Goal: Task Accomplishment & Management: Manage account settings

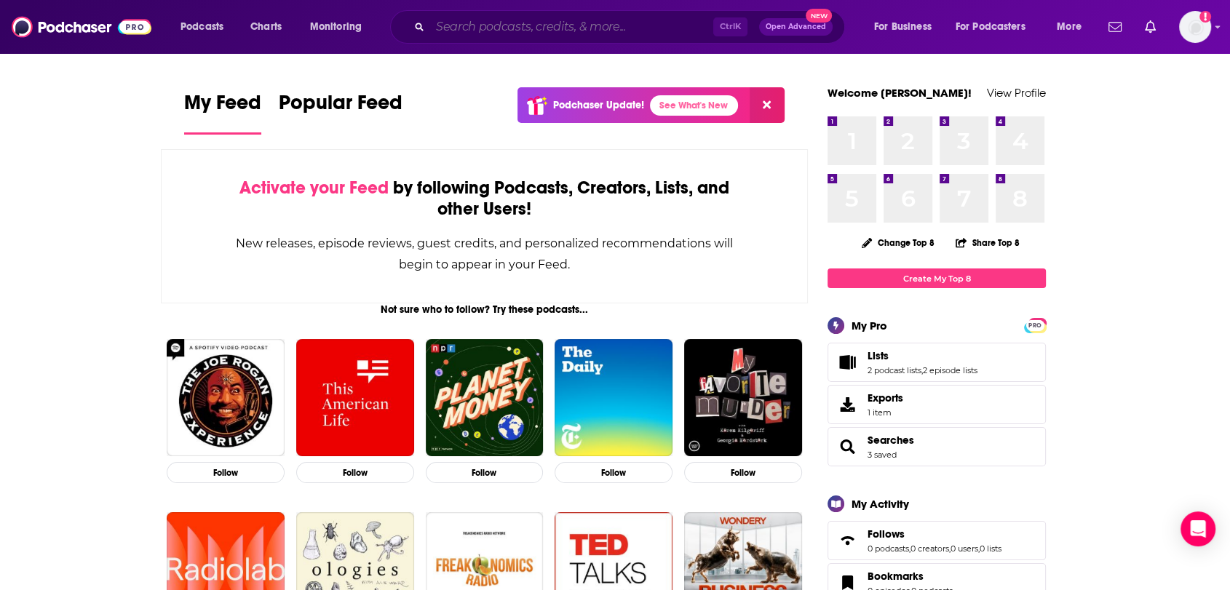
click at [579, 23] on input "Search podcasts, credits, & more..." at bounding box center [571, 26] width 283 height 23
click at [891, 354] on link "Lists" at bounding box center [922, 355] width 110 height 13
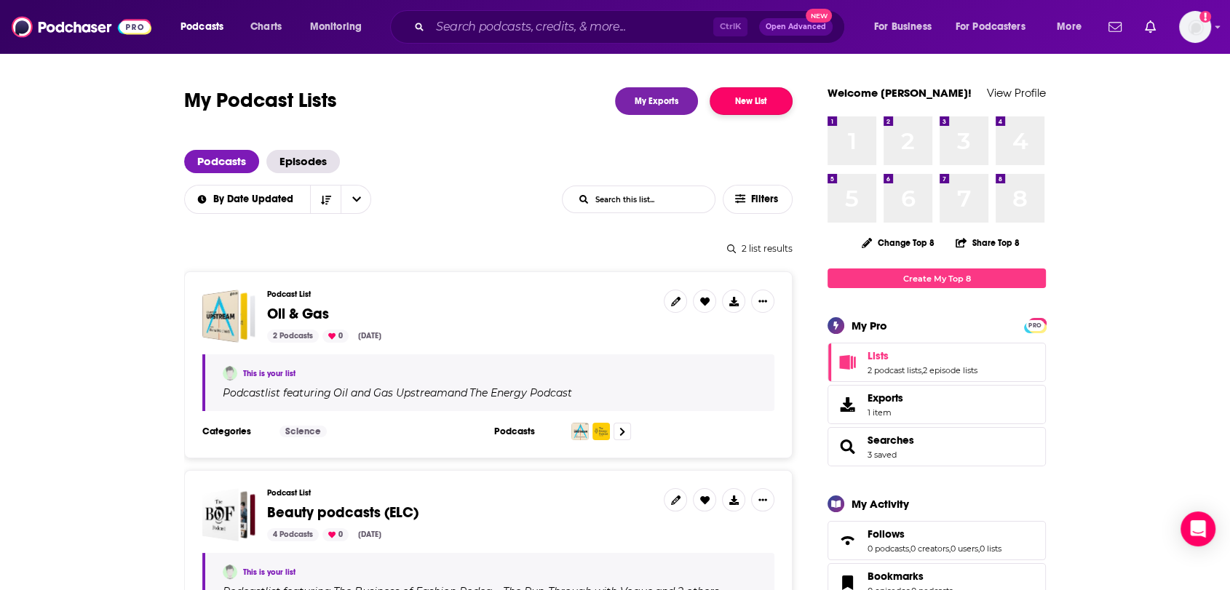
click at [771, 106] on button "New List" at bounding box center [751, 101] width 83 height 28
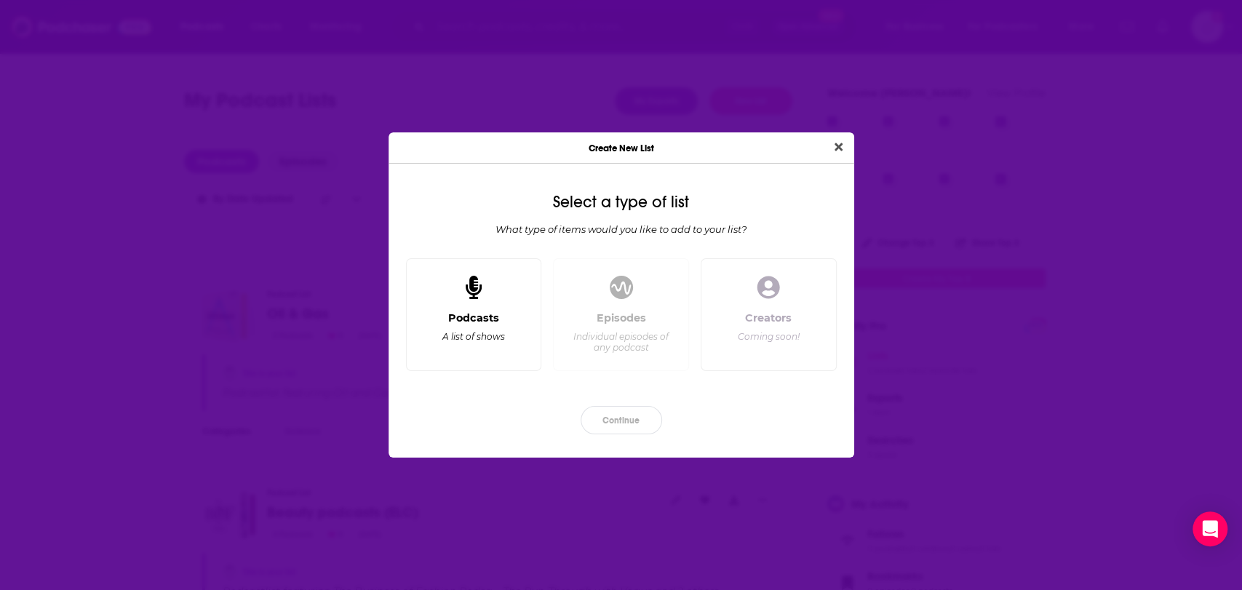
click at [491, 303] on div "Podcasts A list of shows" at bounding box center [474, 315] width 136 height 114
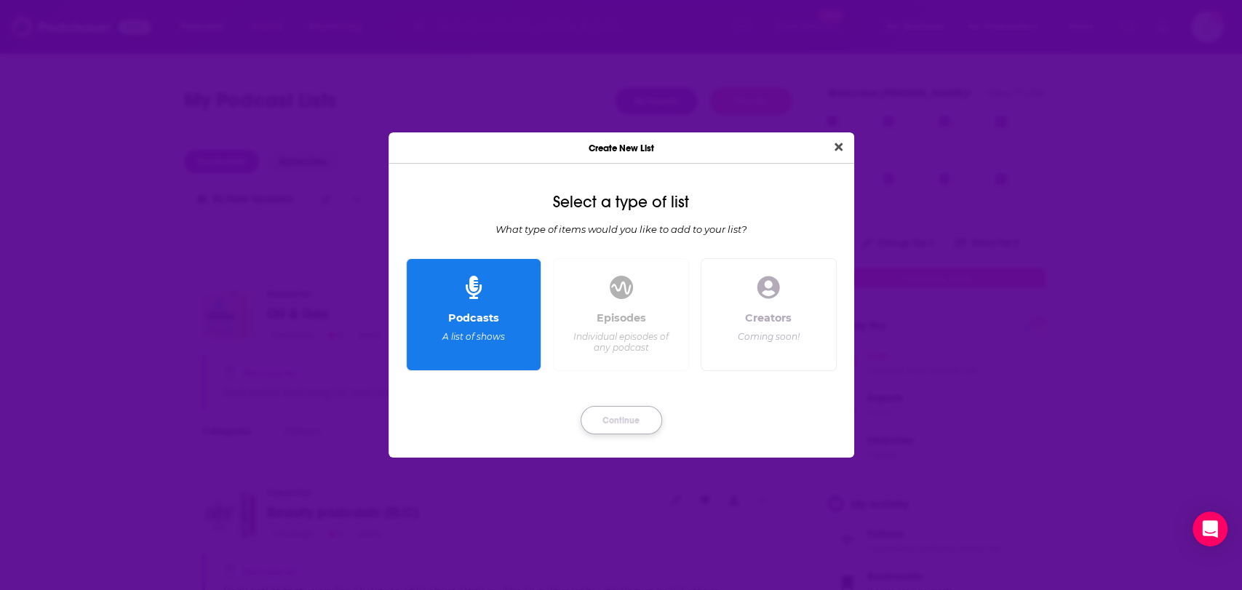
click at [626, 421] on button "Continue" at bounding box center [622, 420] width 82 height 28
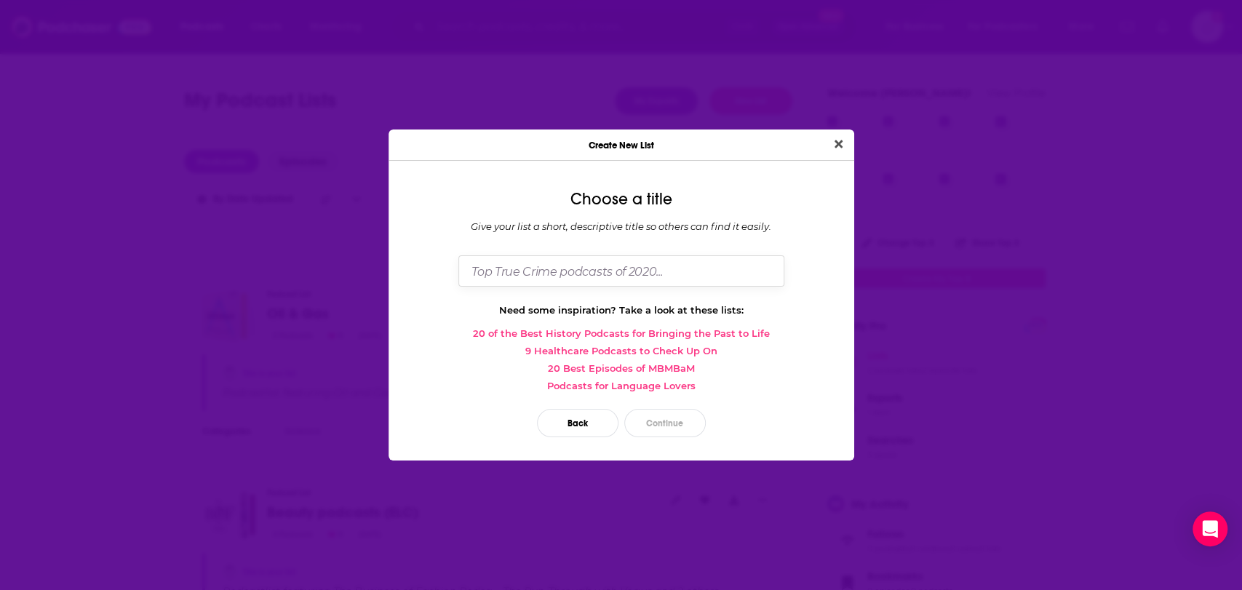
click at [667, 269] on input "Dialog" at bounding box center [621, 270] width 326 height 31
type input "General Investing"
click at [653, 416] on button "Continue" at bounding box center [665, 423] width 82 height 28
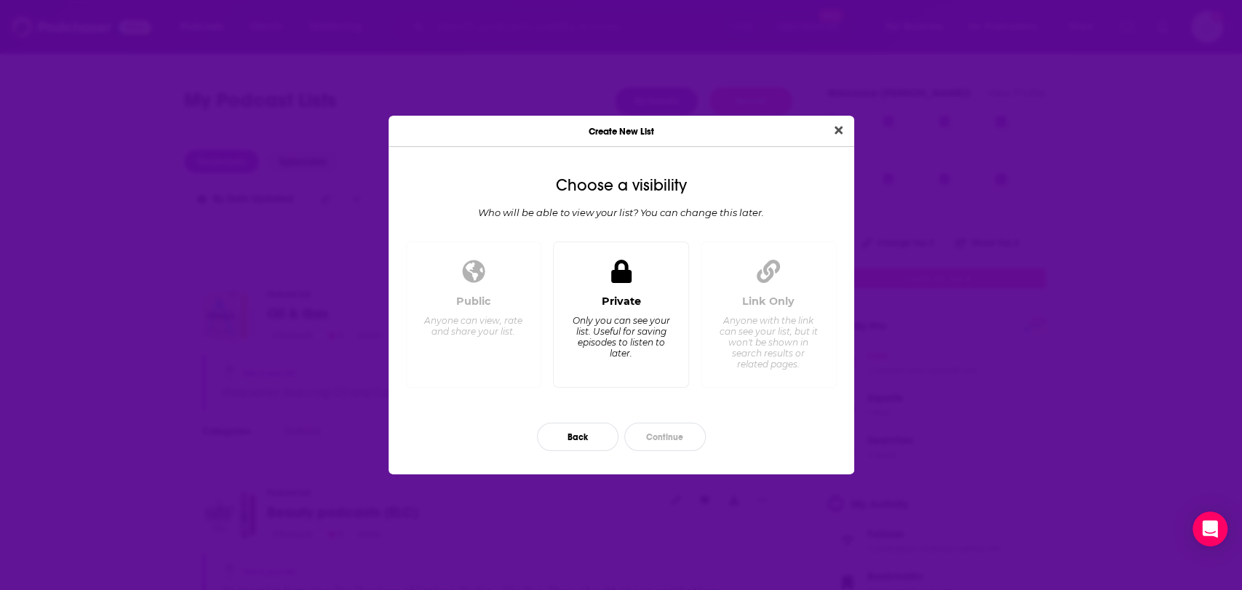
click at [604, 362] on div "Private Only you can see your list. Useful for saving episodes to listen to lat…" at bounding box center [620, 335] width 111 height 81
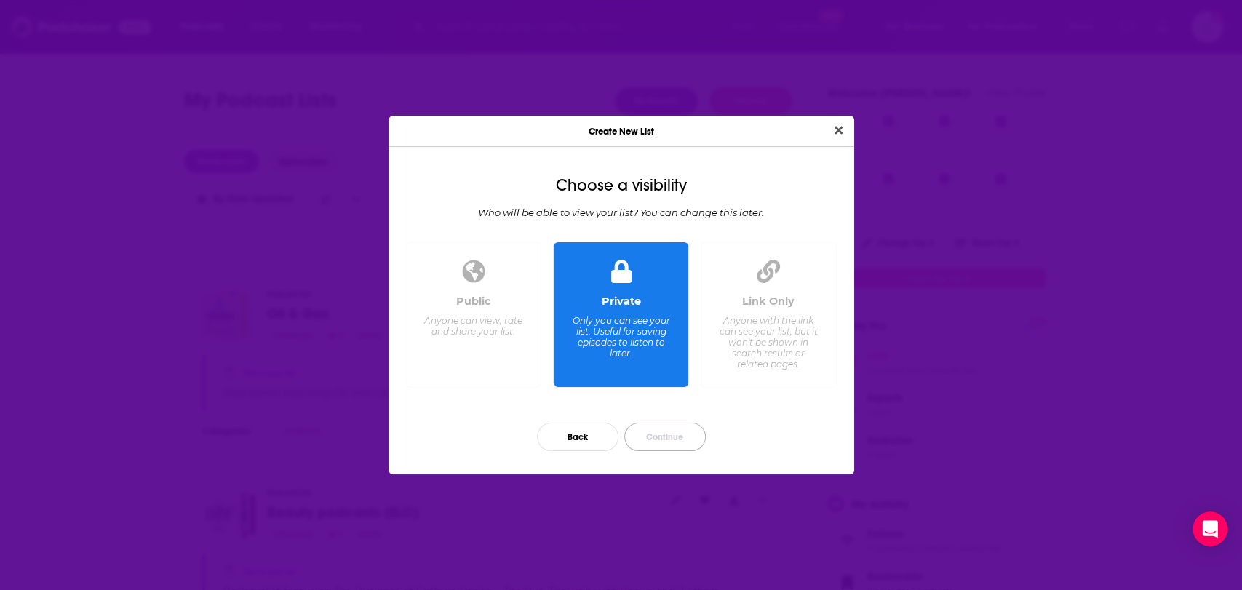
click at [652, 432] on button "Continue" at bounding box center [665, 437] width 82 height 28
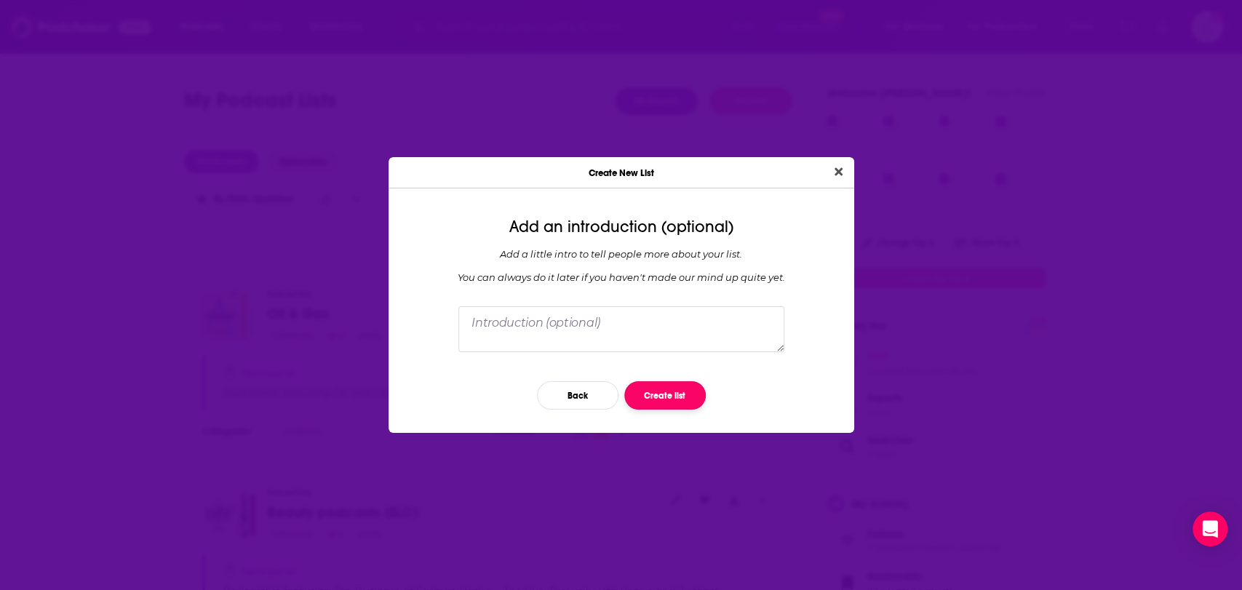
click at [666, 386] on button "Create list" at bounding box center [665, 395] width 82 height 28
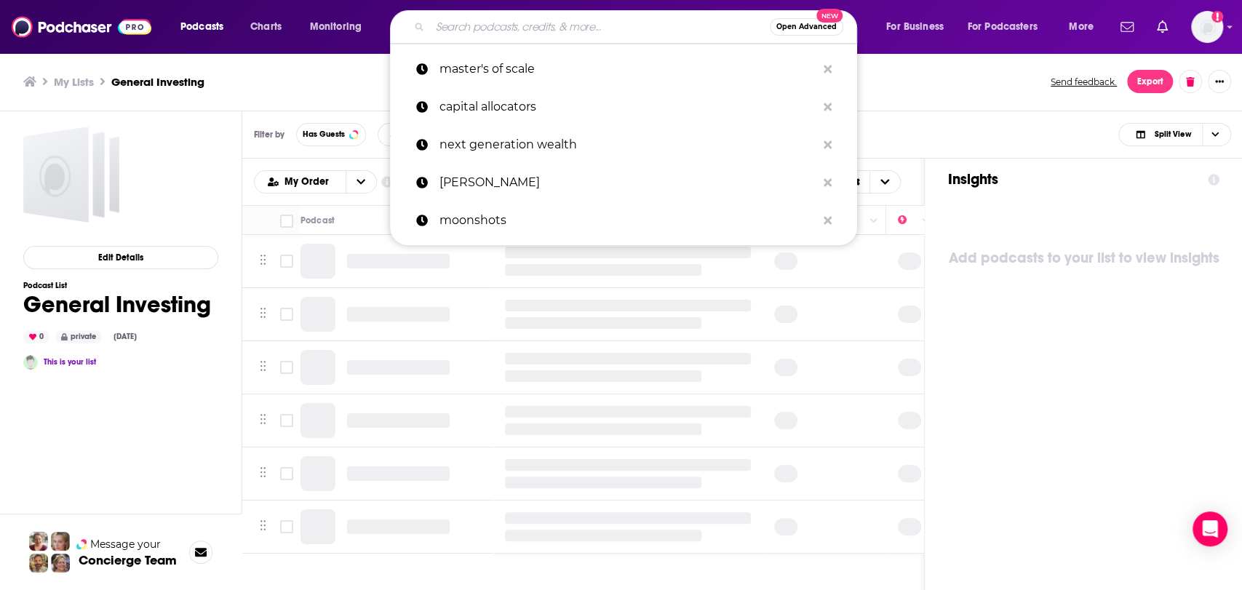
click at [488, 28] on input "Search podcasts, credits, & more..." at bounding box center [600, 26] width 340 height 23
click at [470, 111] on p "capital allocators" at bounding box center [628, 107] width 377 height 38
type input "capital allocators"
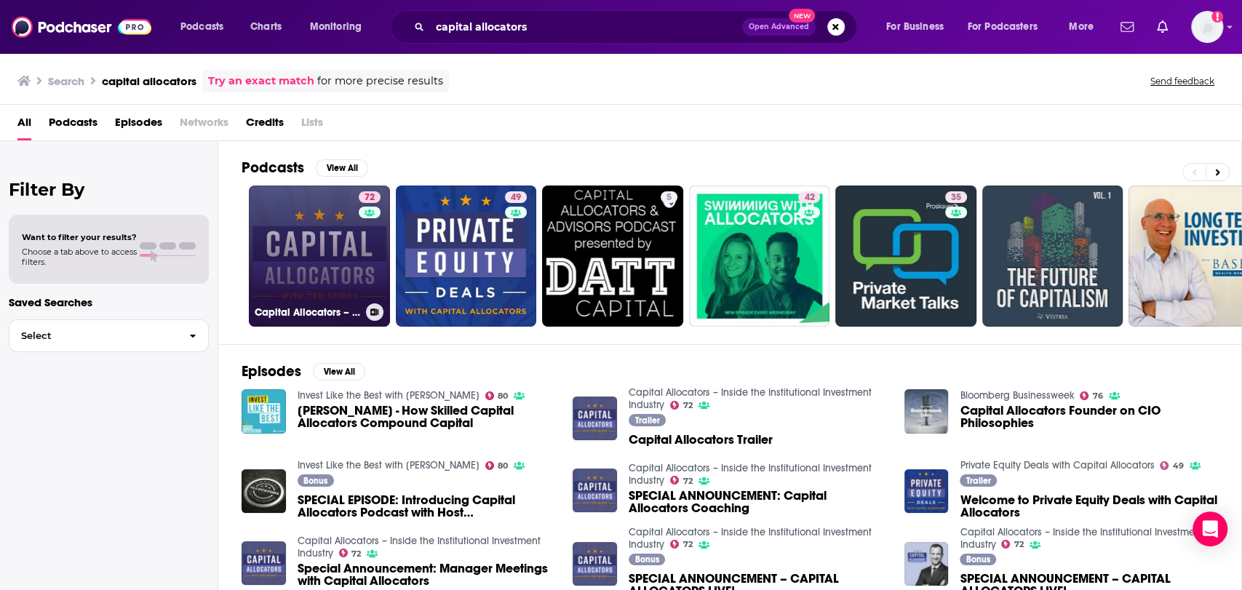
click at [350, 248] on link "72 Capital Allocators – Inside the Institutional Investment Industry" at bounding box center [319, 256] width 141 height 141
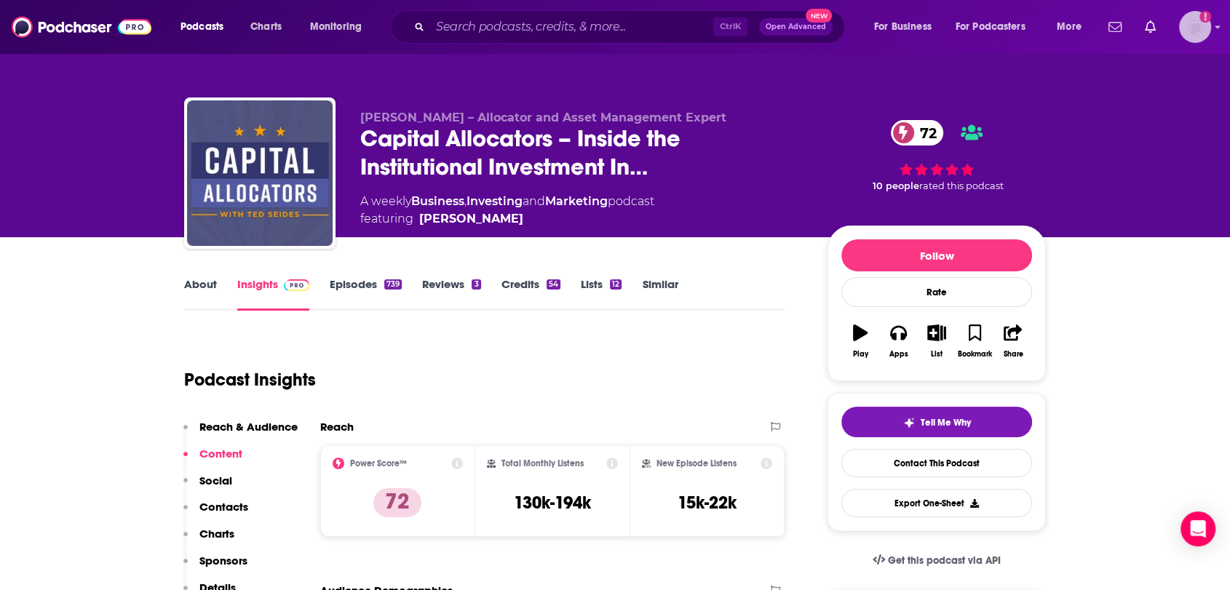
click at [1201, 23] on img "Logged in as nbaderrubenstein" at bounding box center [1195, 27] width 32 height 32
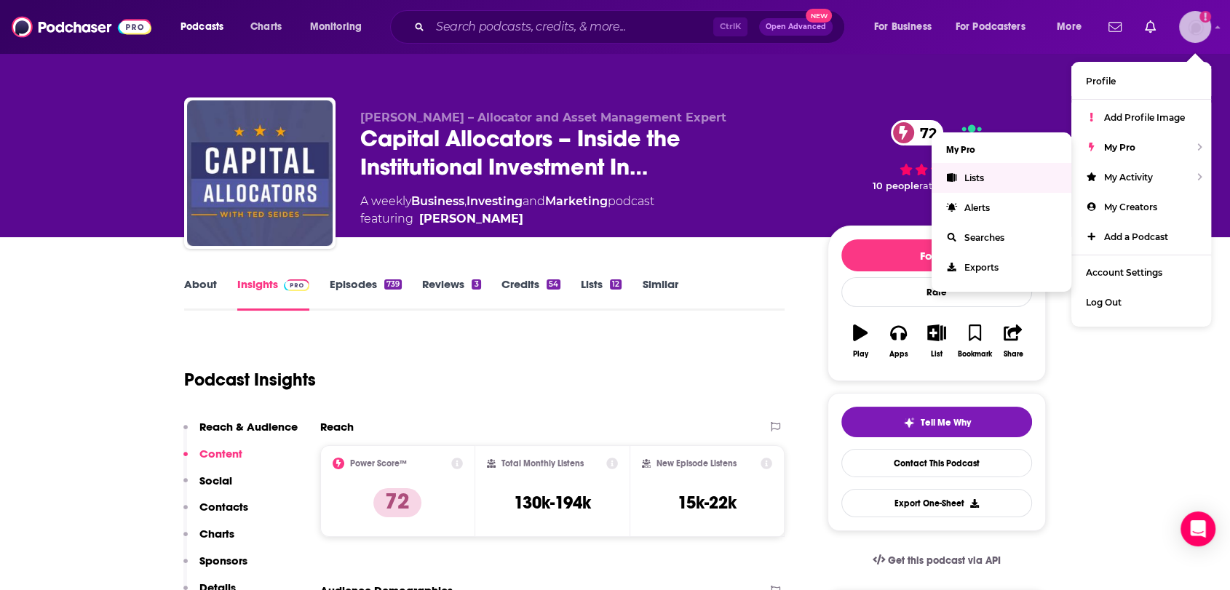
click at [1013, 179] on link "Lists" at bounding box center [1001, 178] width 140 height 30
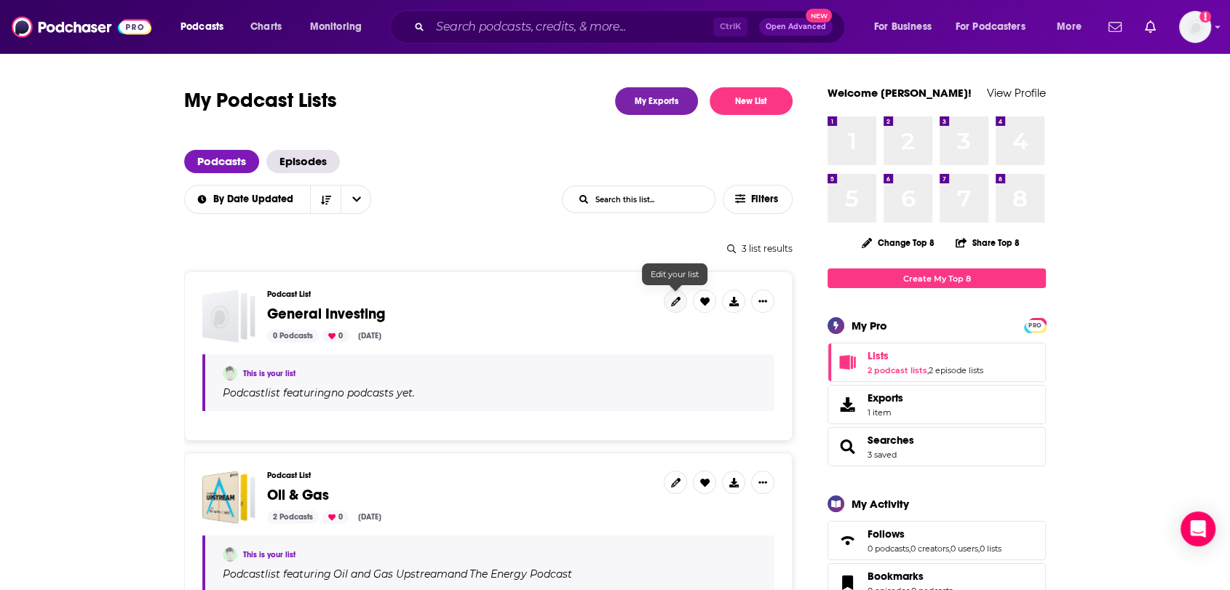
click at [672, 303] on icon at bounding box center [675, 301] width 9 height 9
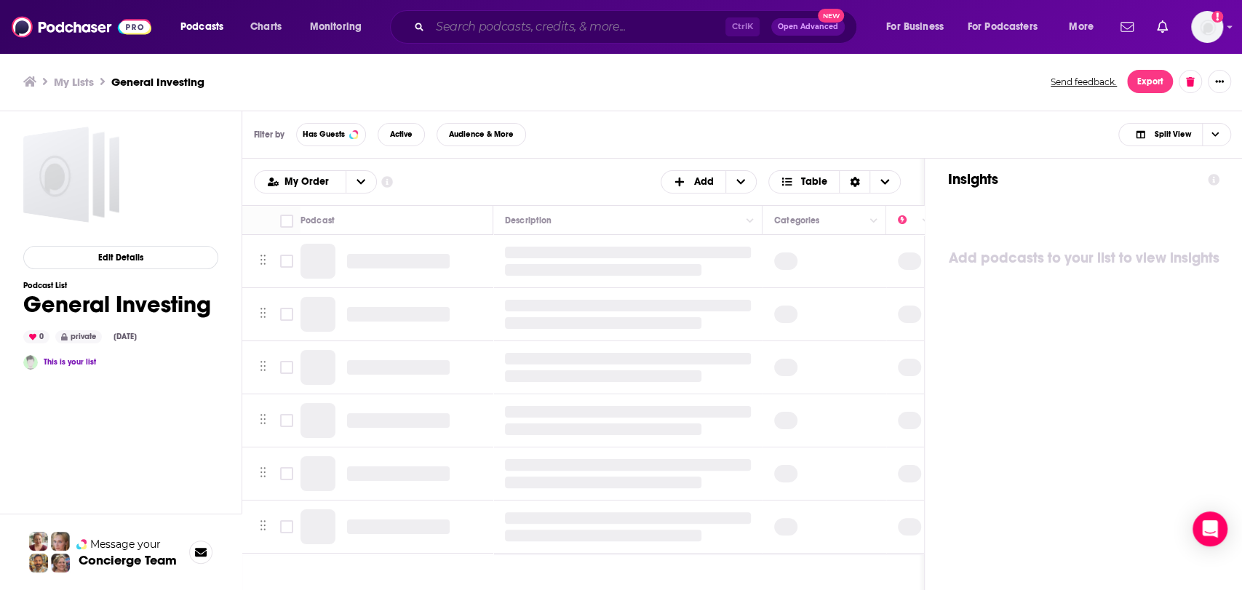
click at [472, 27] on input "Search podcasts, credits, & more..." at bounding box center [577, 26] width 295 height 23
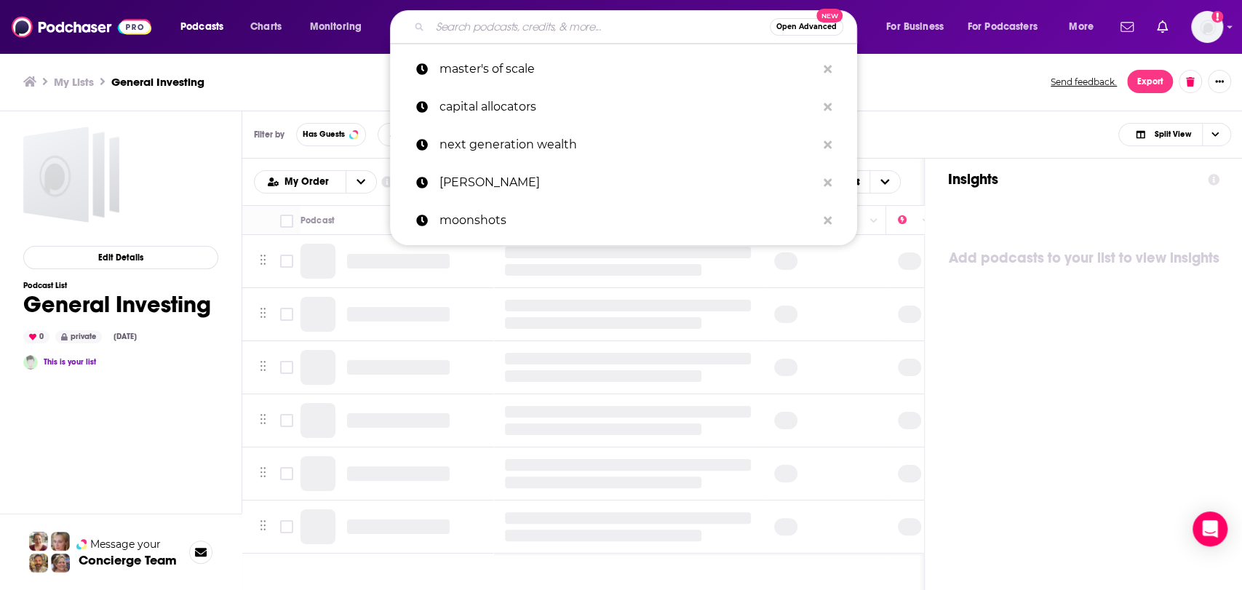
click at [276, 92] on div "My Lists General Investing Send feedback. Export" at bounding box center [621, 81] width 1196 height 23
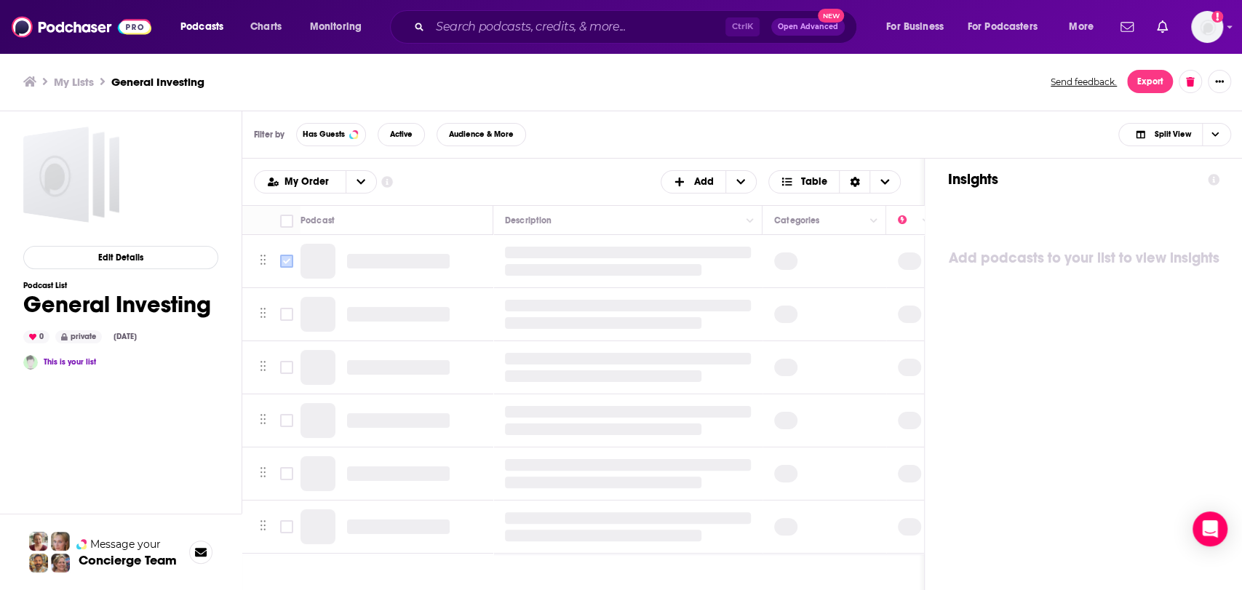
click at [283, 264] on input "Toggle select row" at bounding box center [286, 261] width 13 height 13
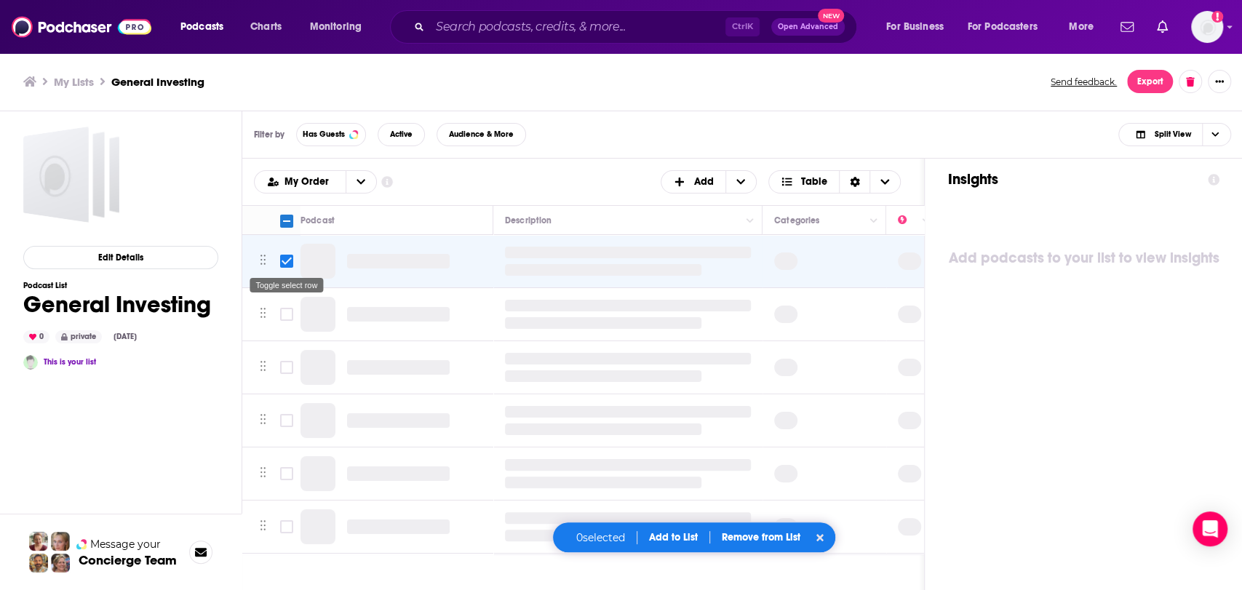
click at [285, 263] on input "Toggle select row" at bounding box center [286, 261] width 13 height 13
checkbox input "false"
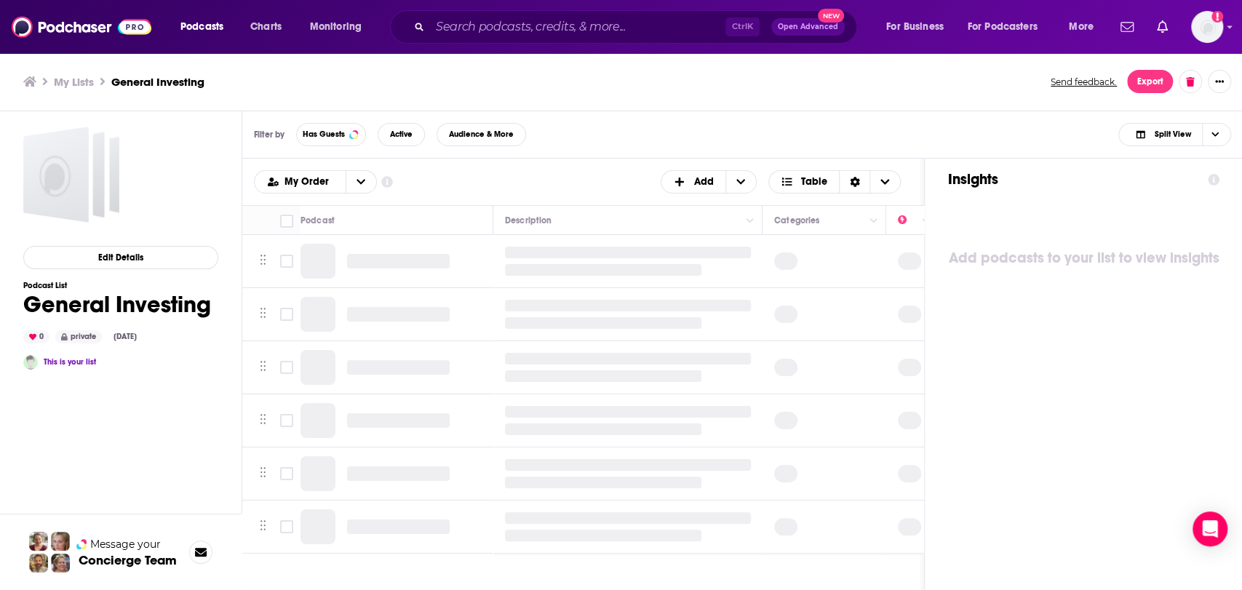
click at [1068, 223] on div "Add podcasts to your list to view insights" at bounding box center [1083, 258] width 271 height 116
click at [519, 24] on input "Search podcasts, credits, & more..." at bounding box center [577, 26] width 295 height 23
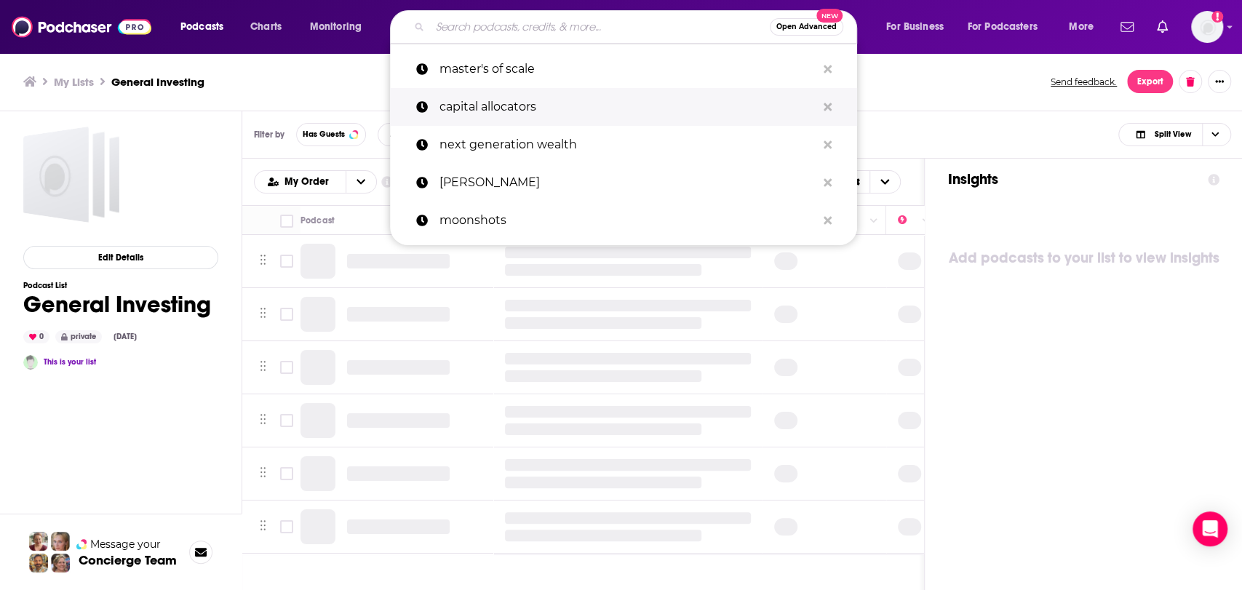
click at [454, 112] on p "capital allocators" at bounding box center [628, 107] width 377 height 38
type input "capital allocators"
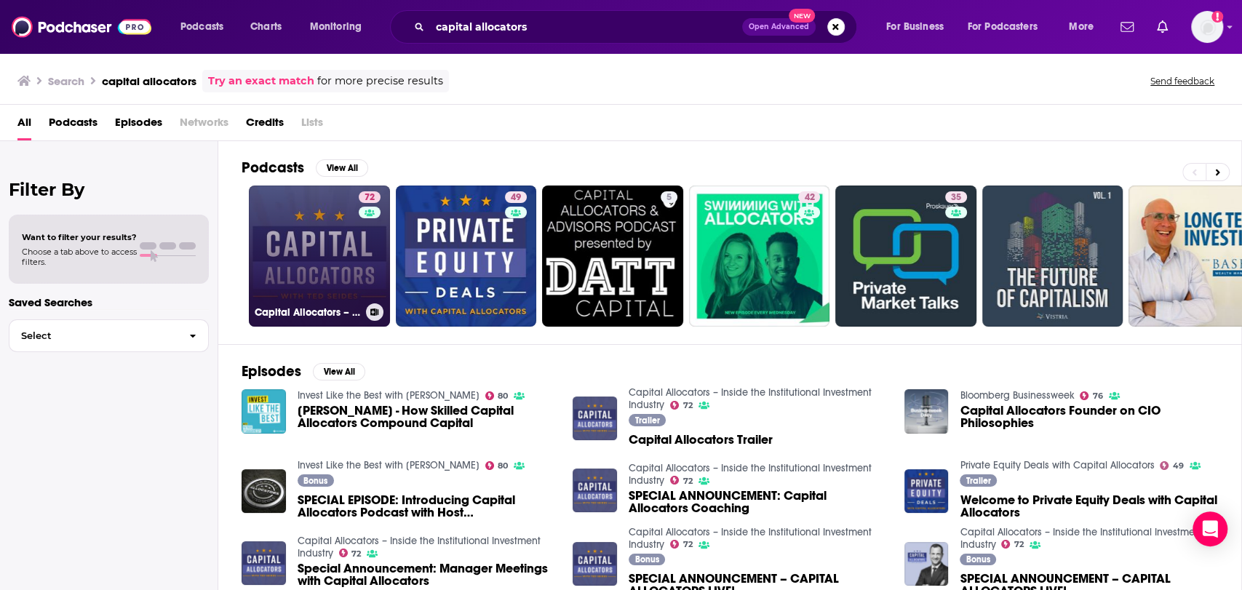
click at [373, 311] on icon at bounding box center [374, 312] width 8 height 7
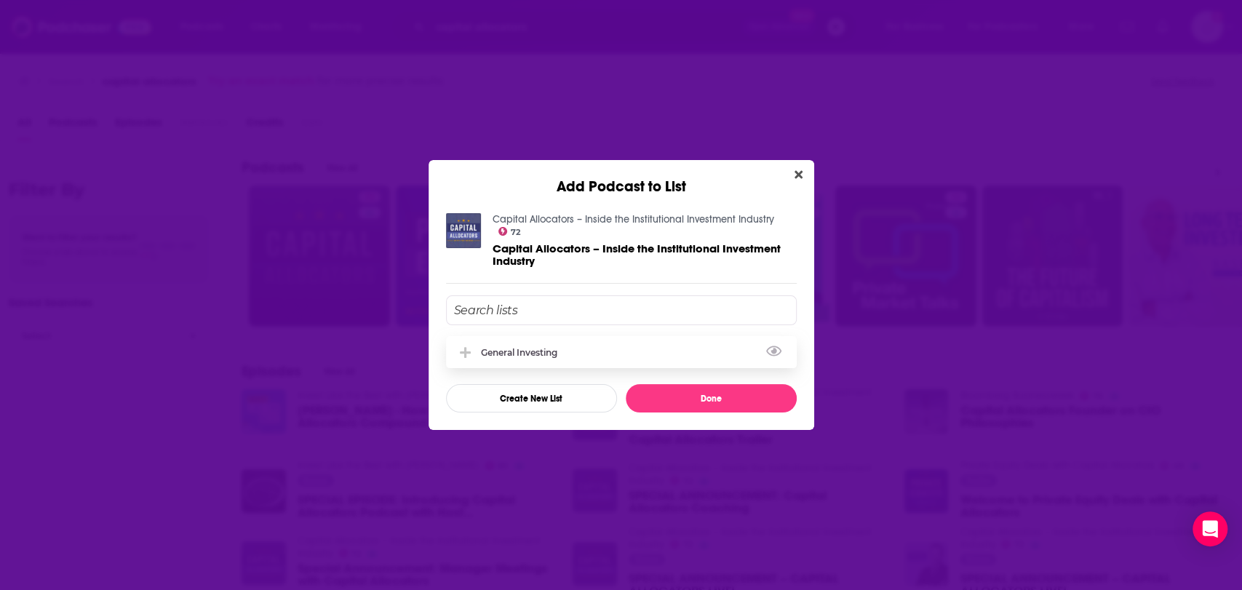
click at [582, 348] on div "General Investing" at bounding box center [621, 352] width 351 height 32
click at [727, 400] on button "Done" at bounding box center [711, 398] width 171 height 28
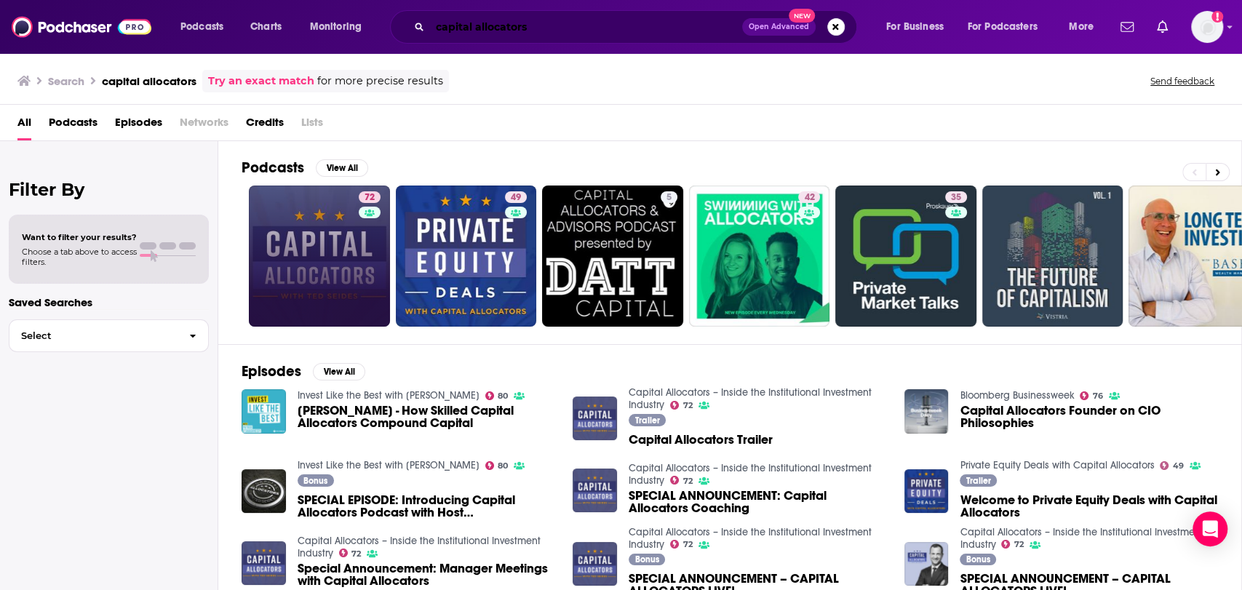
click at [472, 29] on input "capital allocators" at bounding box center [586, 26] width 312 height 23
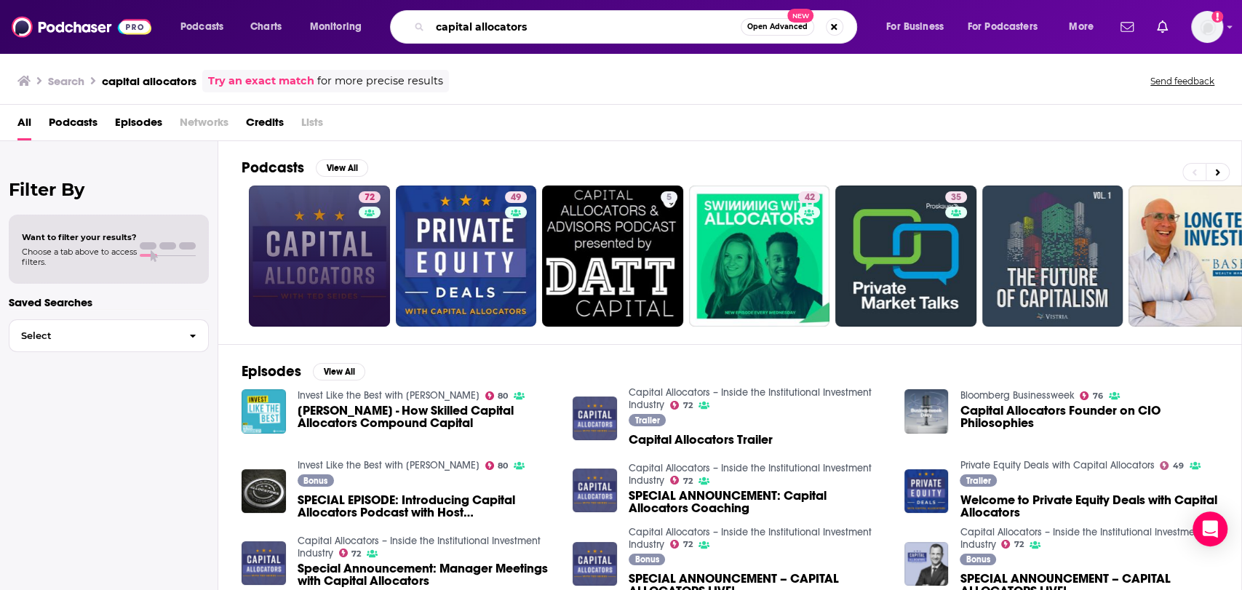
click at [472, 29] on input "capital allocators" at bounding box center [585, 26] width 311 height 23
click at [336, 247] on link "72 Capital Allocators – Inside the Institutional Investment Industry" at bounding box center [319, 256] width 141 height 141
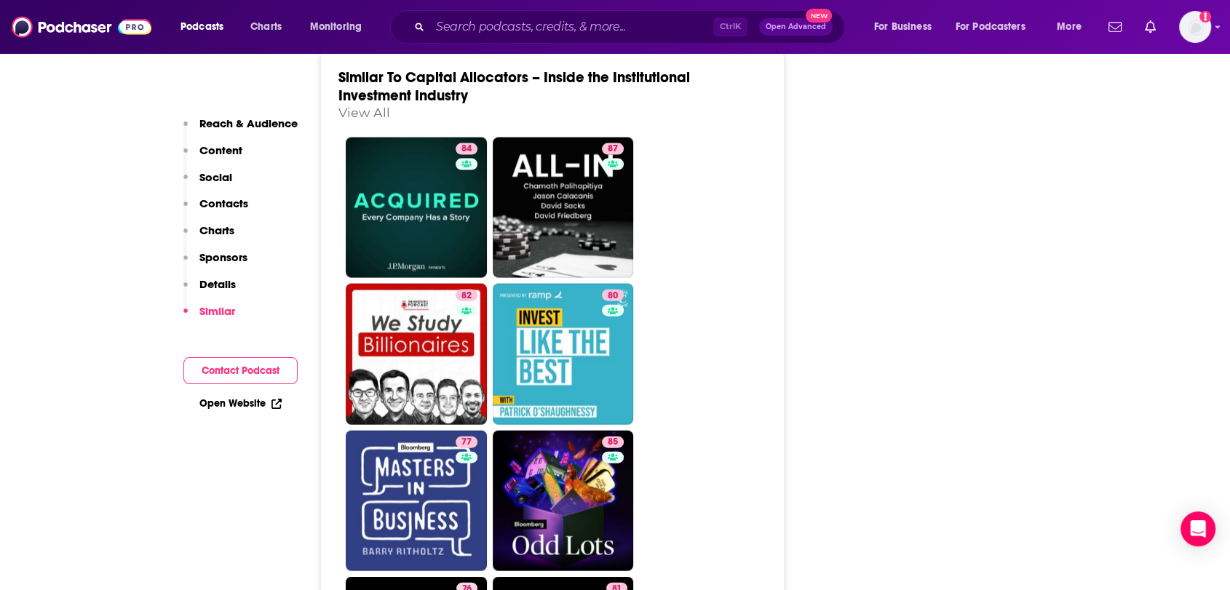
scroll to position [3153, 0]
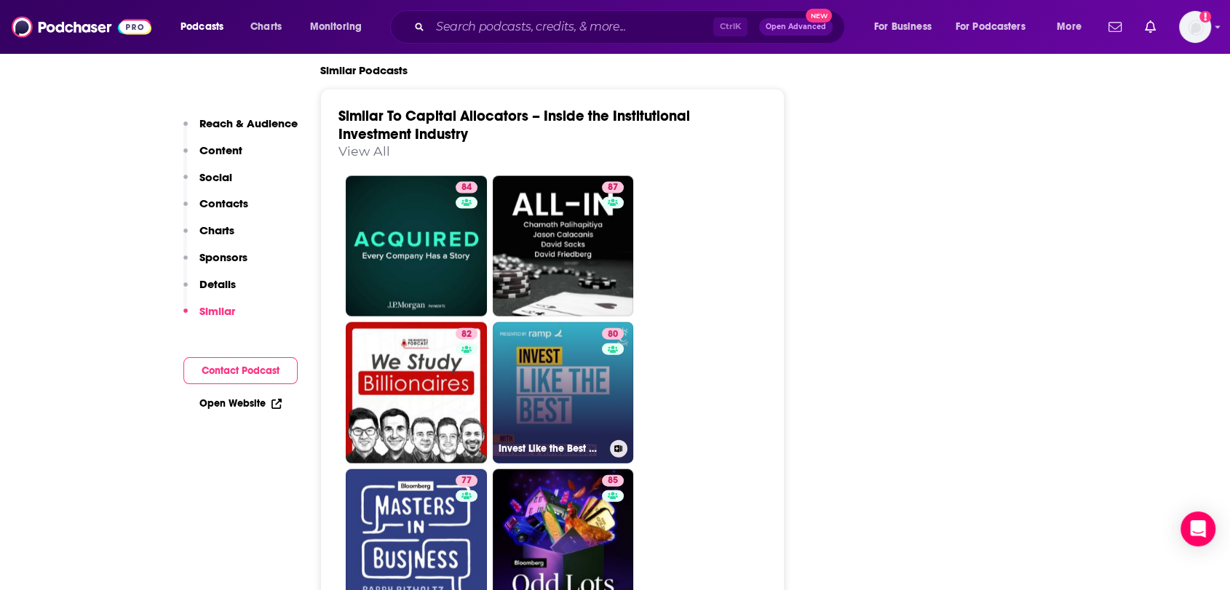
click at [614, 445] on icon at bounding box center [618, 448] width 8 height 7
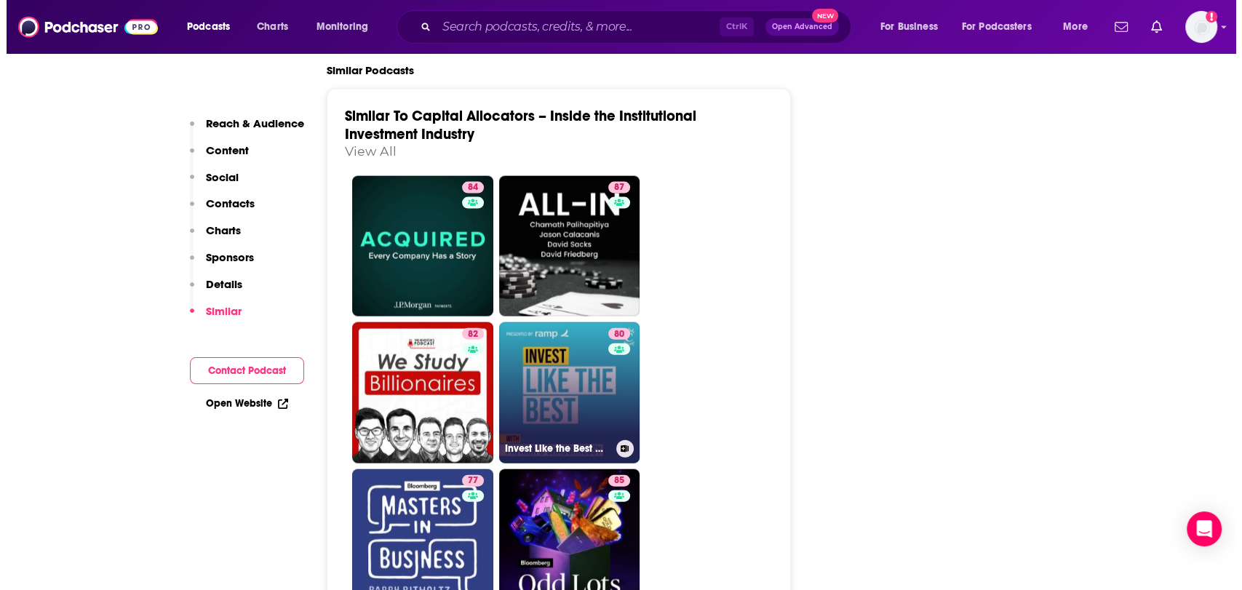
scroll to position [0, 0]
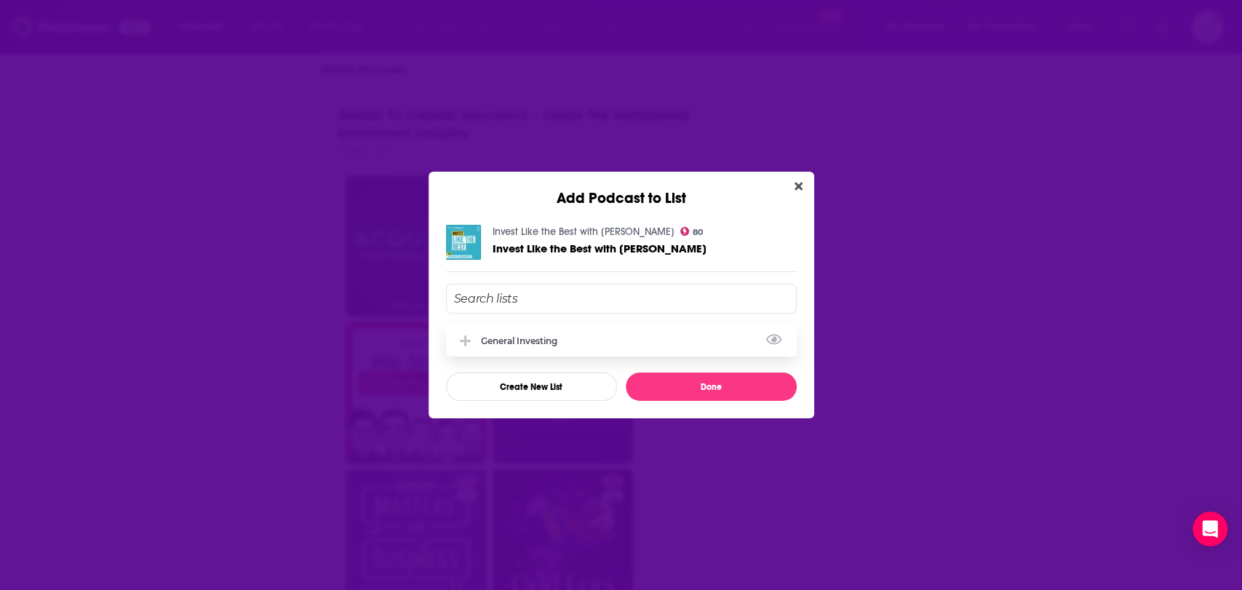
click at [511, 350] on div "General Investing" at bounding box center [621, 341] width 351 height 32
click at [711, 391] on button "Done" at bounding box center [711, 387] width 171 height 28
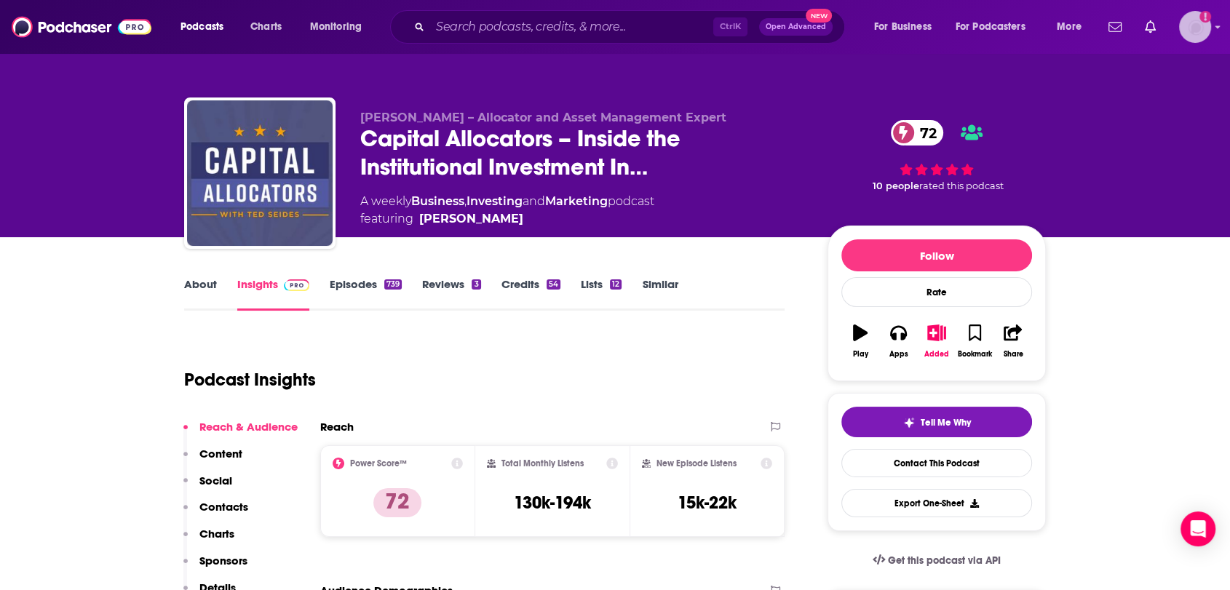
click at [1189, 25] on img "Logged in as nbaderrubenstein" at bounding box center [1195, 27] width 32 height 32
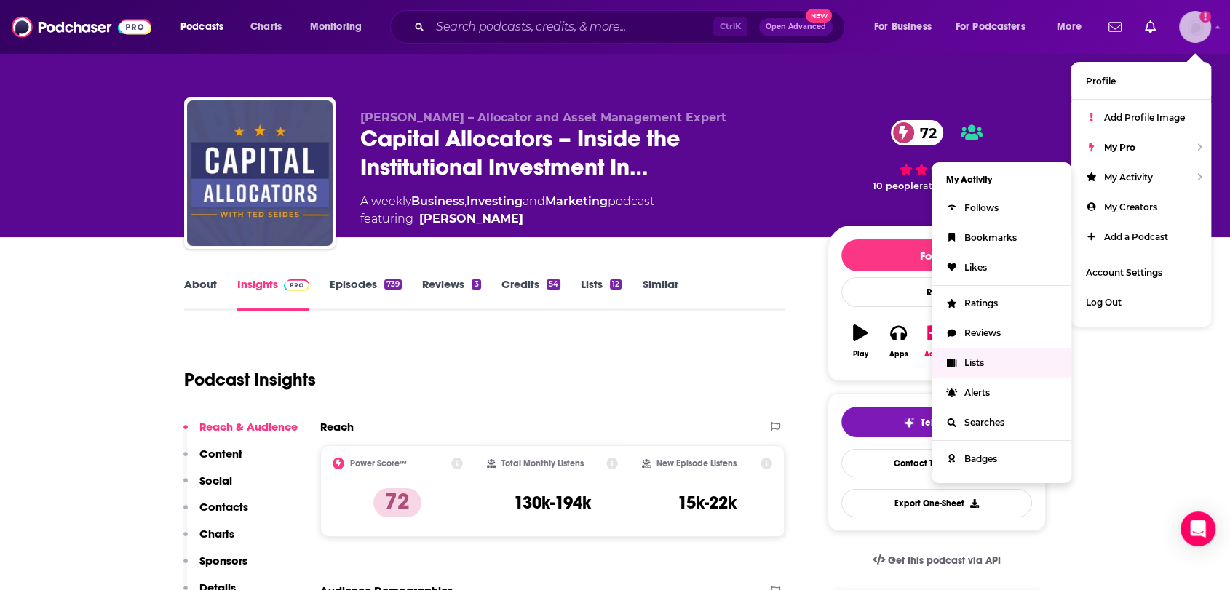
click at [990, 352] on link "Lists" at bounding box center [1001, 363] width 140 height 30
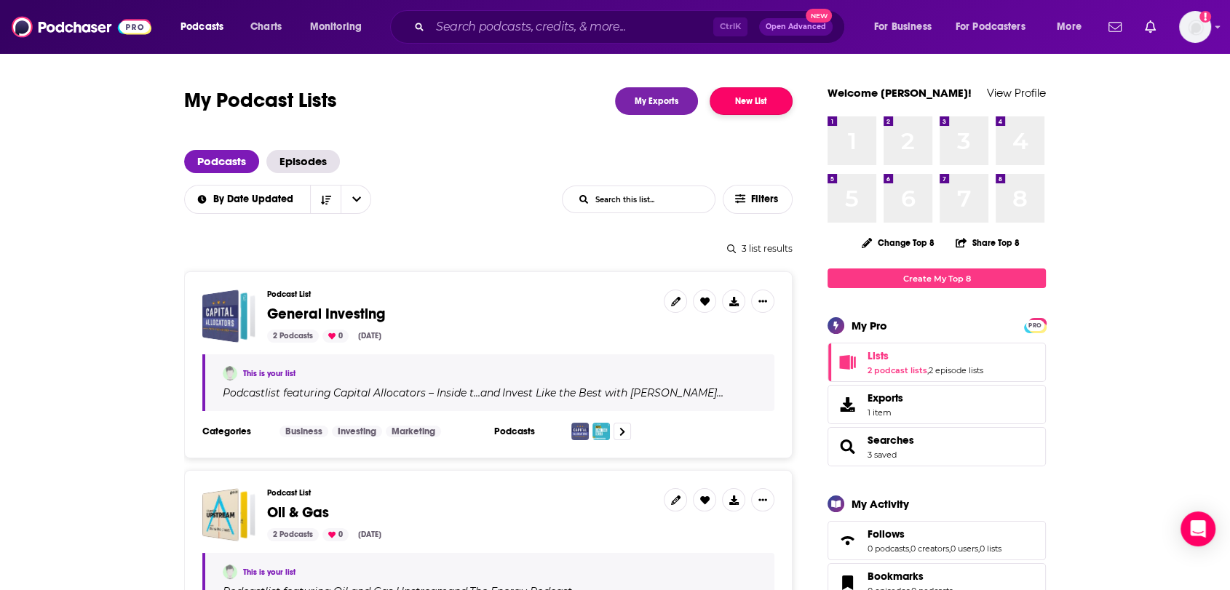
click at [752, 108] on button "New List" at bounding box center [751, 101] width 83 height 28
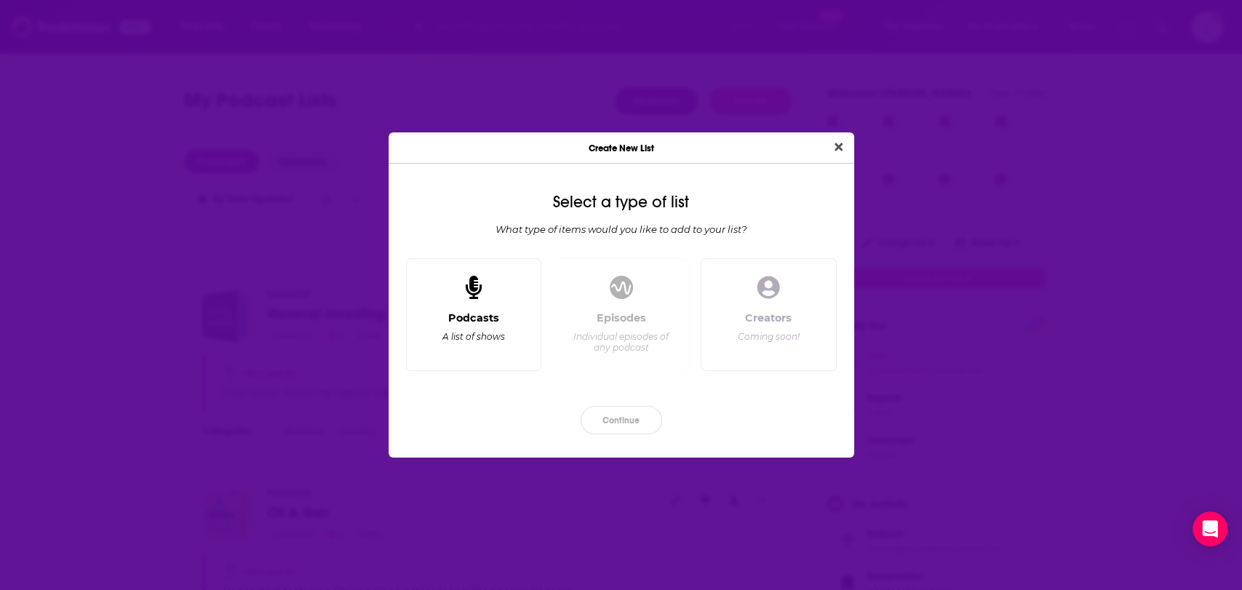
click at [497, 346] on div "Podcasts A list of shows" at bounding box center [473, 335] width 111 height 48
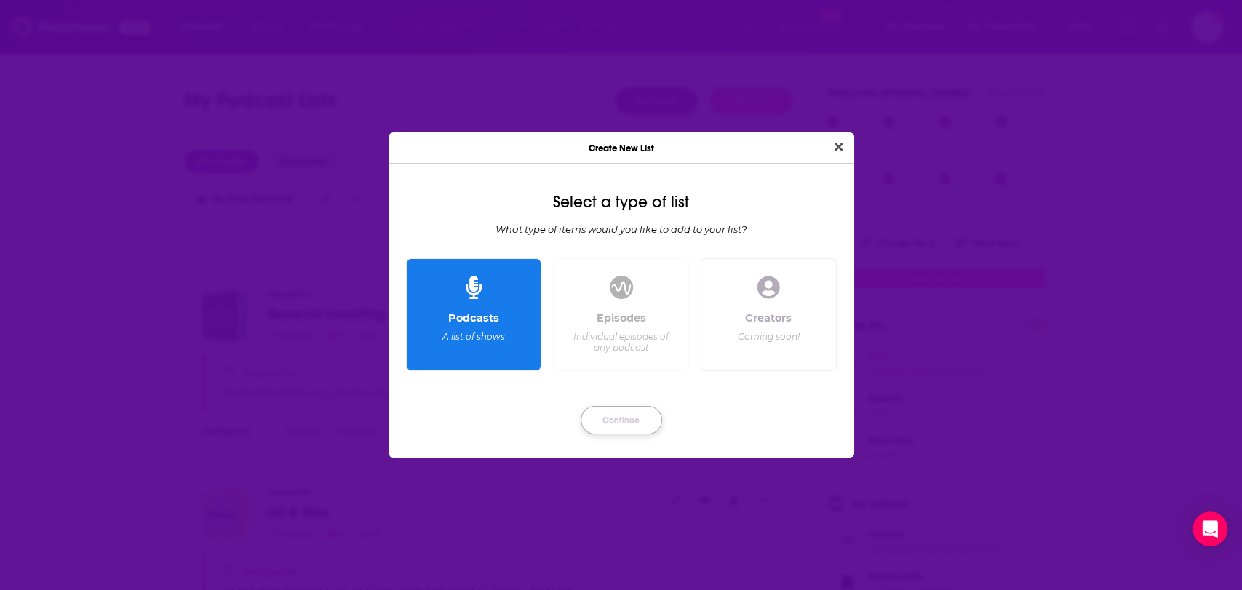
click at [609, 422] on button "Continue" at bounding box center [622, 420] width 82 height 28
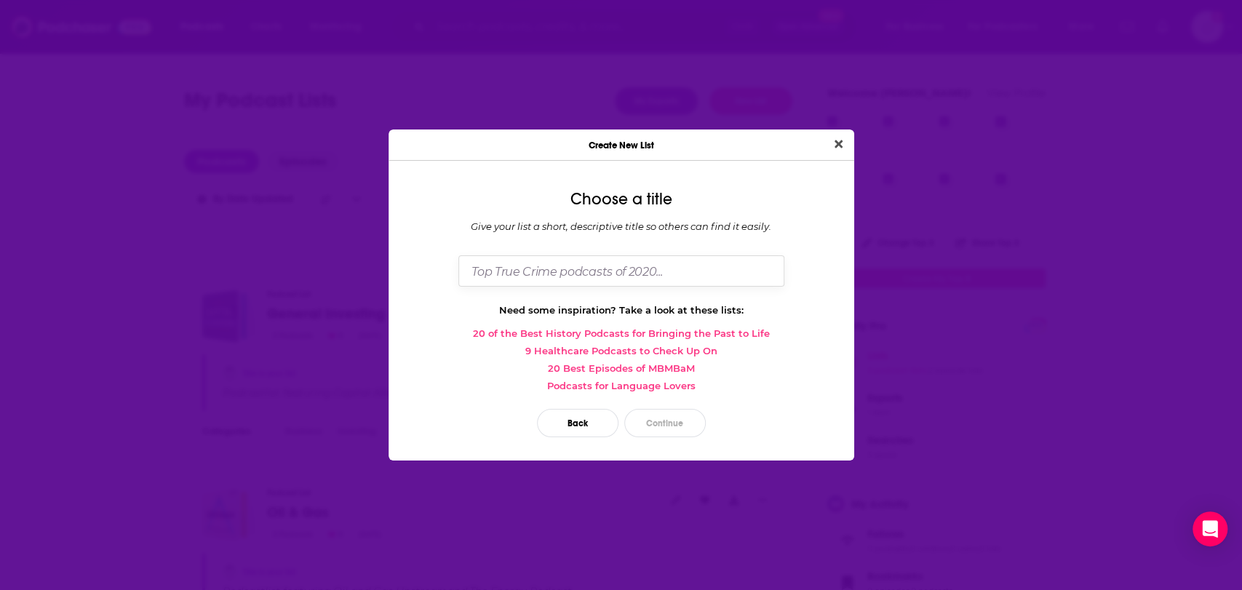
click at [568, 270] on input "Dialog" at bounding box center [621, 270] width 326 height 31
click at [576, 270] on input "CEO Positioning (non-finance)" at bounding box center [621, 270] width 326 height 31
type input "CEO Positioning (non-finance)"
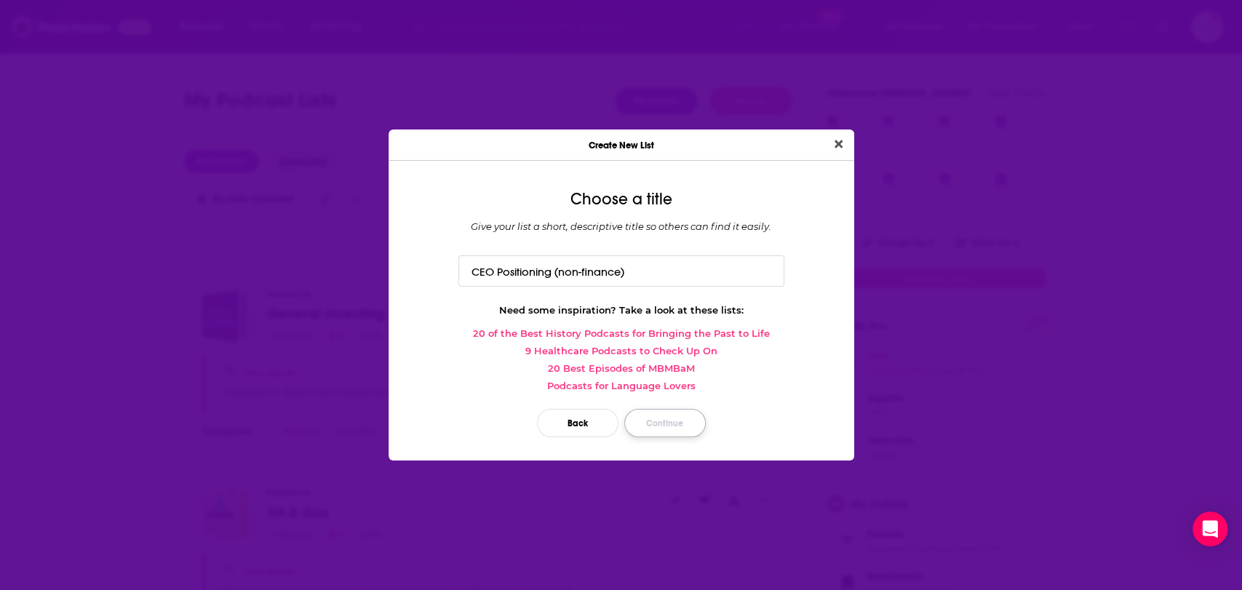
click at [675, 422] on button "Continue" at bounding box center [665, 423] width 82 height 28
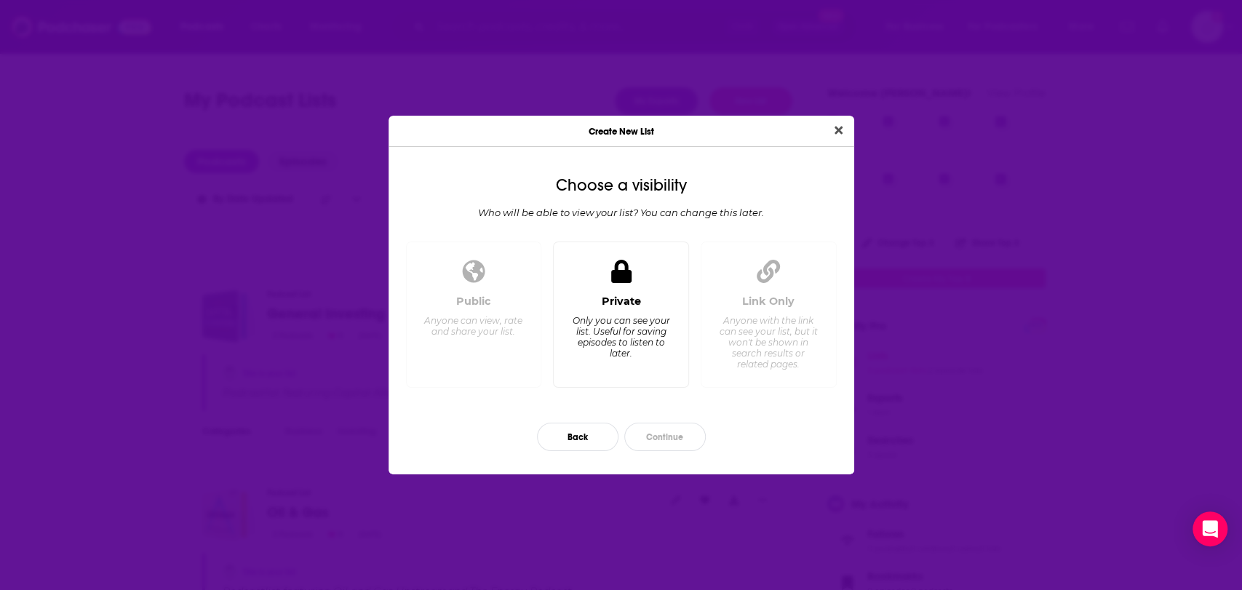
click at [632, 327] on div "Only you can see your list. Useful for saving episodes to listen to later." at bounding box center [621, 337] width 100 height 44
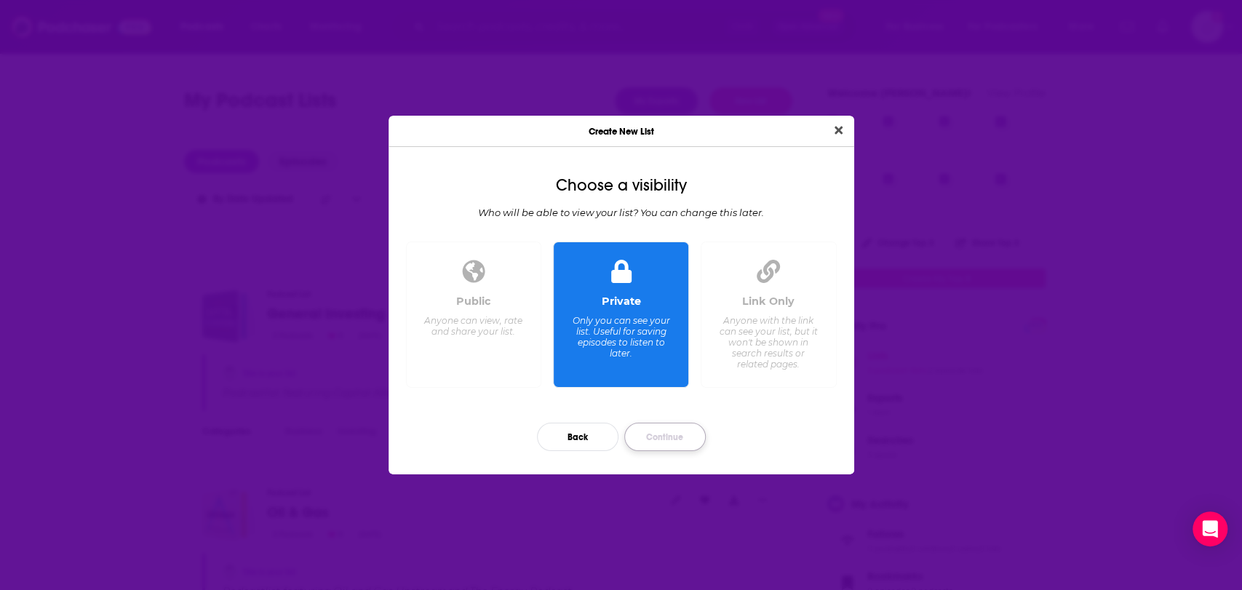
click at [681, 435] on button "Continue" at bounding box center [665, 437] width 82 height 28
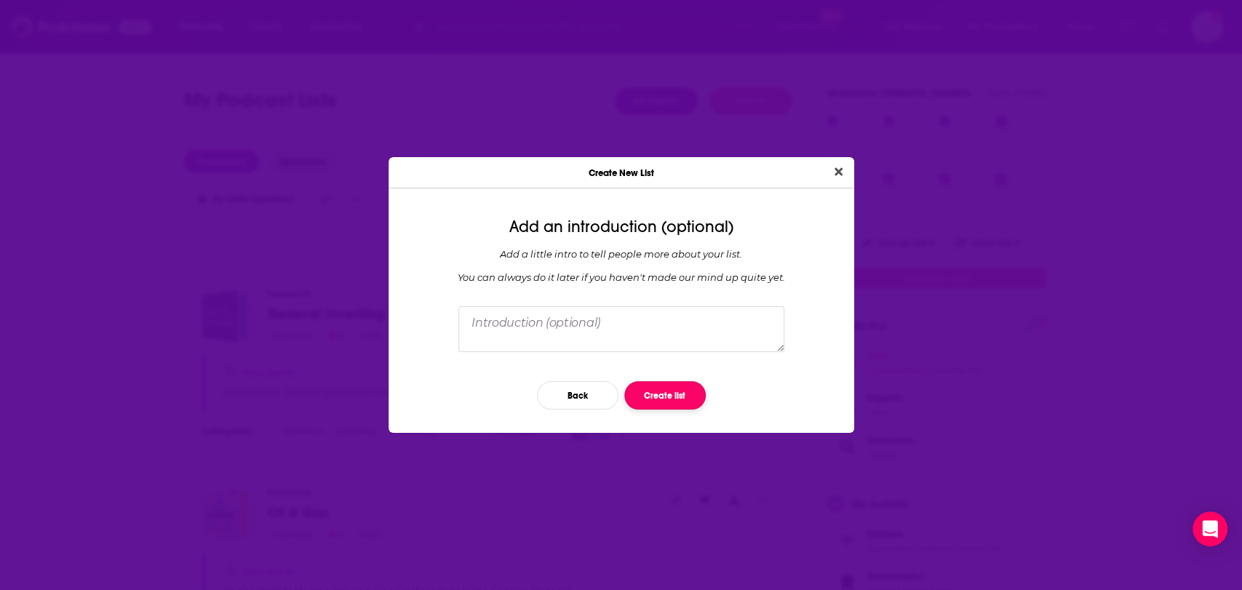
click at [671, 398] on button "Create list" at bounding box center [665, 395] width 82 height 28
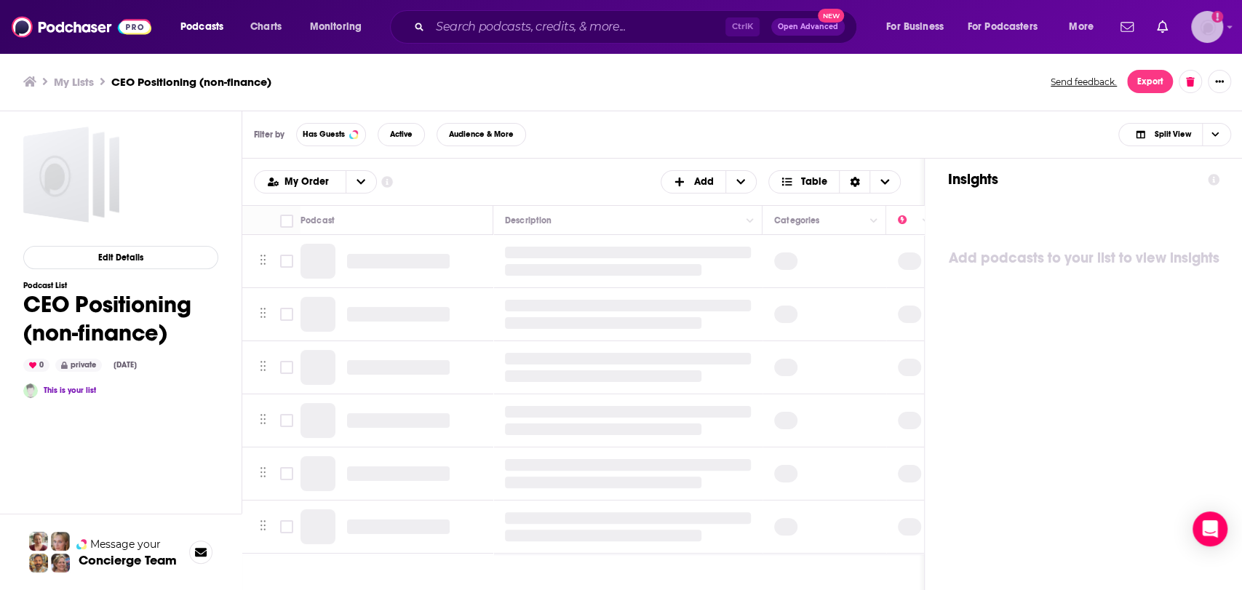
click at [1202, 23] on img "Logged in as nbaderrubenstein" at bounding box center [1207, 27] width 32 height 32
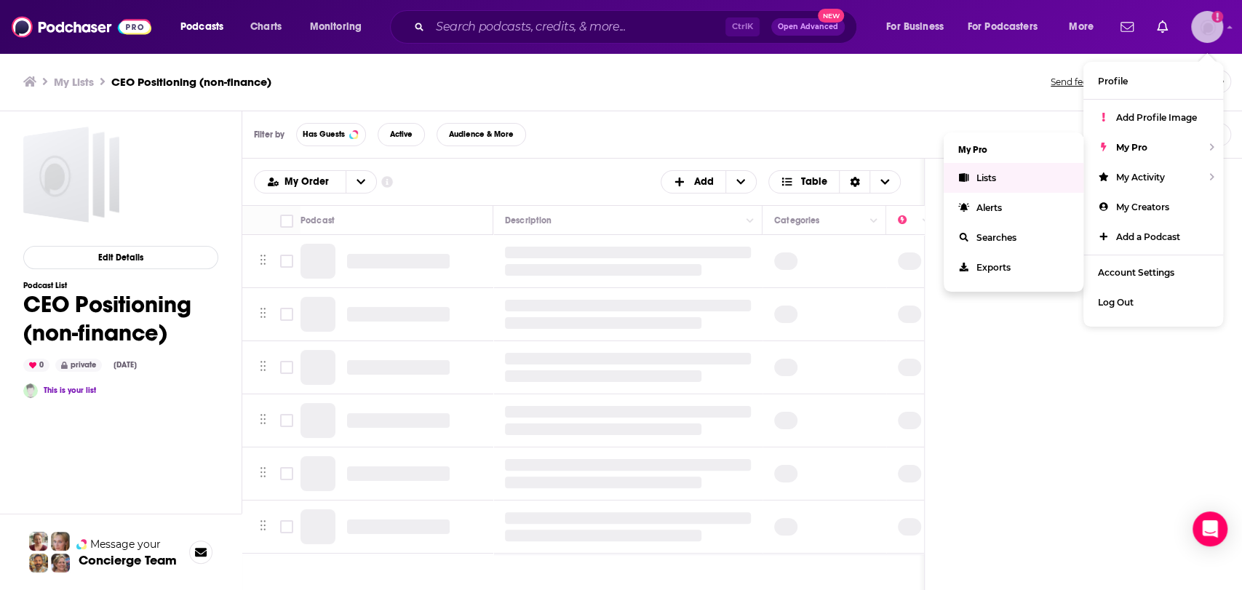
click at [1025, 169] on link "Lists" at bounding box center [1014, 178] width 140 height 30
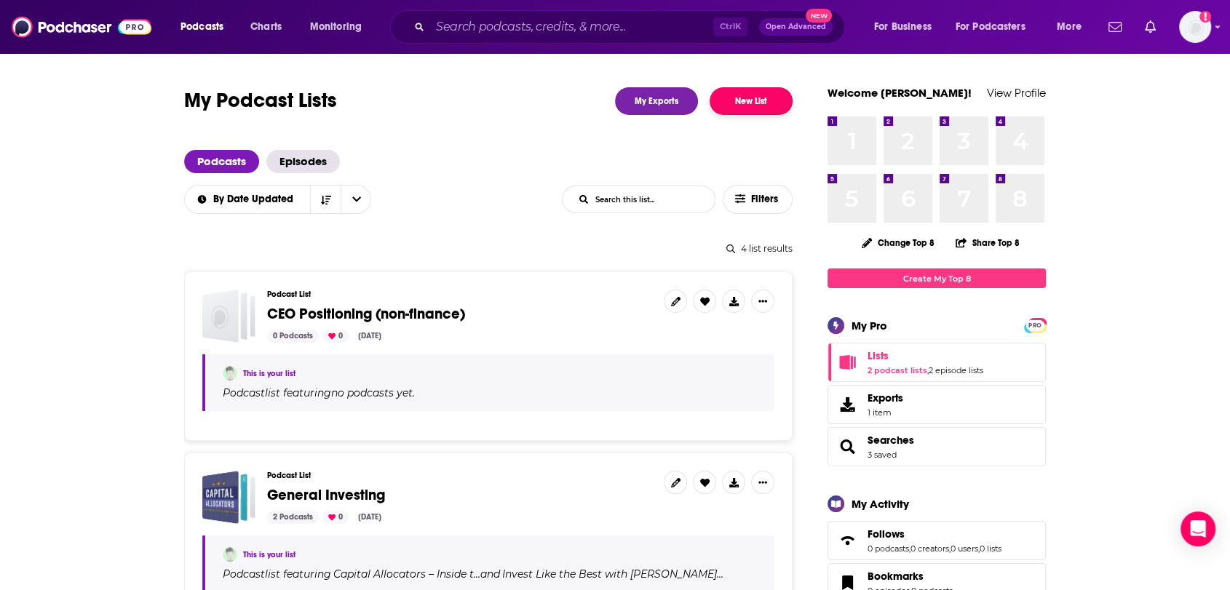
click at [743, 100] on button "New List" at bounding box center [751, 101] width 83 height 28
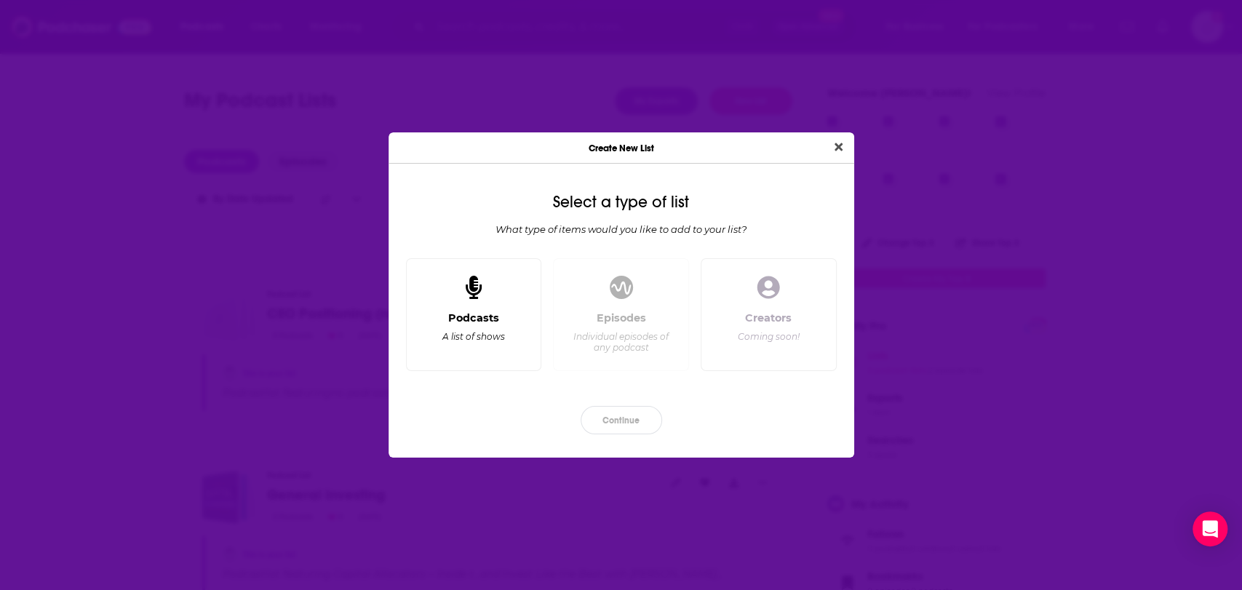
click at [501, 315] on div "Podcasts A list of shows" at bounding box center [473, 335] width 111 height 48
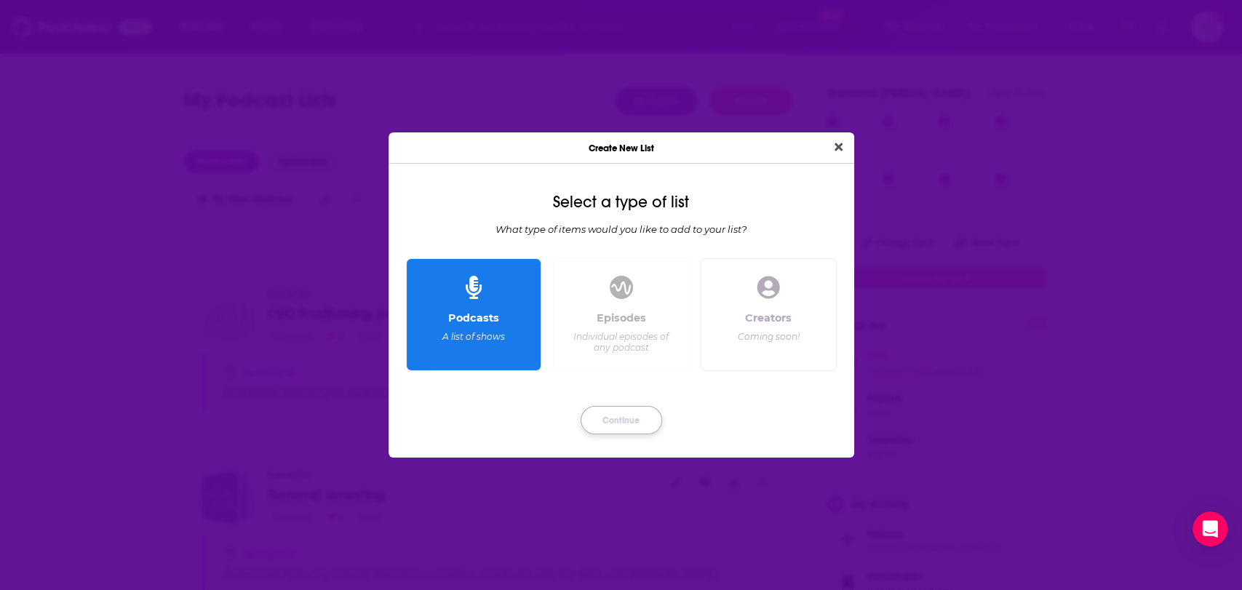
click at [602, 419] on button "Continue" at bounding box center [622, 420] width 82 height 28
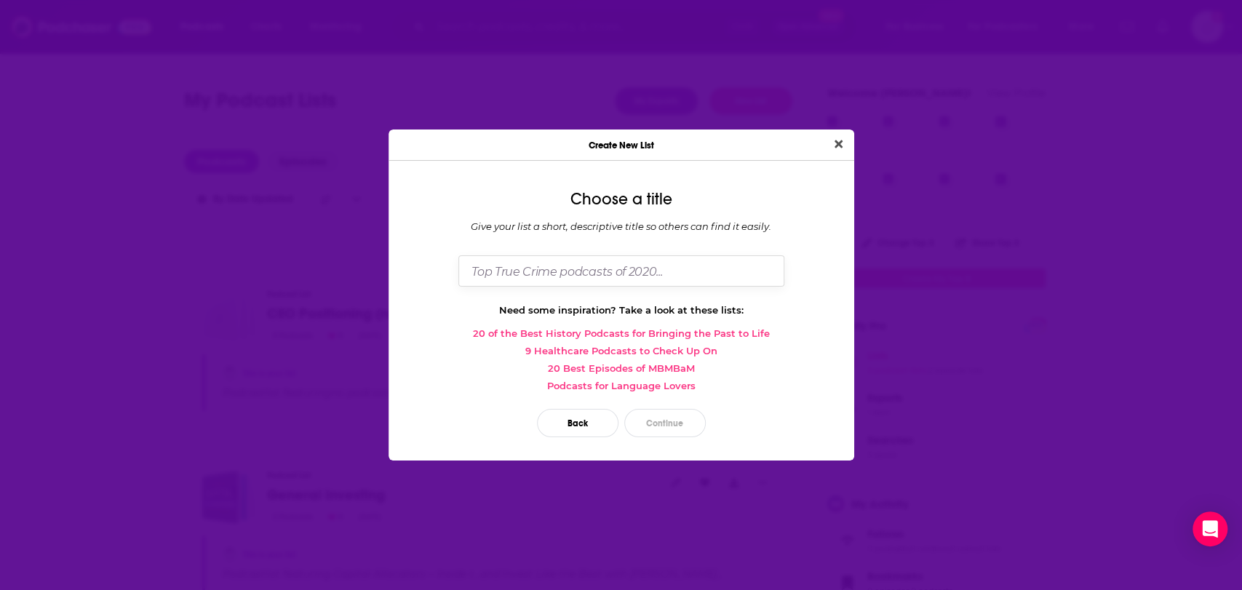
click at [573, 276] on input "Dialog" at bounding box center [621, 270] width 326 height 31
paste input "CEO Positioning (non-finance)"
drag, startPoint x: 581, startPoint y: 270, endPoint x: 560, endPoint y: 273, distance: 21.3
click at [560, 273] on input "CEO Positioning (non-finance)" at bounding box center [621, 270] width 326 height 31
click at [602, 277] on input "CEO Positioning (finance)" at bounding box center [621, 270] width 326 height 31
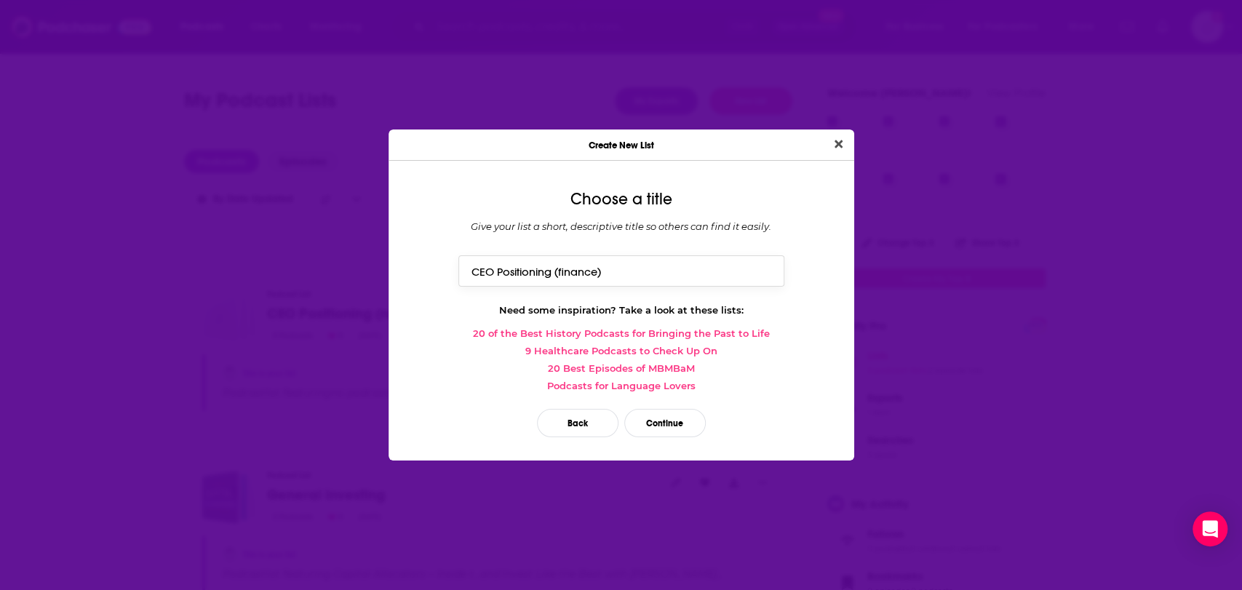
click at [600, 277] on input "CEO Positioning (finance)" at bounding box center [621, 270] width 326 height 31
type input "CEO Positioning (finance & non-finance)"
click at [681, 426] on button "Continue" at bounding box center [665, 423] width 82 height 28
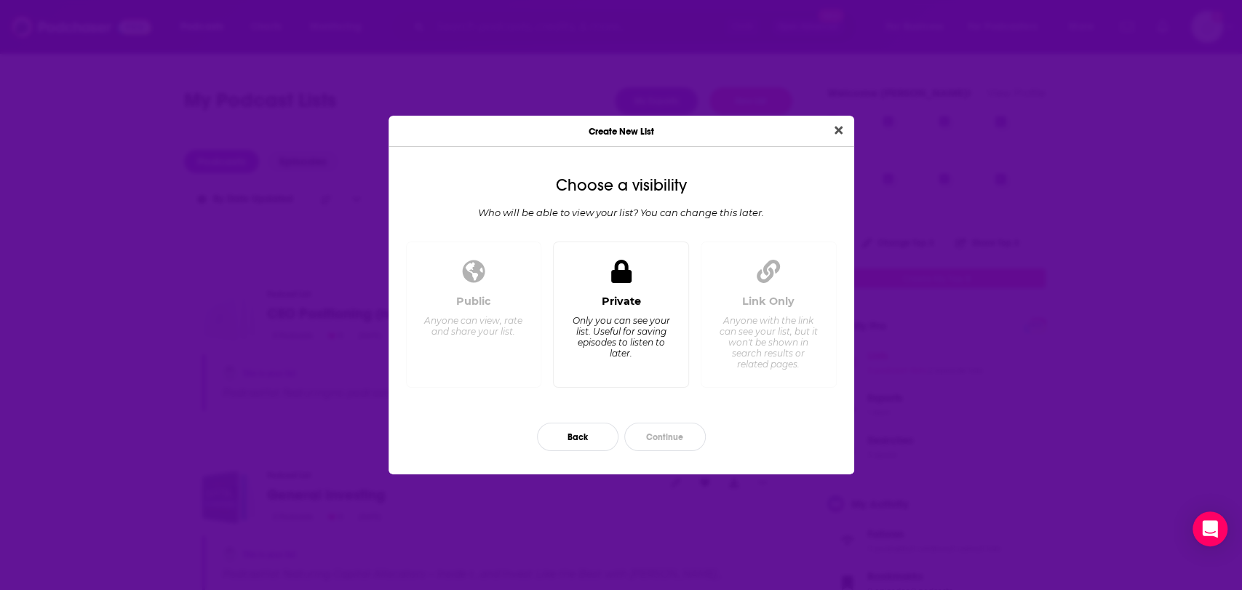
click at [592, 327] on div "Only you can see your list. Useful for saving episodes to listen to later." at bounding box center [621, 337] width 100 height 44
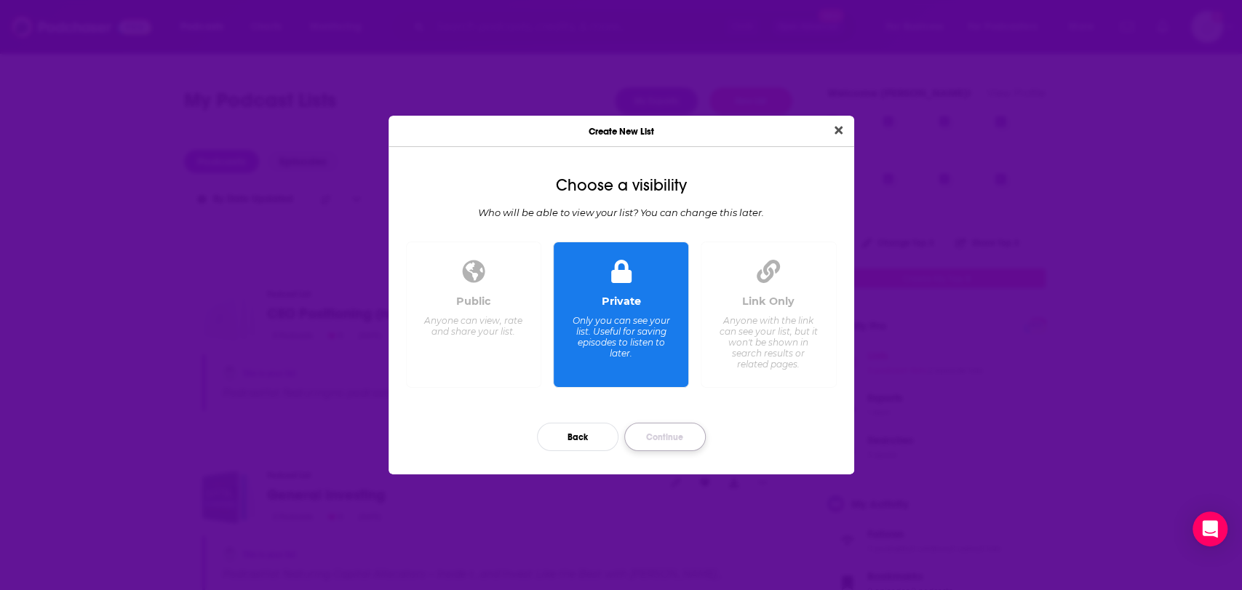
click at [652, 432] on button "Continue" at bounding box center [665, 437] width 82 height 28
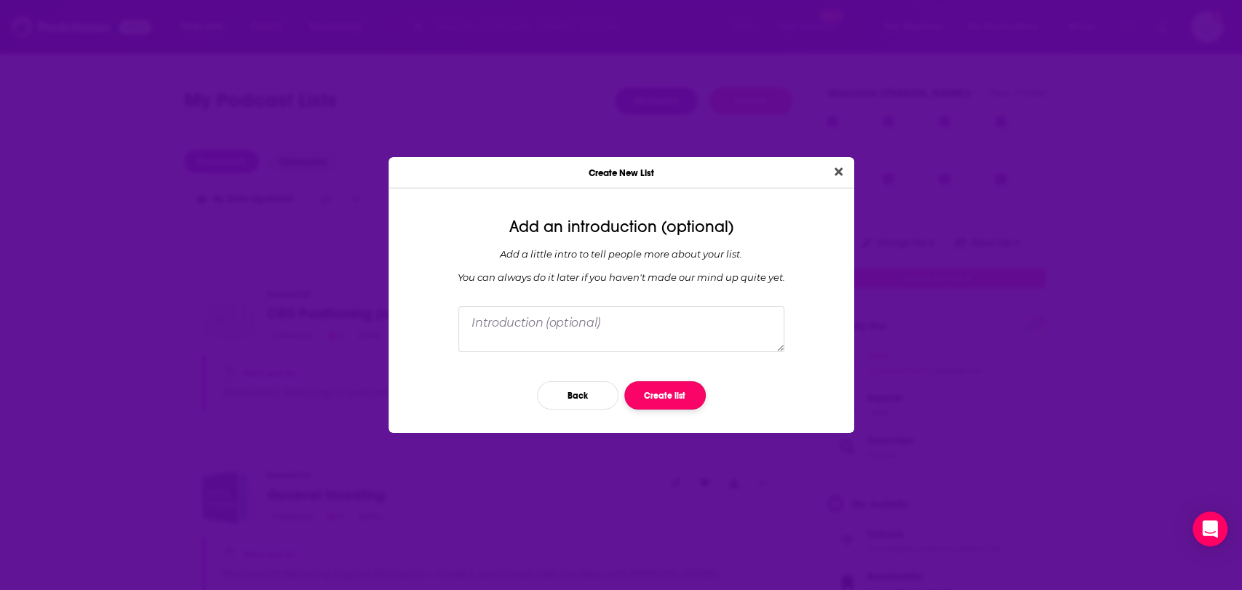
click at [657, 394] on button "Create list" at bounding box center [665, 395] width 82 height 28
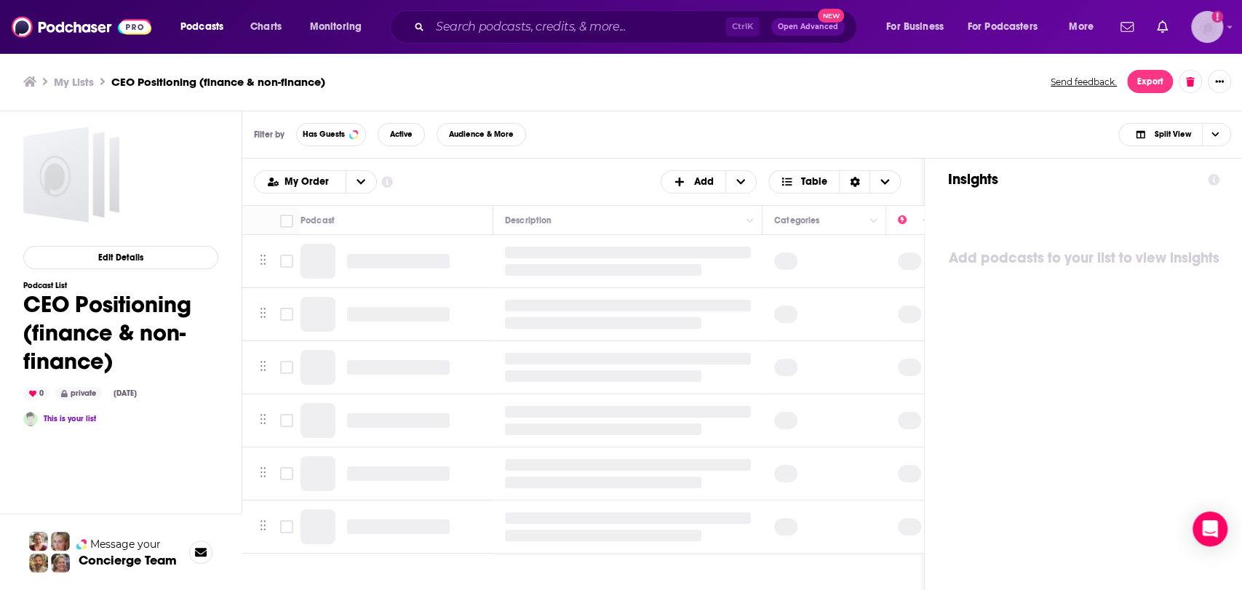
click at [1203, 26] on img "Logged in as nbaderrubenstein" at bounding box center [1207, 27] width 32 height 32
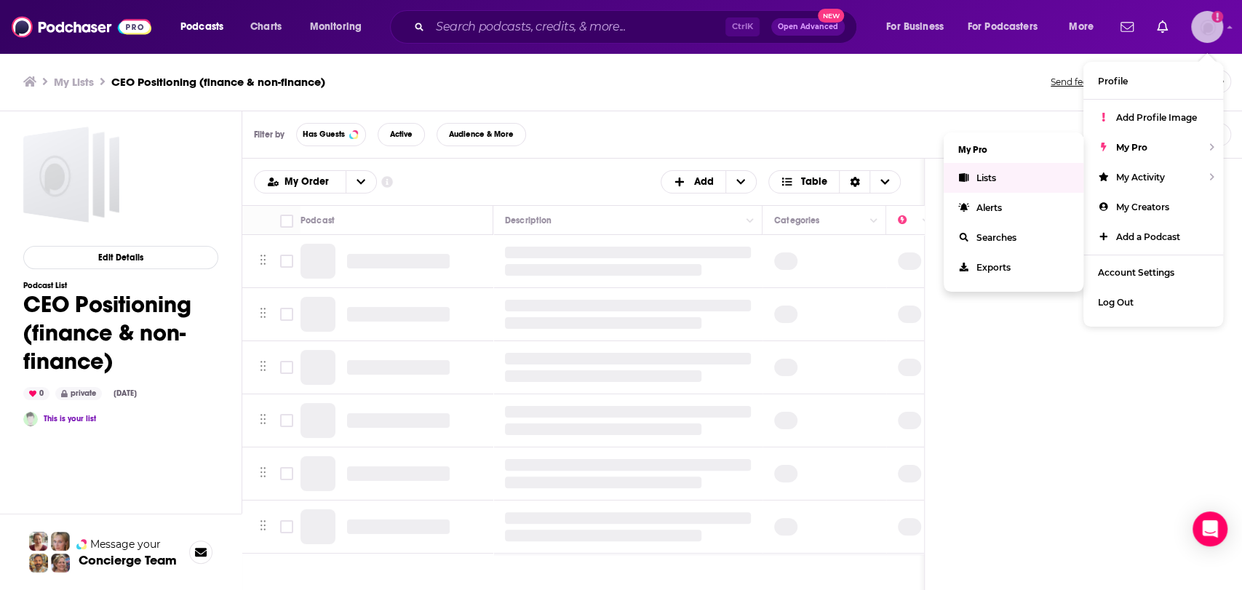
click at [994, 176] on span "Lists" at bounding box center [987, 177] width 20 height 11
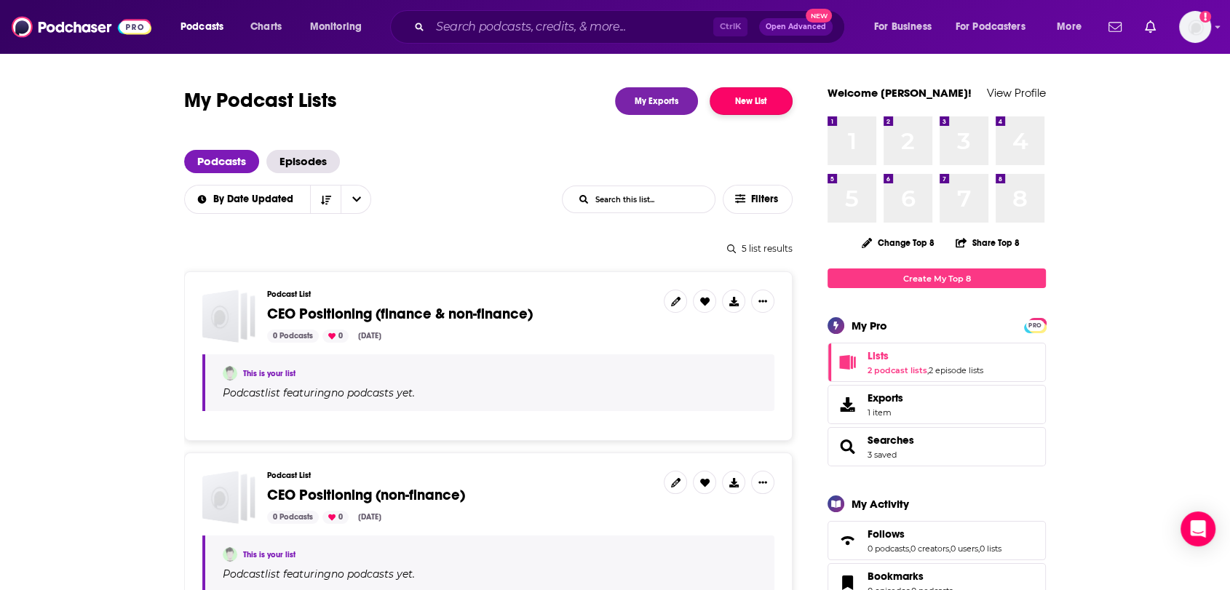
click at [755, 95] on button "New List" at bounding box center [751, 101] width 83 height 28
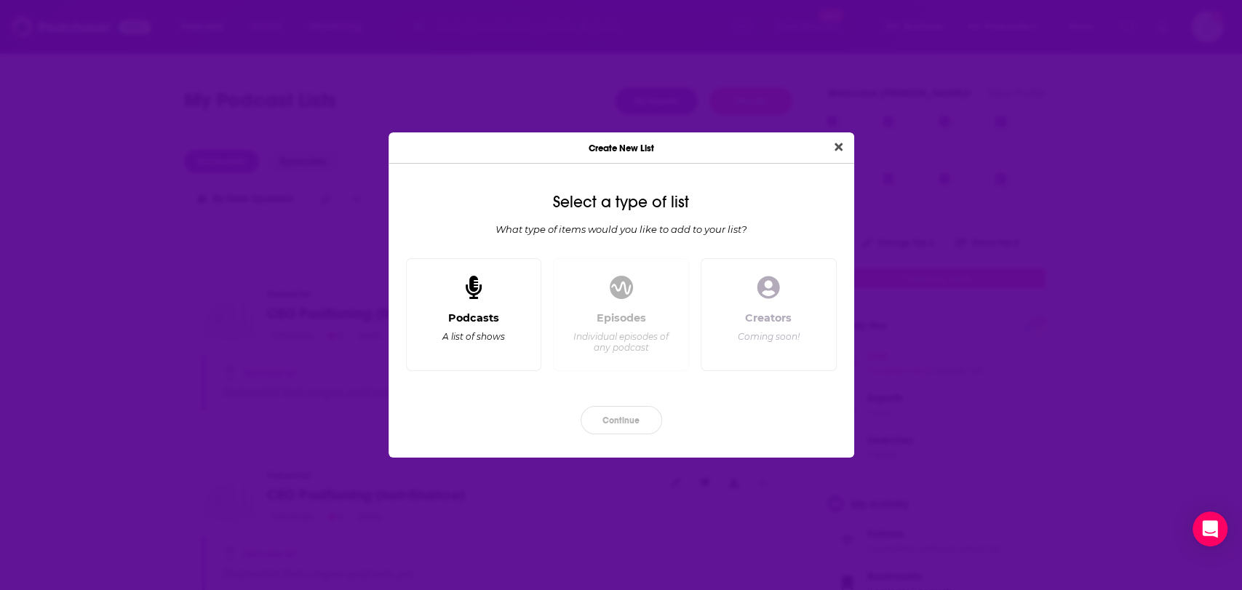
click at [490, 311] on div "Podcasts" at bounding box center [473, 317] width 51 height 13
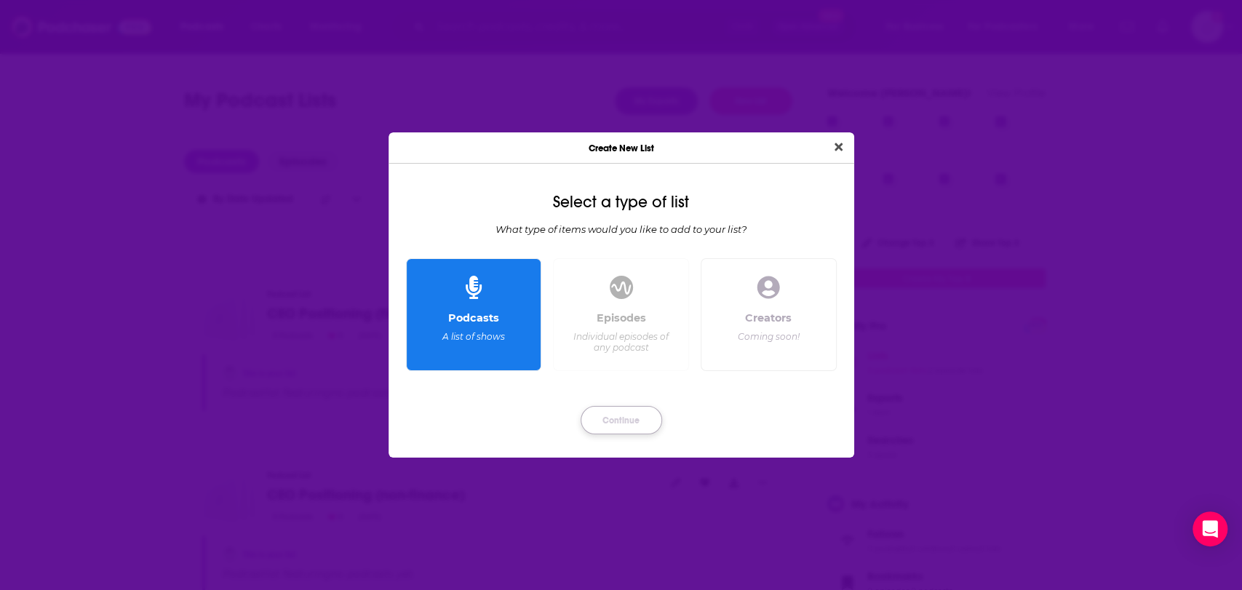
click at [619, 426] on button "Continue" at bounding box center [622, 420] width 82 height 28
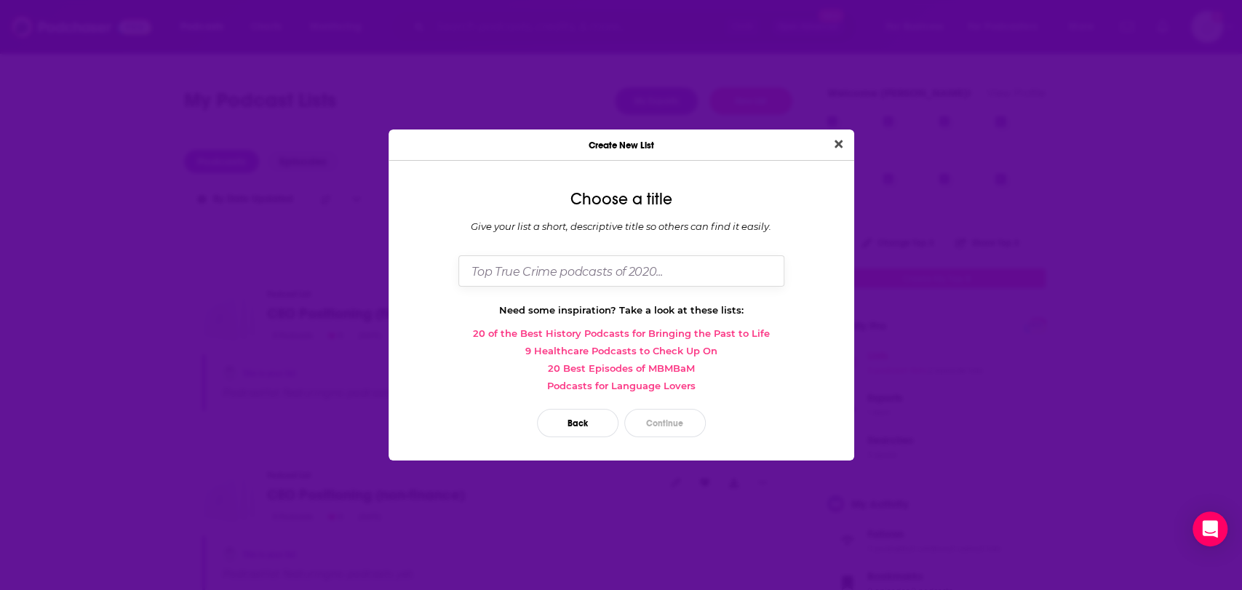
click at [579, 280] on input "Dialog" at bounding box center [621, 270] width 326 height 31
drag, startPoint x: 481, startPoint y: 276, endPoint x: 467, endPoint y: 277, distance: 13.8
click at [467, 277] on input "Prive Equity" at bounding box center [621, 270] width 326 height 31
click at [485, 273] on input "Prive Equity" at bounding box center [621, 270] width 326 height 31
click at [489, 271] on input "Prive Equity" at bounding box center [621, 270] width 326 height 31
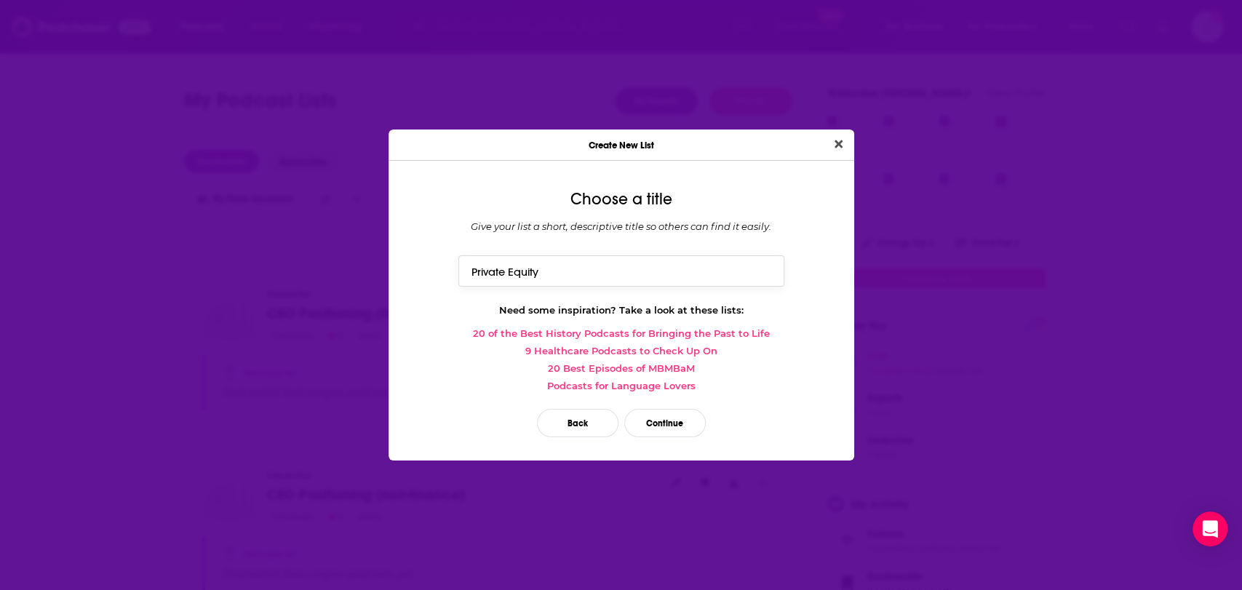
click at [579, 263] on input "Private Equity" at bounding box center [621, 270] width 326 height 31
type input "Private Equity"
click at [681, 430] on button "Continue" at bounding box center [665, 423] width 82 height 28
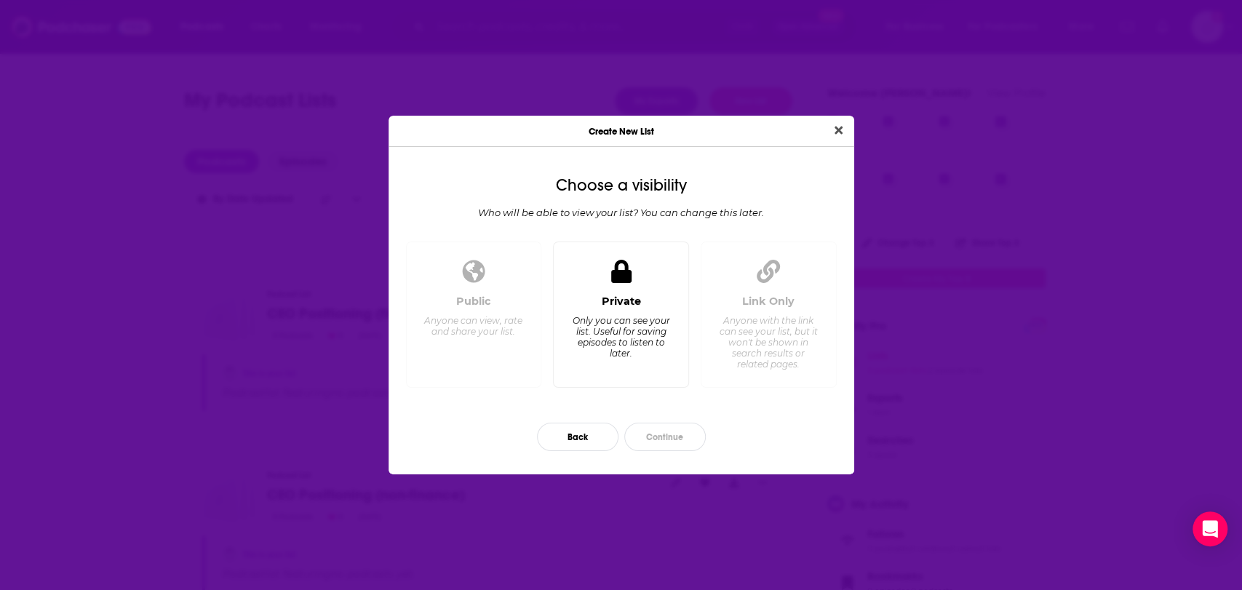
click at [624, 359] on div "Private Only you can see your list. Useful for saving episodes to listen to lat…" at bounding box center [620, 335] width 111 height 81
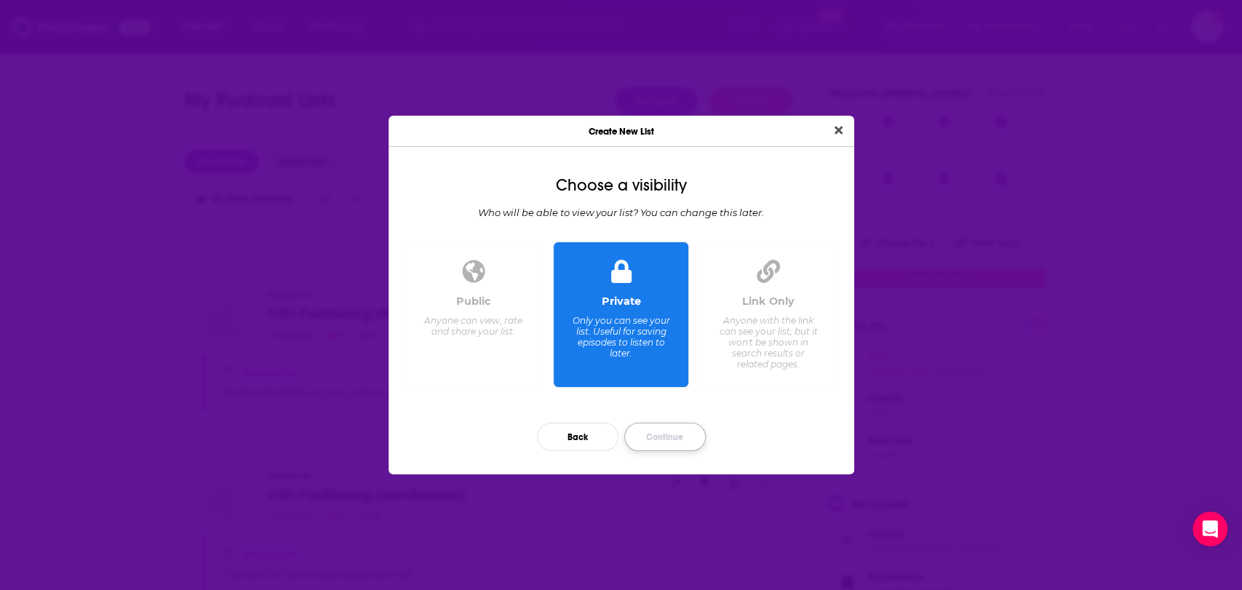
click at [677, 426] on button "Continue" at bounding box center [665, 437] width 82 height 28
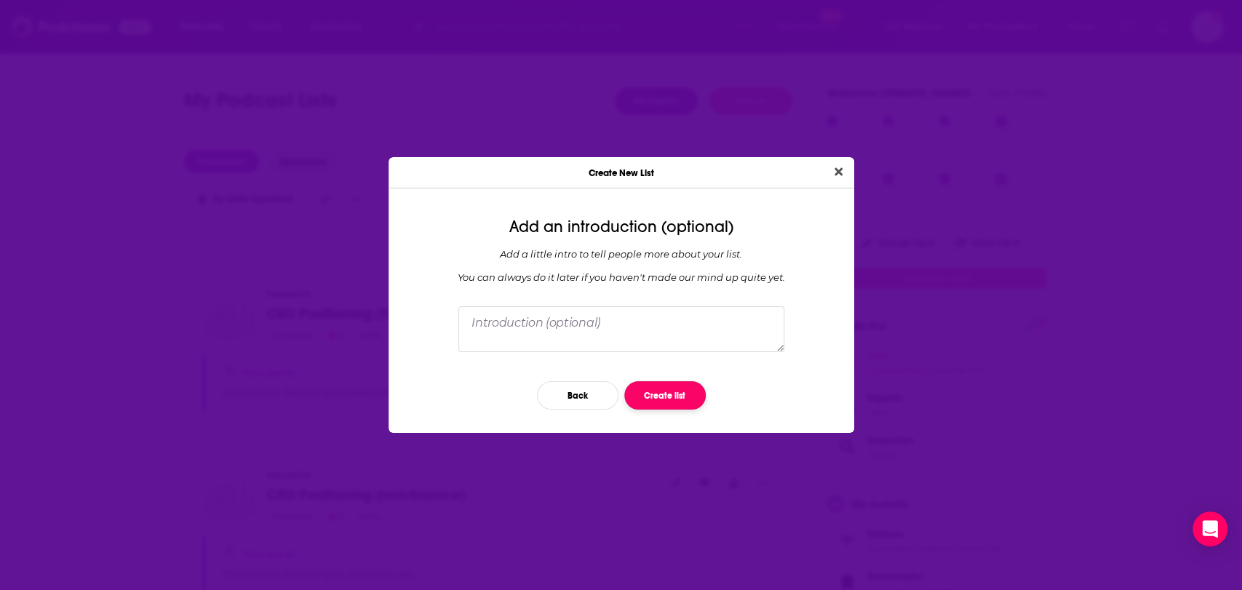
click at [676, 401] on button "Create list" at bounding box center [665, 395] width 82 height 28
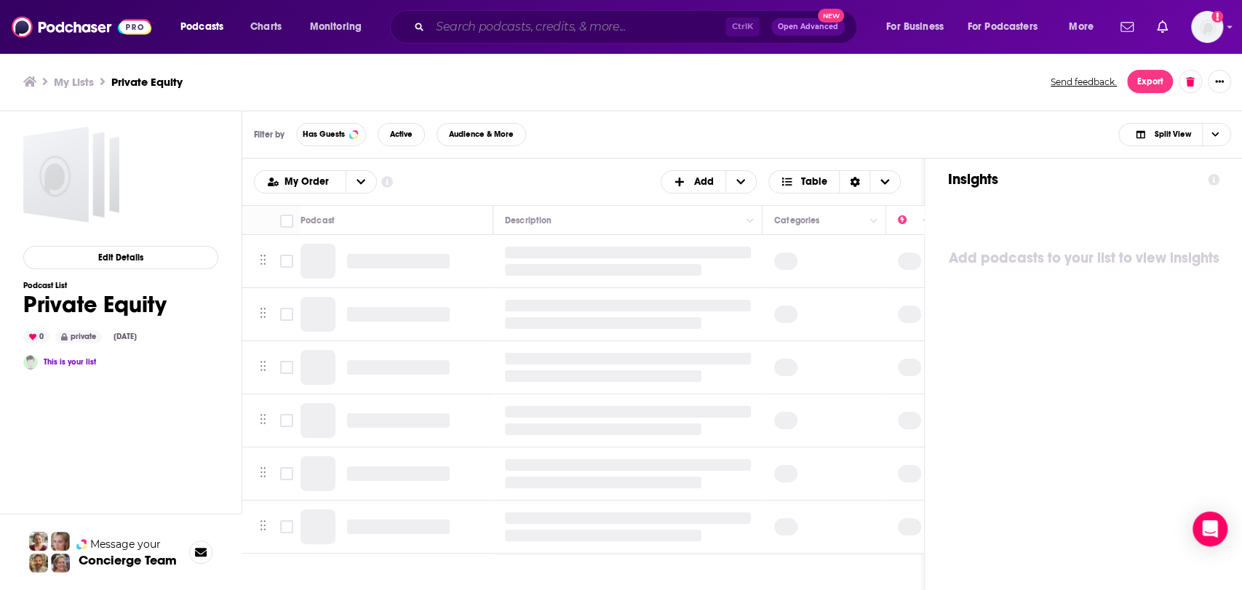
click at [517, 36] on input "Search podcasts, credits, & more..." at bounding box center [577, 26] width 295 height 23
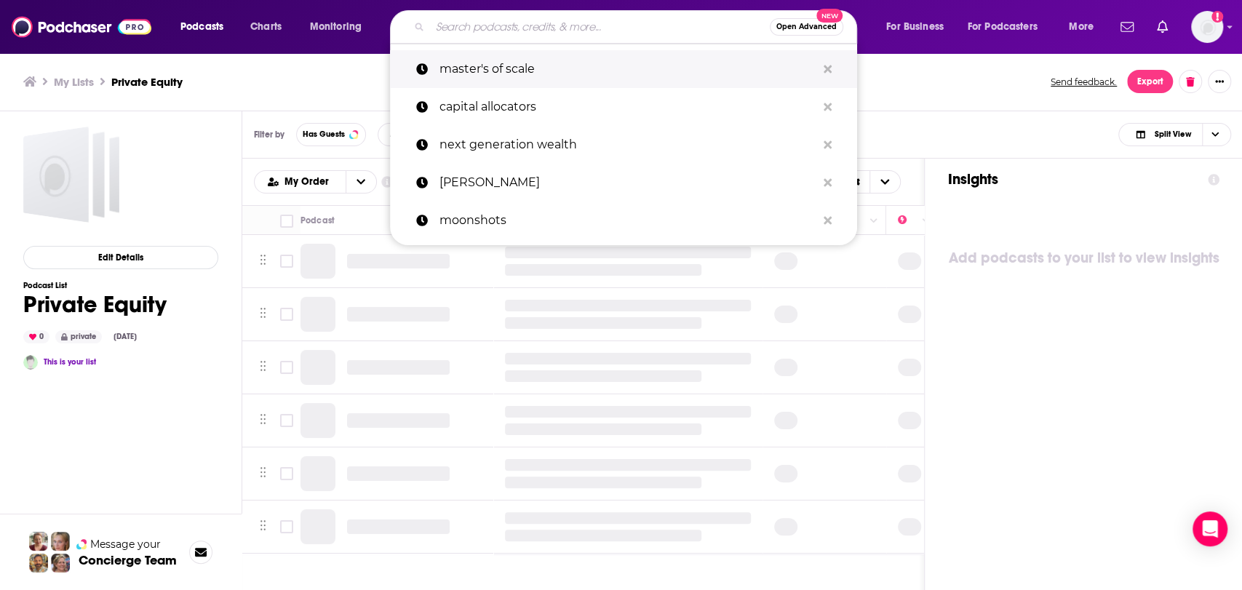
click at [509, 60] on p "master's of scale" at bounding box center [628, 69] width 377 height 38
type input "master's of scale"
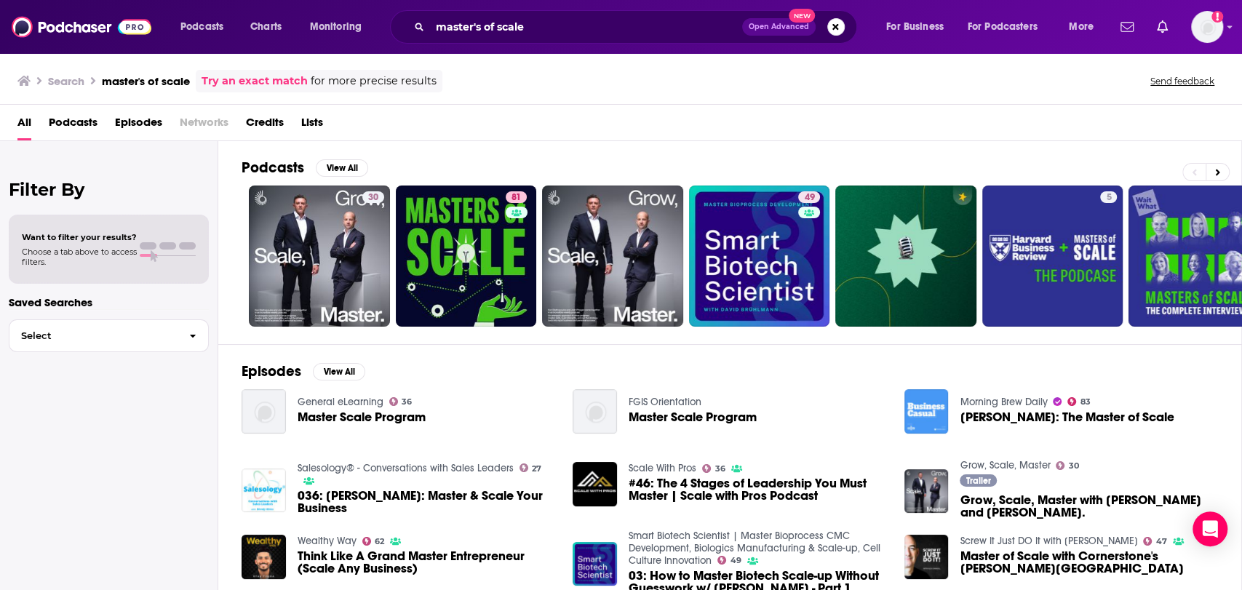
click at [934, 419] on img "Reid Hoffman: The Master of Scale" at bounding box center [927, 411] width 44 height 44
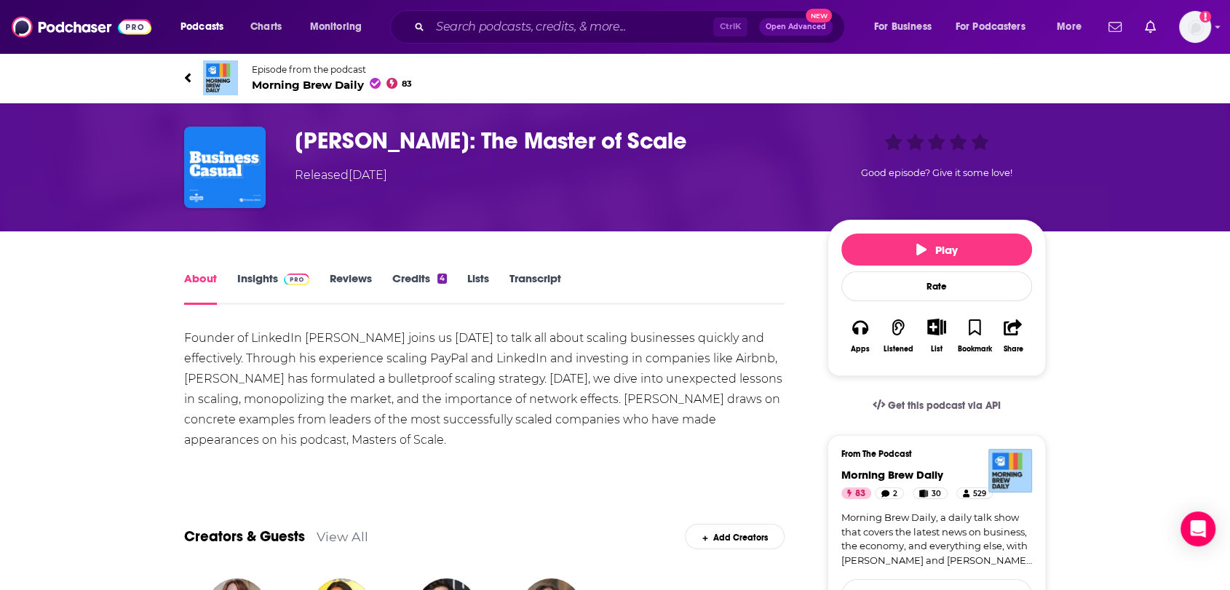
click at [294, 86] on span "Morning Brew Daily 83" at bounding box center [332, 85] width 160 height 14
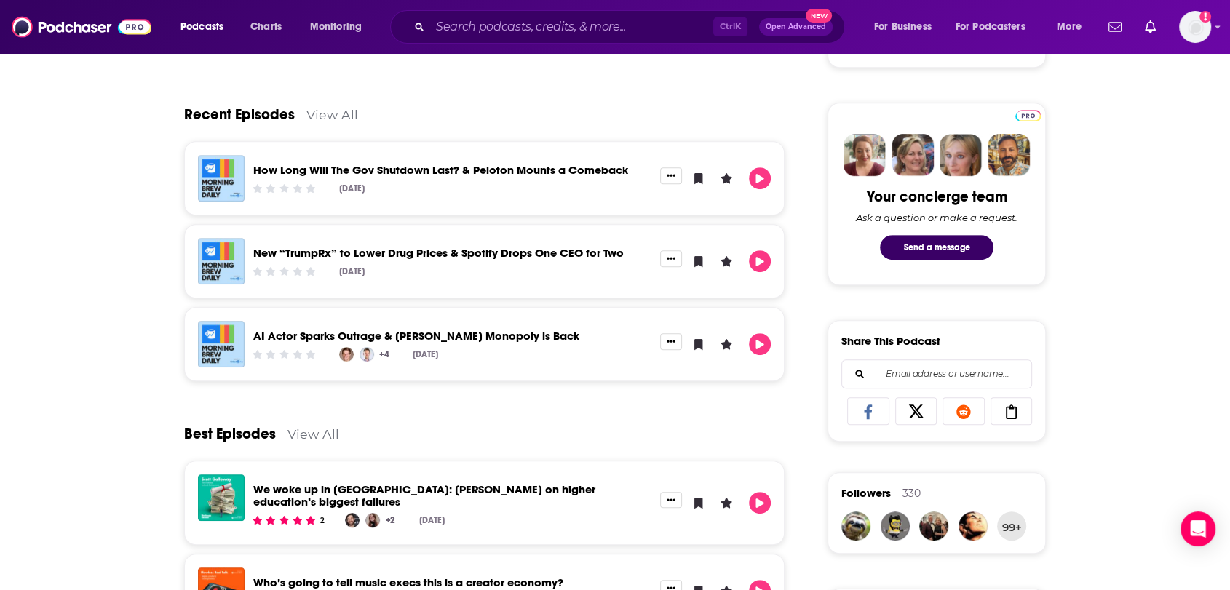
scroll to position [162, 0]
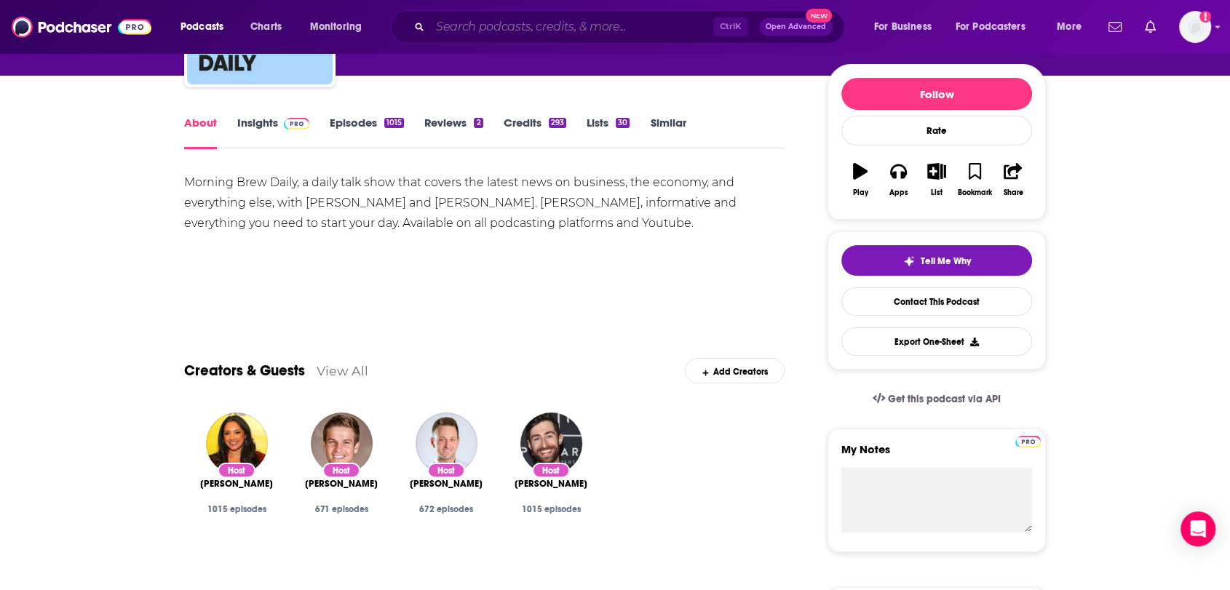
click at [505, 29] on input "Search podcasts, credits, & more..." at bounding box center [571, 26] width 283 height 23
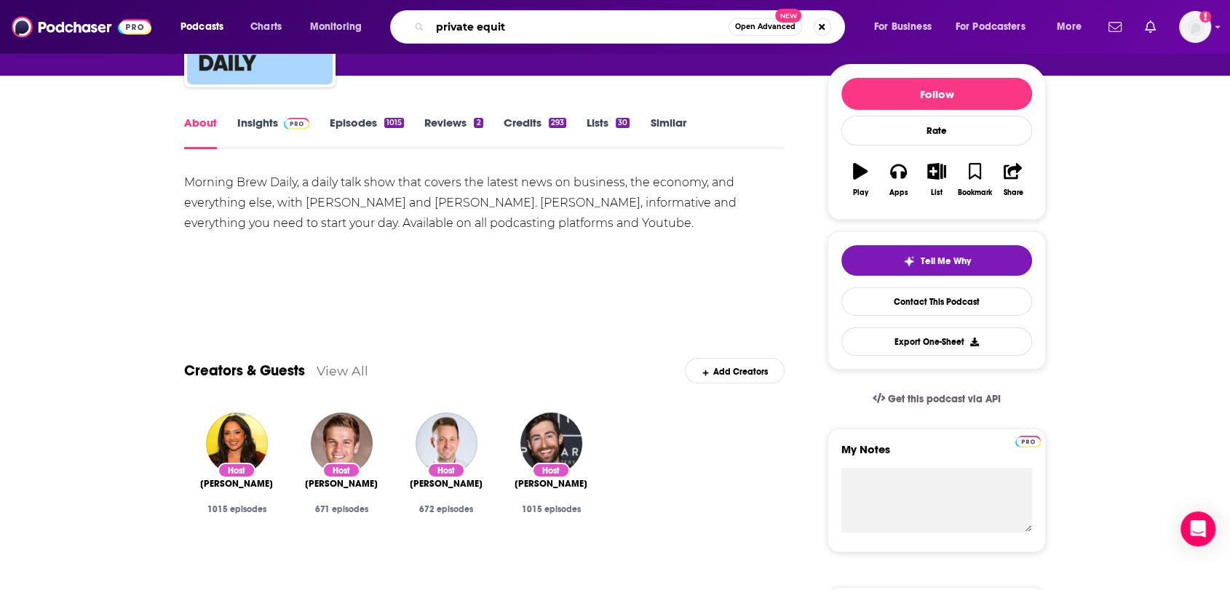
type input "private equity"
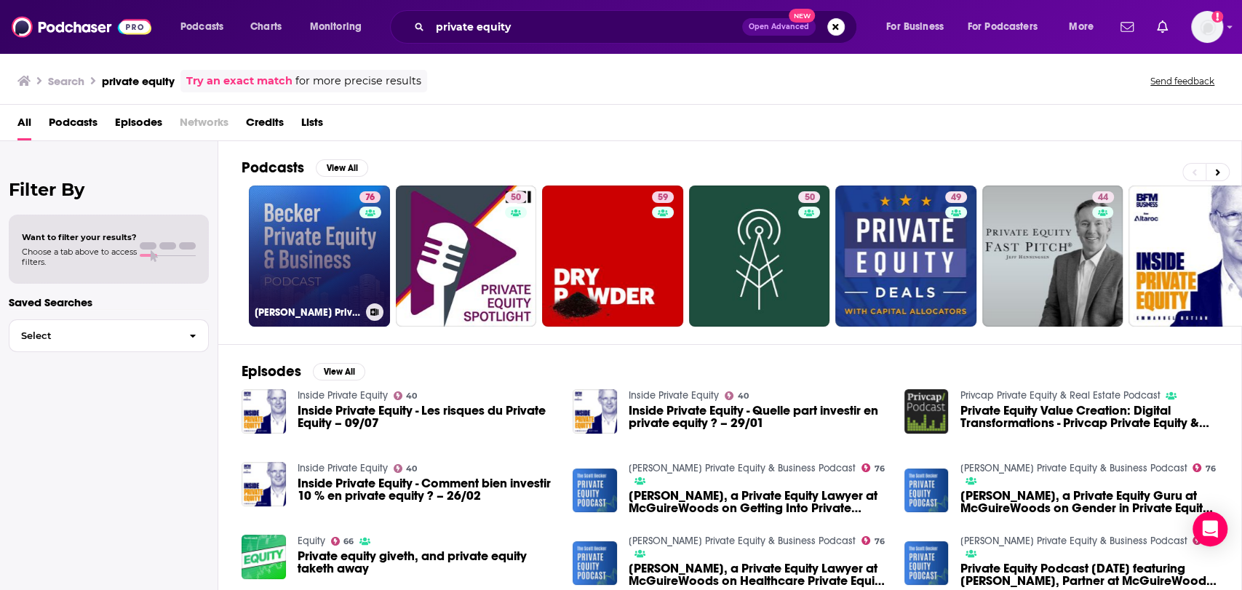
click at [372, 309] on icon at bounding box center [374, 312] width 8 height 7
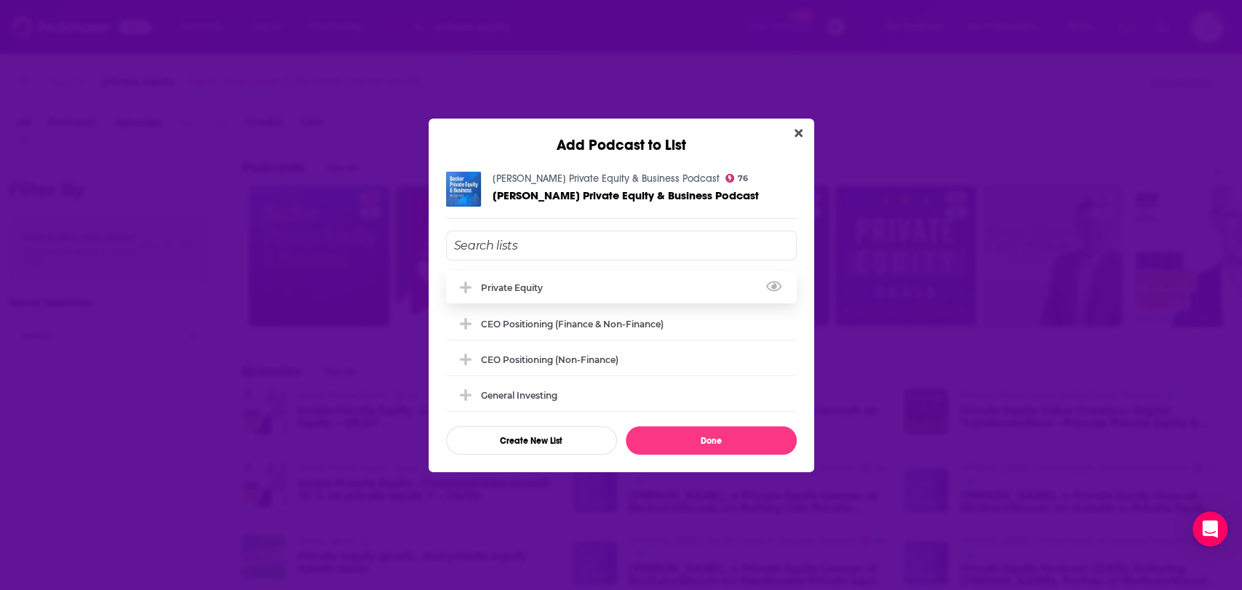
click at [538, 285] on div "Private Equity" at bounding box center [516, 287] width 71 height 11
click at [729, 445] on button "Done" at bounding box center [711, 440] width 171 height 28
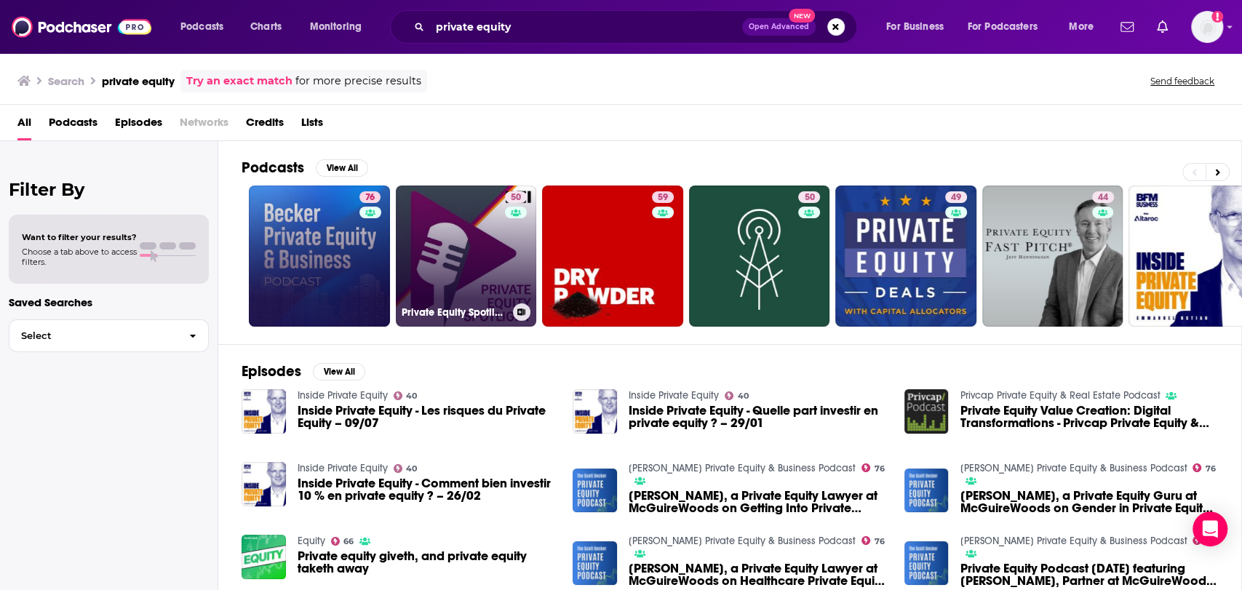
click at [523, 310] on icon at bounding box center [521, 312] width 8 height 7
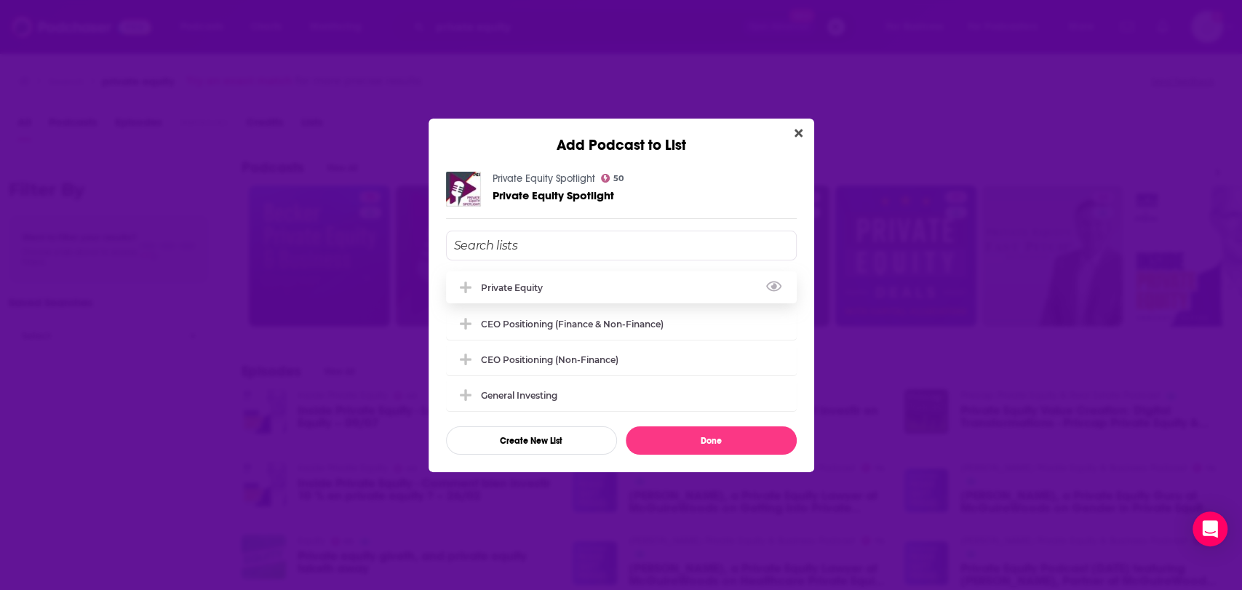
click at [518, 277] on div "Private Equity" at bounding box center [621, 287] width 351 height 32
click at [721, 447] on button "Done" at bounding box center [711, 440] width 171 height 28
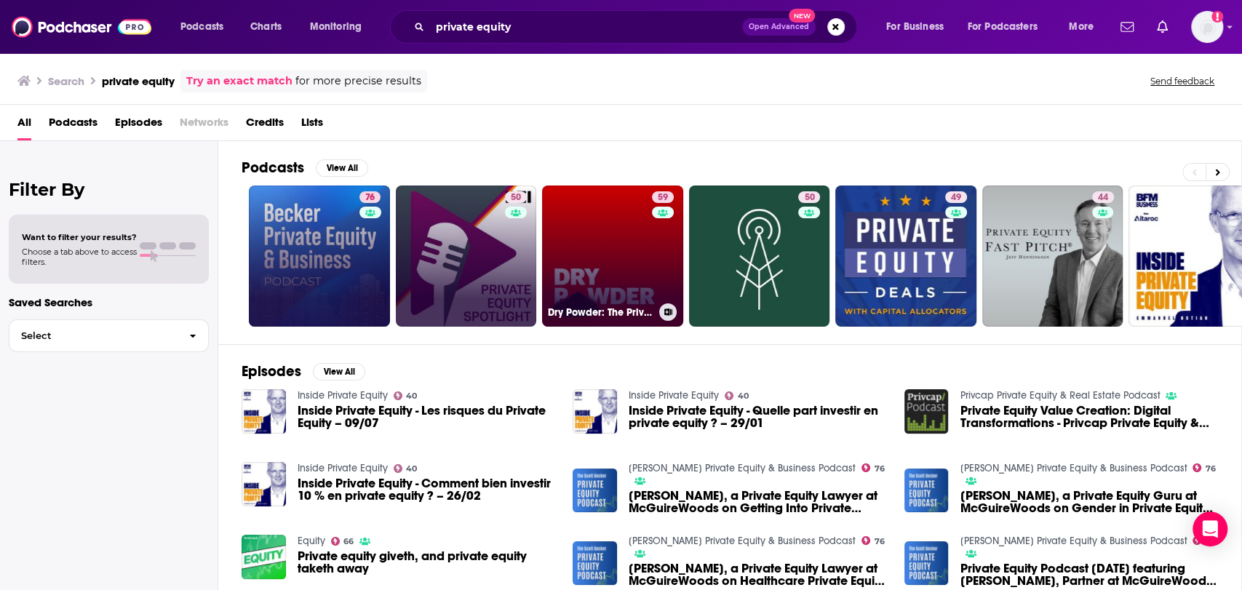
click at [664, 306] on button at bounding box center [667, 311] width 17 height 17
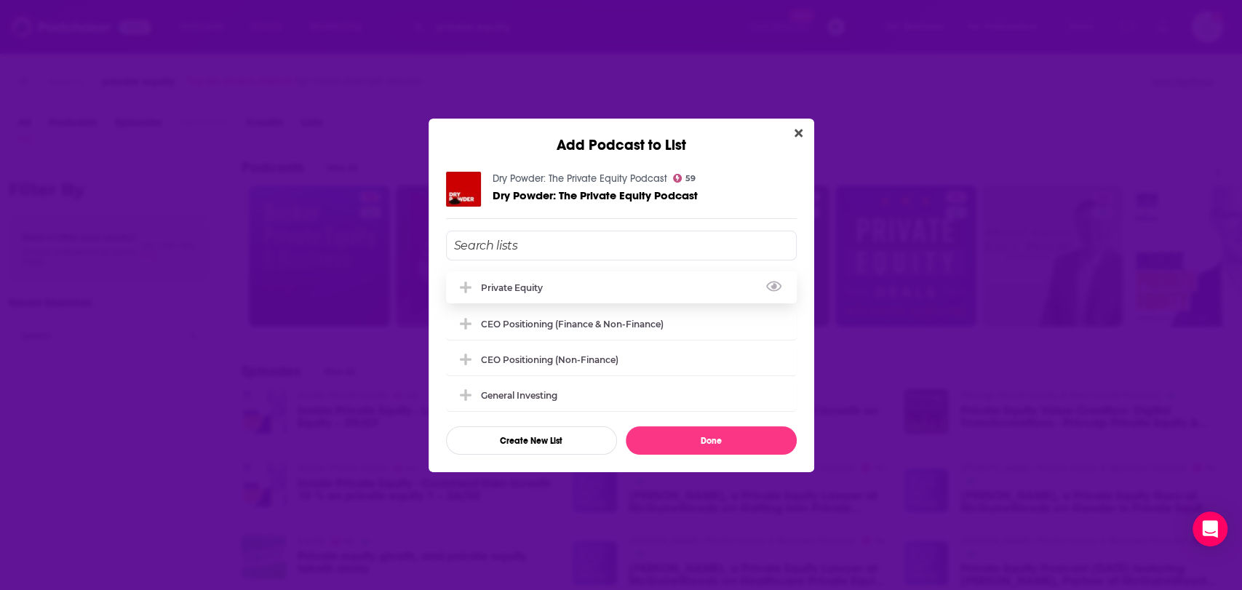
click at [631, 290] on div "Private Equity" at bounding box center [621, 287] width 351 height 32
click at [737, 433] on button "Done" at bounding box center [711, 440] width 171 height 28
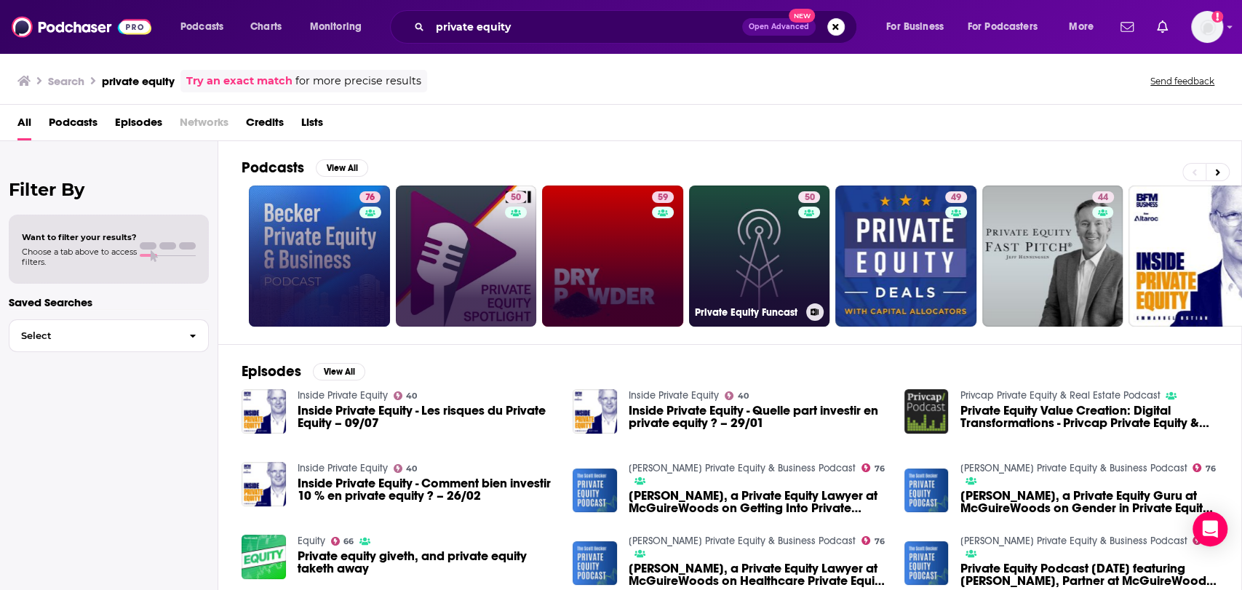
click at [818, 311] on icon at bounding box center [815, 312] width 8 height 7
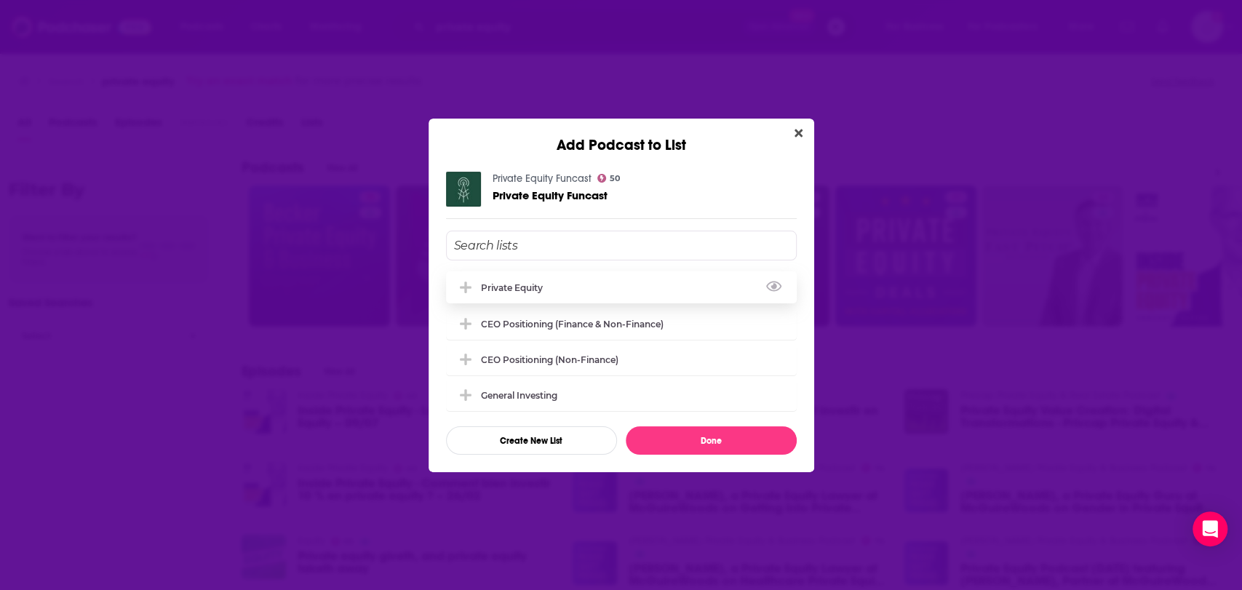
click at [645, 274] on div "Private Equity" at bounding box center [621, 287] width 351 height 32
click at [724, 435] on button "Done" at bounding box center [711, 440] width 171 height 28
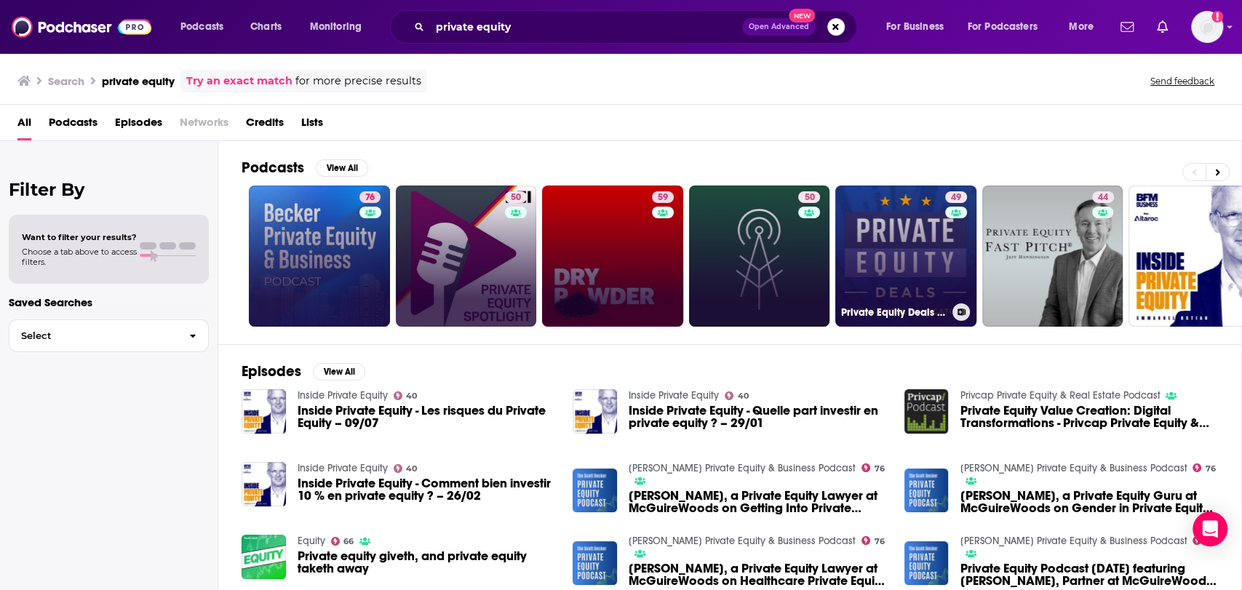
click at [960, 310] on icon at bounding box center [962, 312] width 8 height 7
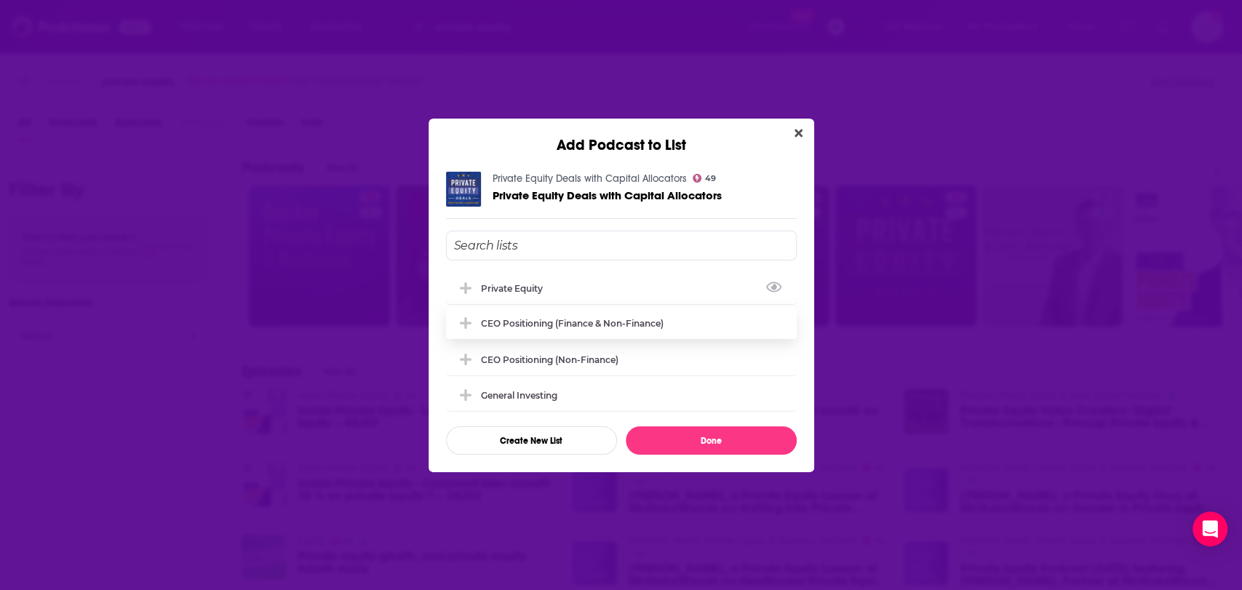
drag, startPoint x: 699, startPoint y: 292, endPoint x: 731, endPoint y: 318, distance: 41.4
click at [699, 293] on div "Private Equity" at bounding box center [621, 288] width 351 height 32
click at [749, 441] on button "Done" at bounding box center [711, 440] width 171 height 28
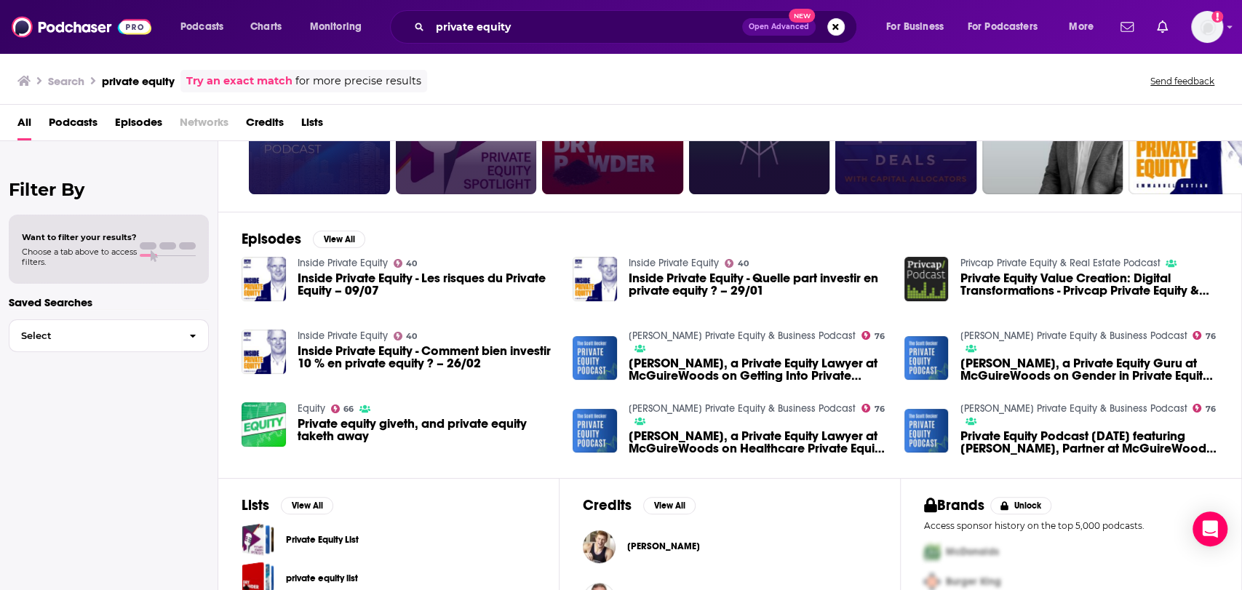
scroll to position [231, 0]
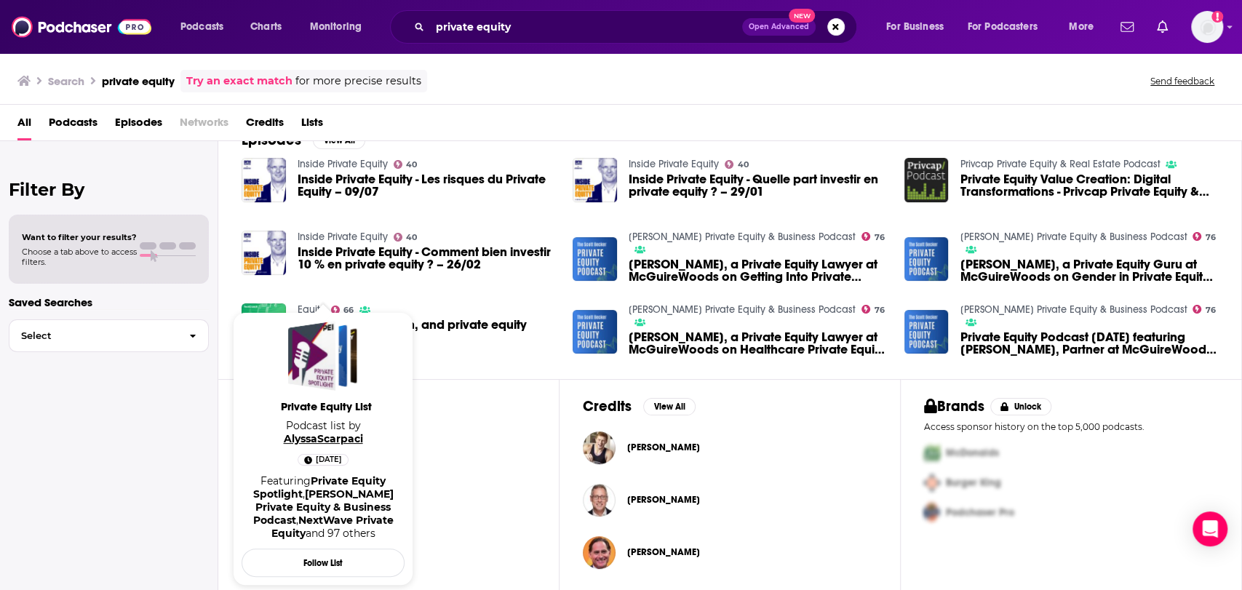
click at [322, 443] on link "AlyssaScarpaci" at bounding box center [323, 438] width 79 height 13
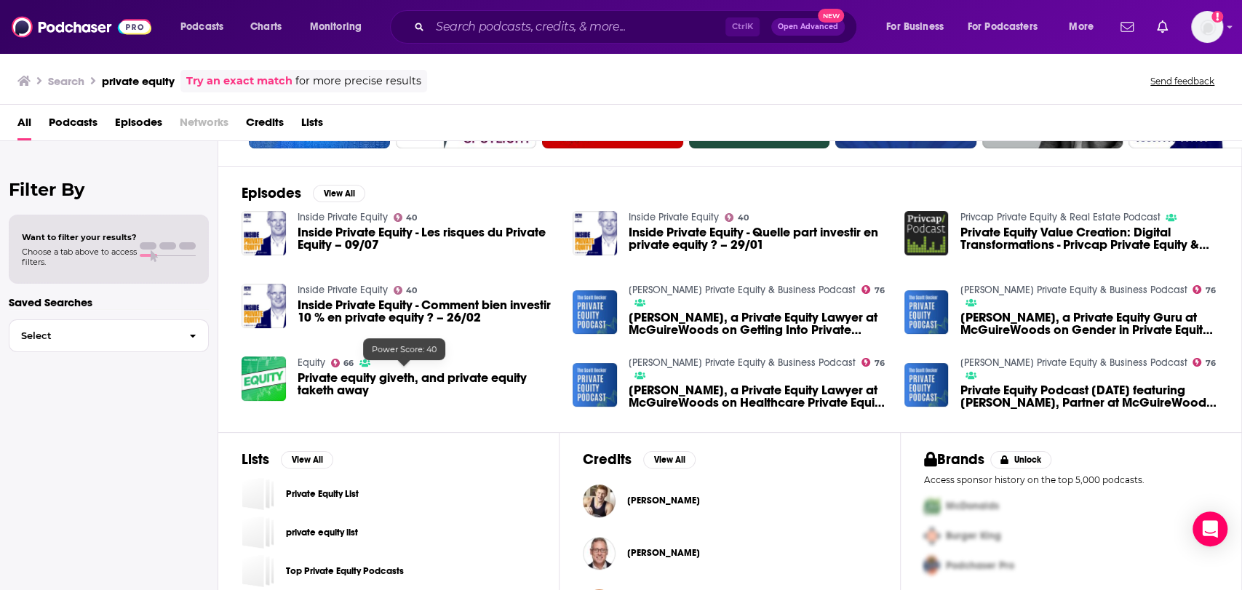
scroll to position [231, 0]
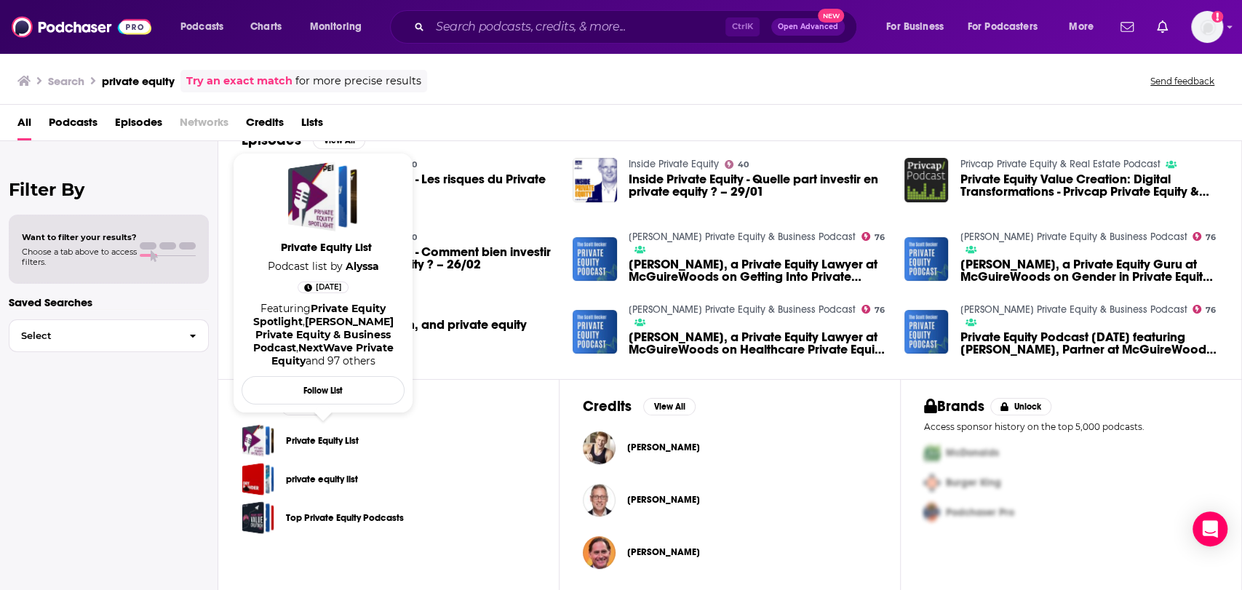
click at [319, 440] on link "Private Equity List" at bounding box center [322, 441] width 73 height 16
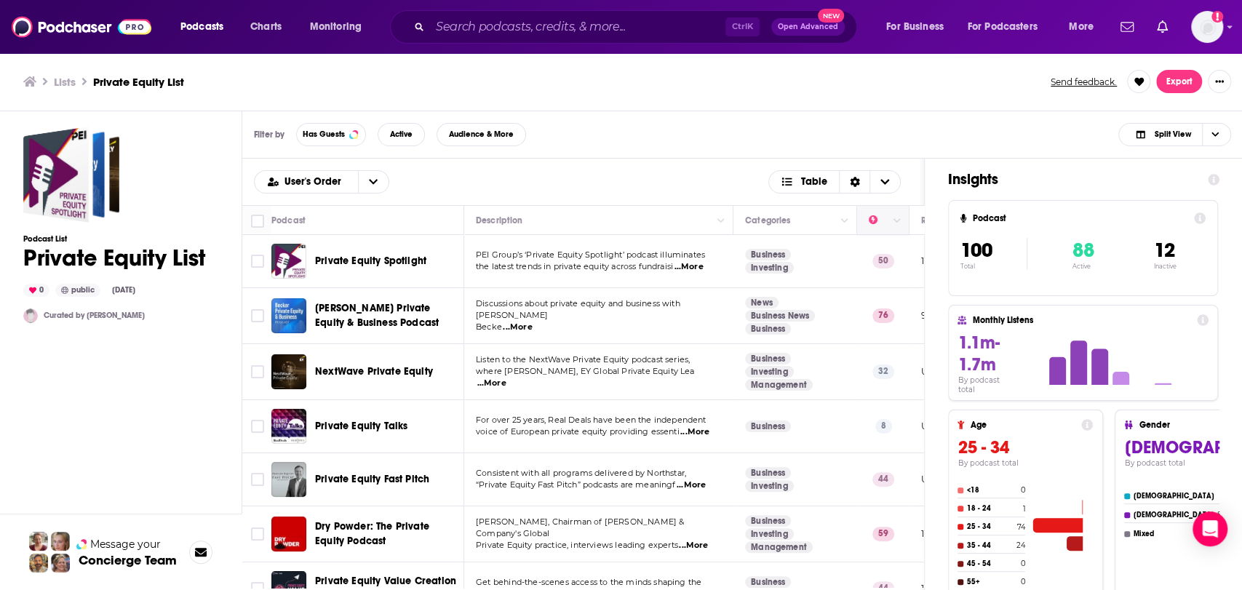
click at [897, 229] on th at bounding box center [883, 220] width 52 height 29
click at [896, 224] on icon "Column Actions" at bounding box center [897, 221] width 7 height 9
click at [875, 218] on div at bounding box center [621, 295] width 1242 height 590
click at [881, 224] on icon "Move" at bounding box center [881, 220] width 17 height 17
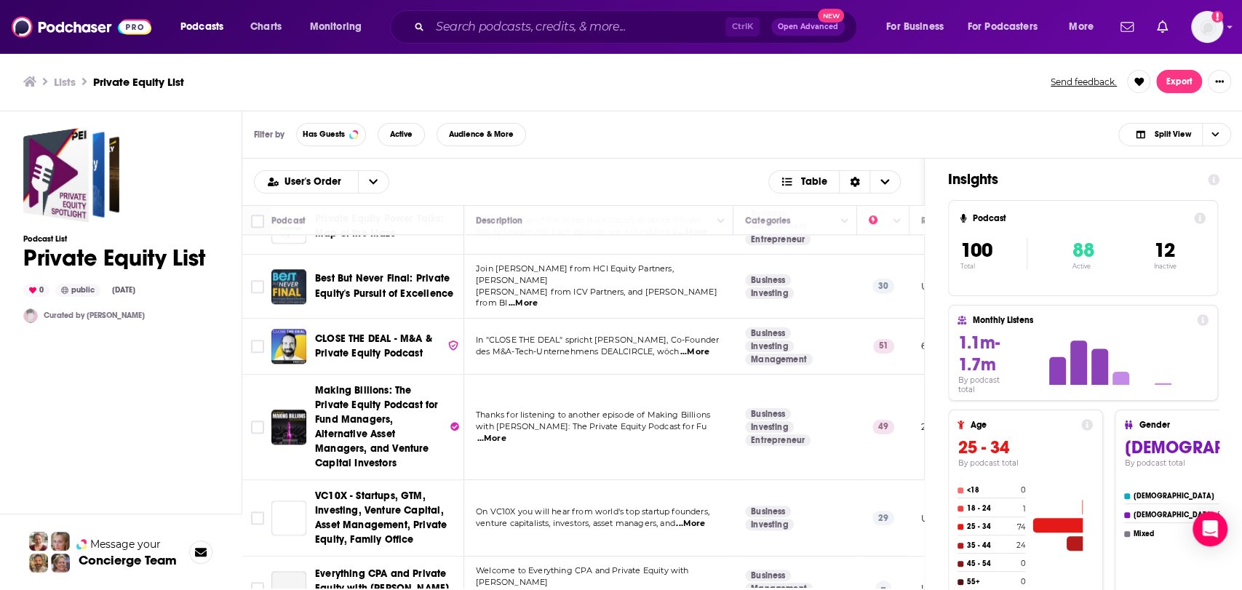
scroll to position [1051, 0]
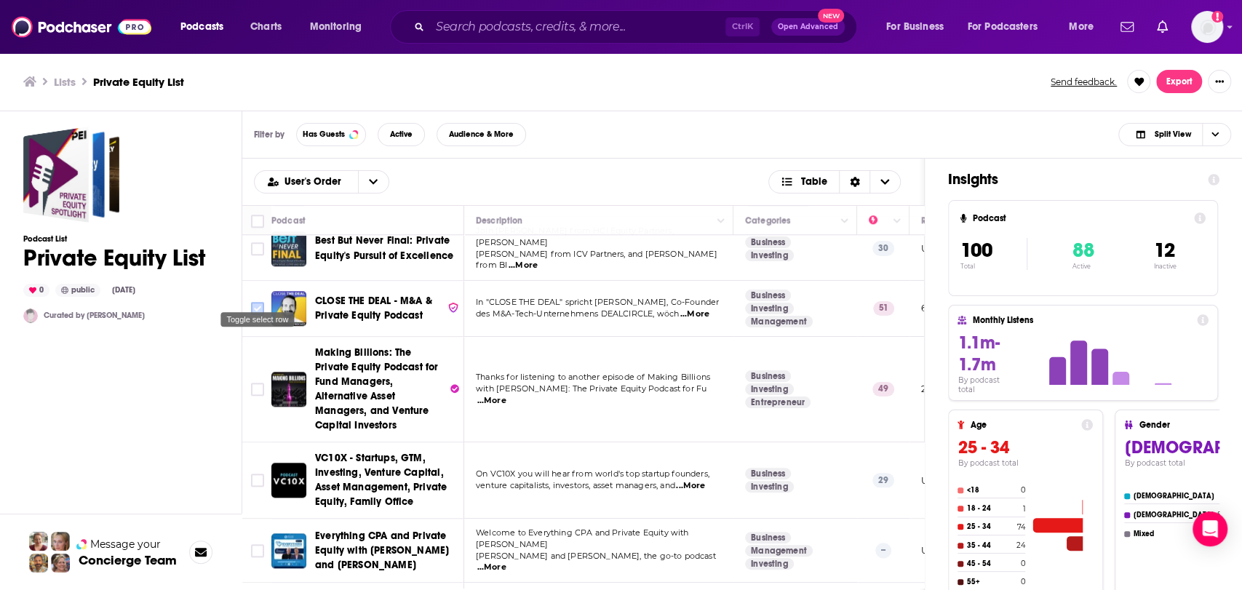
click at [262, 302] on input "Toggle select row" at bounding box center [257, 308] width 13 height 13
checkbox input "true"
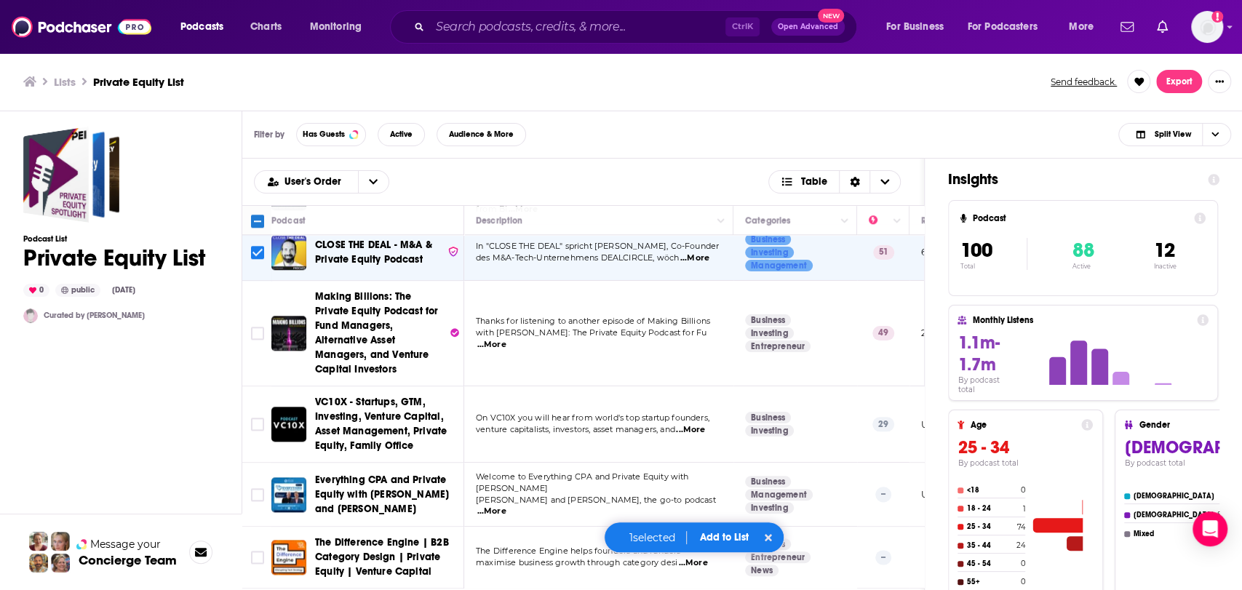
scroll to position [1132, 0]
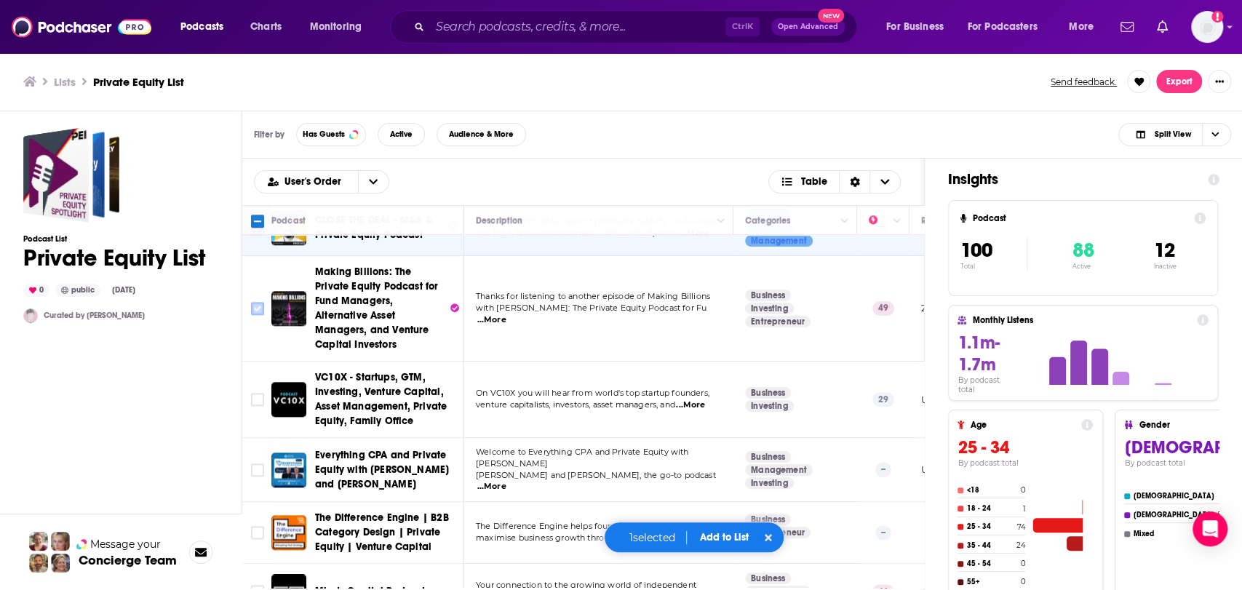
click at [261, 302] on input "Toggle select row" at bounding box center [257, 308] width 13 height 13
checkbox input "true"
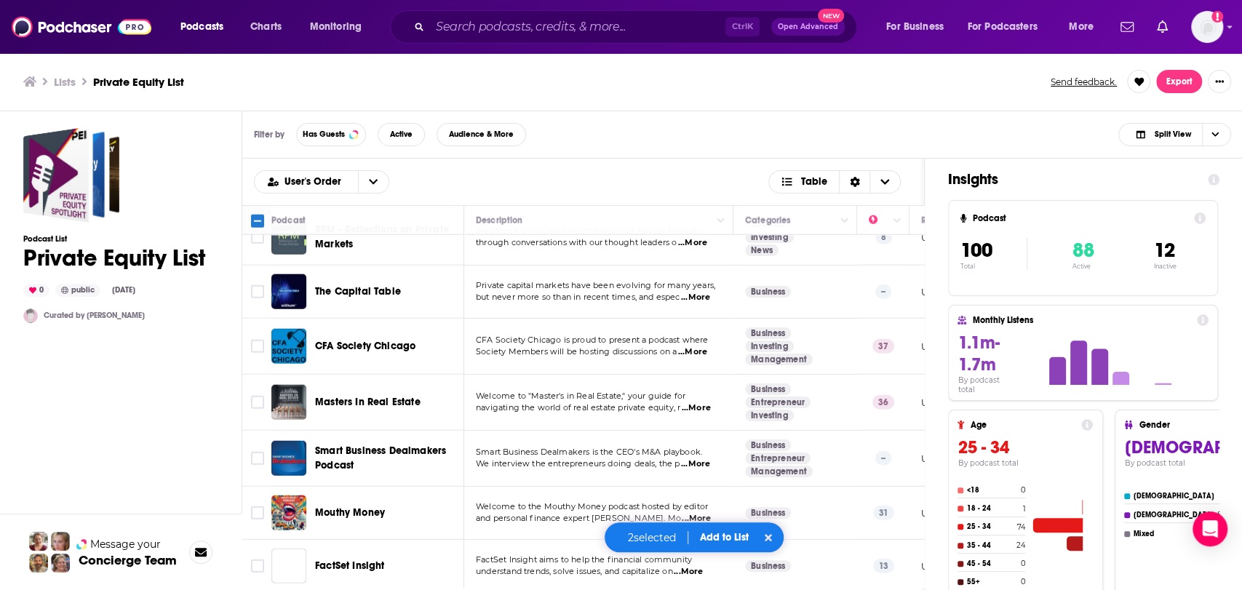
scroll to position [2587, 0]
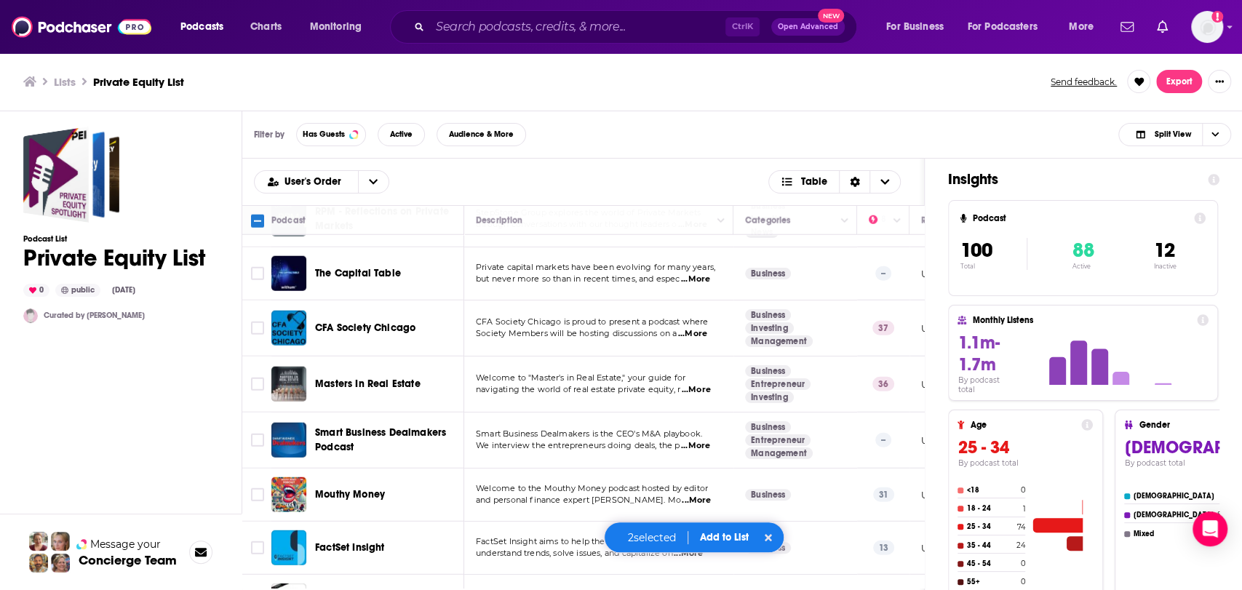
click at [704, 532] on button "Add to List" at bounding box center [724, 537] width 72 height 12
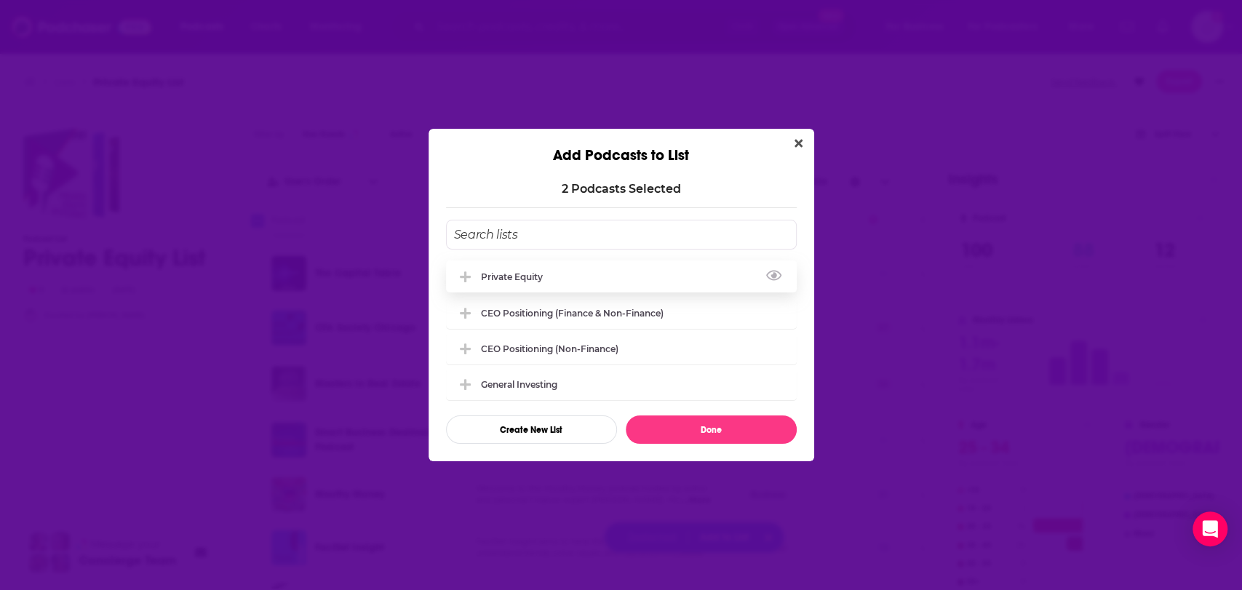
click at [613, 279] on div "Private Equity" at bounding box center [621, 277] width 351 height 32
click at [688, 435] on button "Done" at bounding box center [711, 430] width 171 height 28
checkbox input "false"
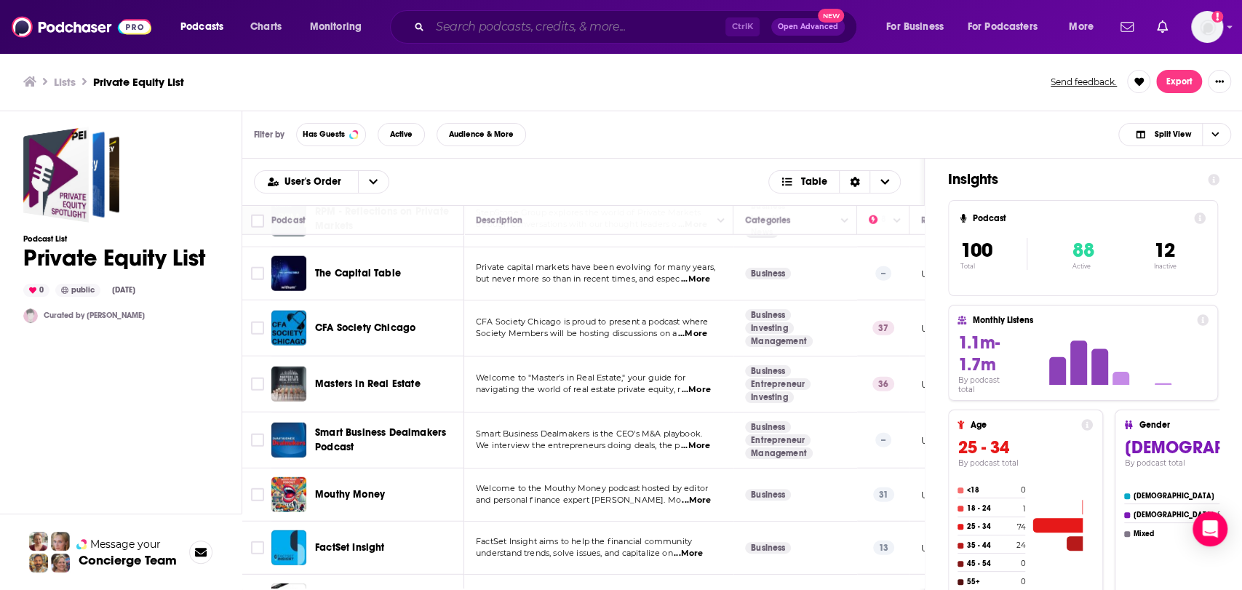
click at [504, 15] on input "Search podcasts, credits, & more..." at bounding box center [577, 26] width 295 height 23
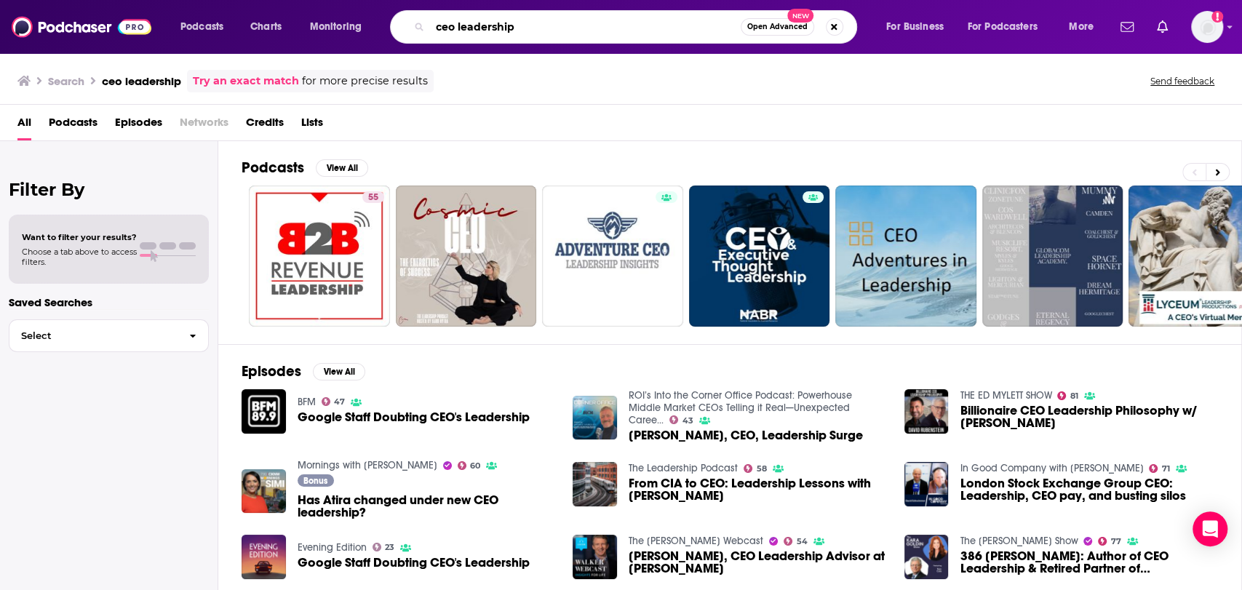
click at [469, 27] on input "ceo leadership" at bounding box center [585, 26] width 311 height 23
drag, startPoint x: 457, startPoint y: 26, endPoint x: 798, endPoint y: 42, distance: 340.9
click at [798, 42] on div "ceo leadership Open Advanced New" at bounding box center [623, 26] width 467 height 33
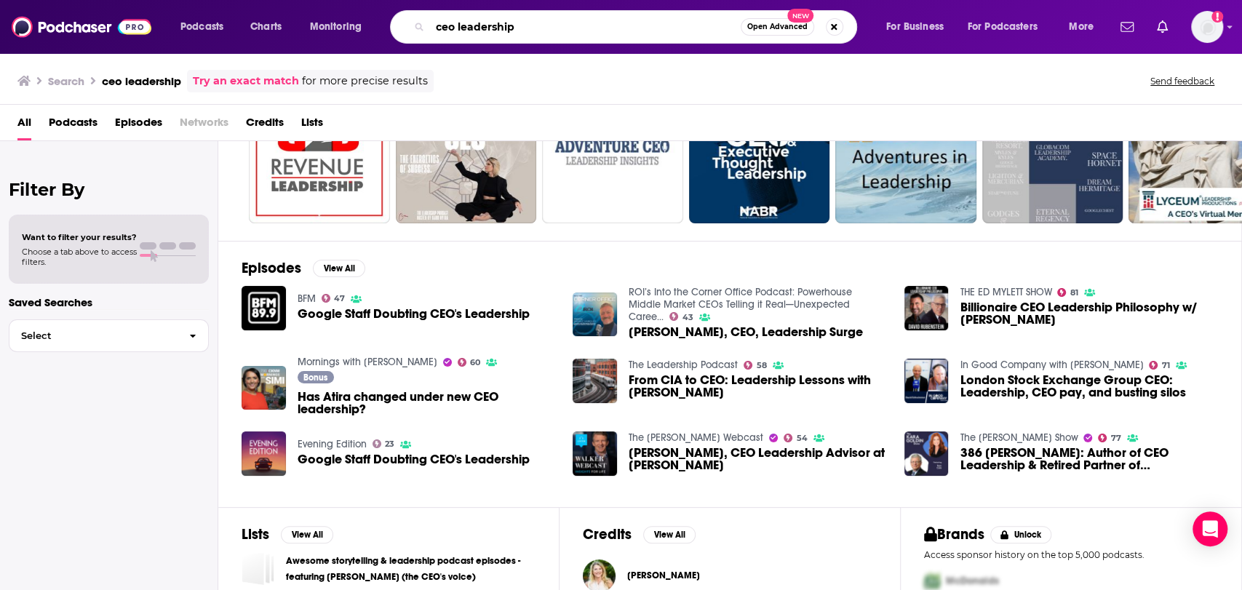
scroll to position [231, 0]
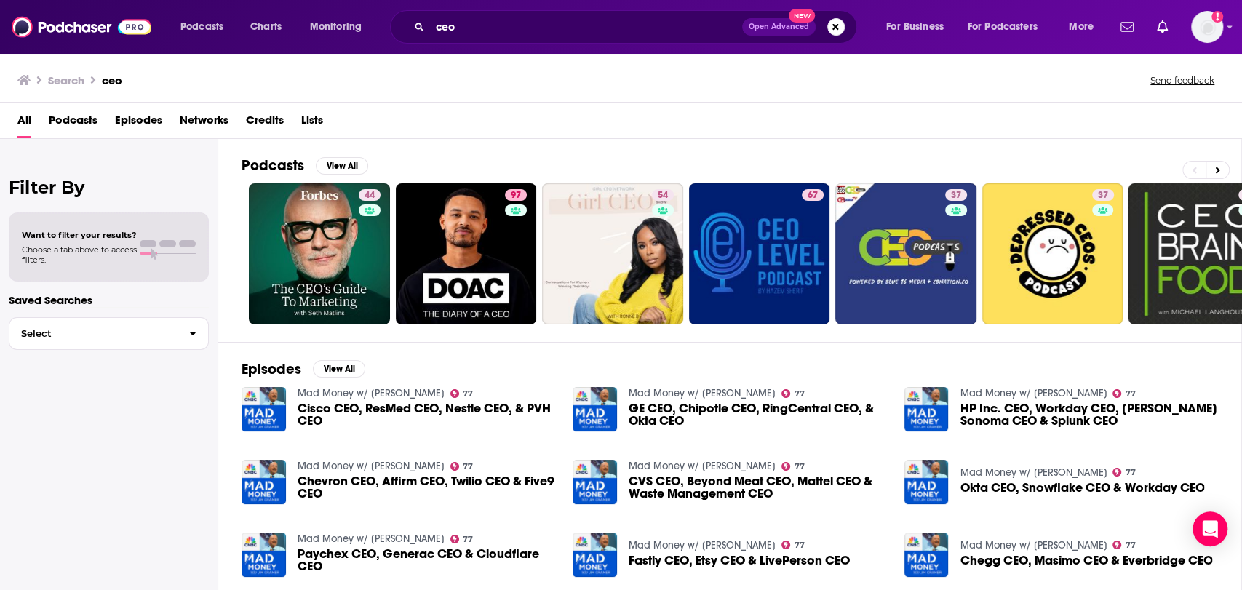
click at [553, 13] on div "ceo Open Advanced New" at bounding box center [623, 26] width 467 height 33
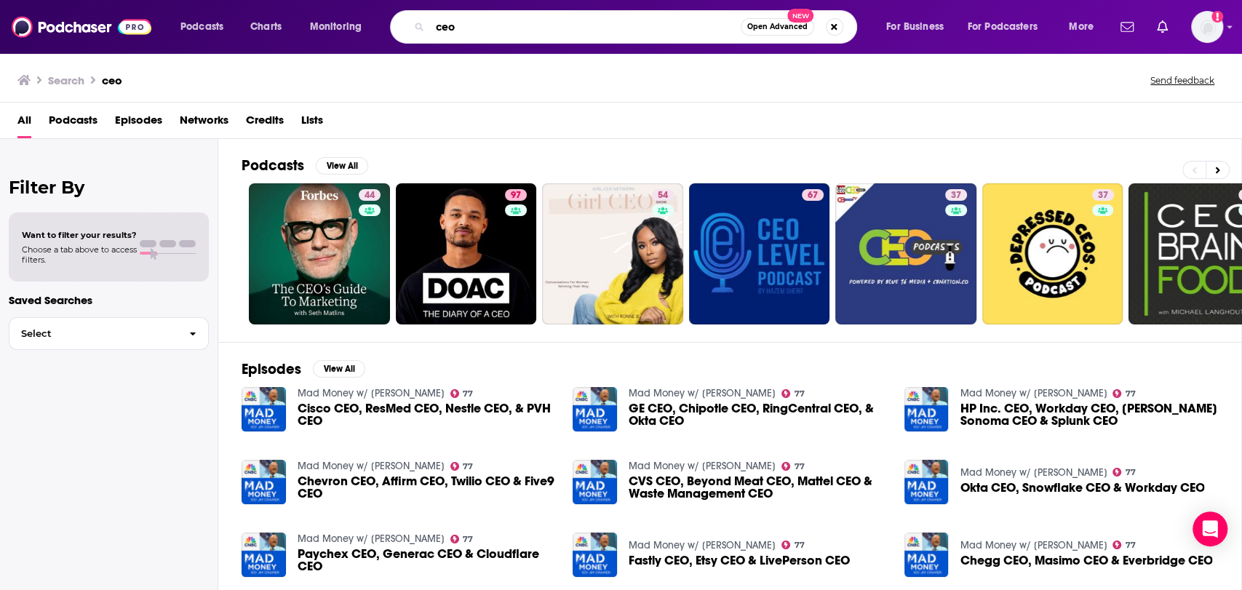
click at [513, 24] on input "ceo" at bounding box center [585, 26] width 311 height 23
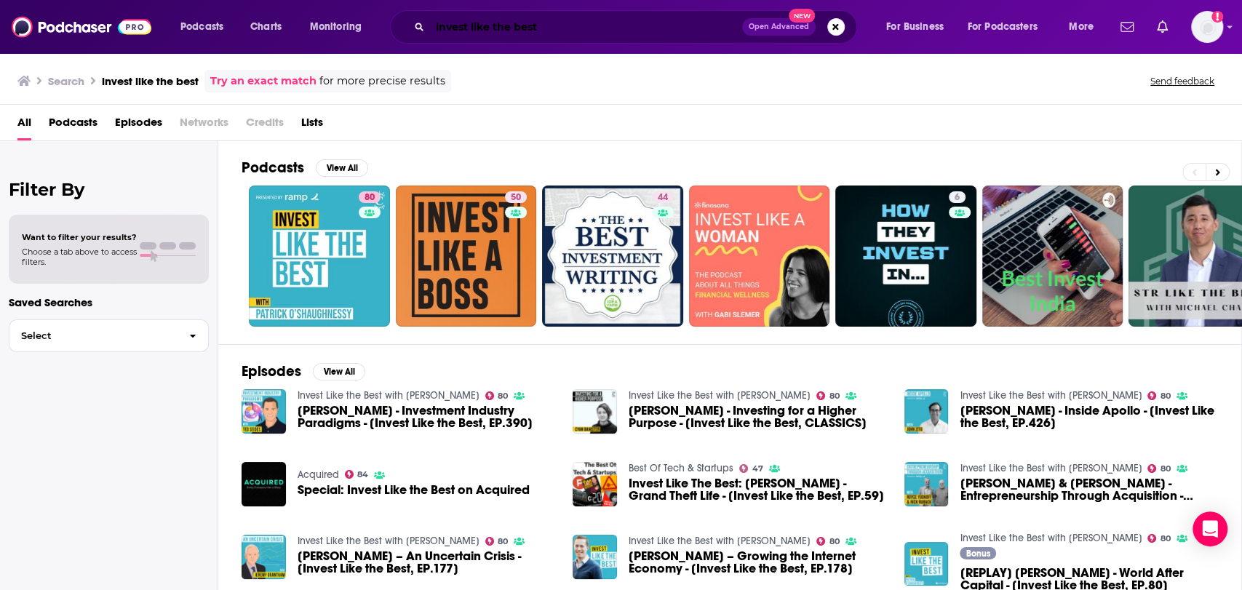
click at [495, 31] on input "invest like the best" at bounding box center [586, 26] width 312 height 23
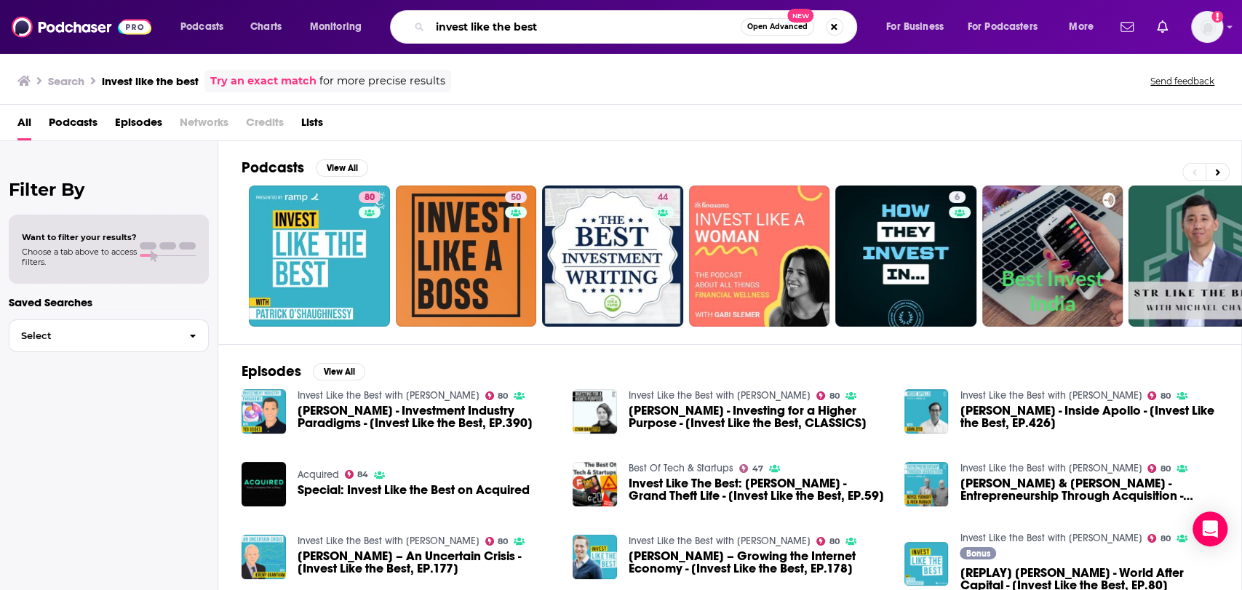
click at [495, 31] on input "invest like the best" at bounding box center [585, 26] width 311 height 23
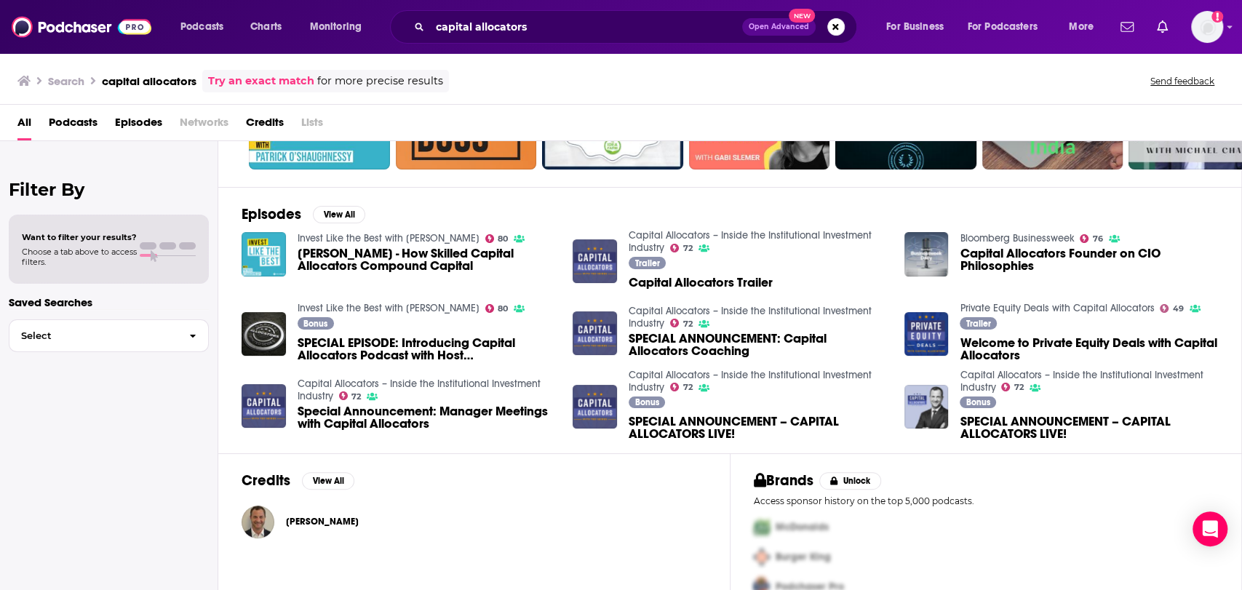
scroll to position [162, 0]
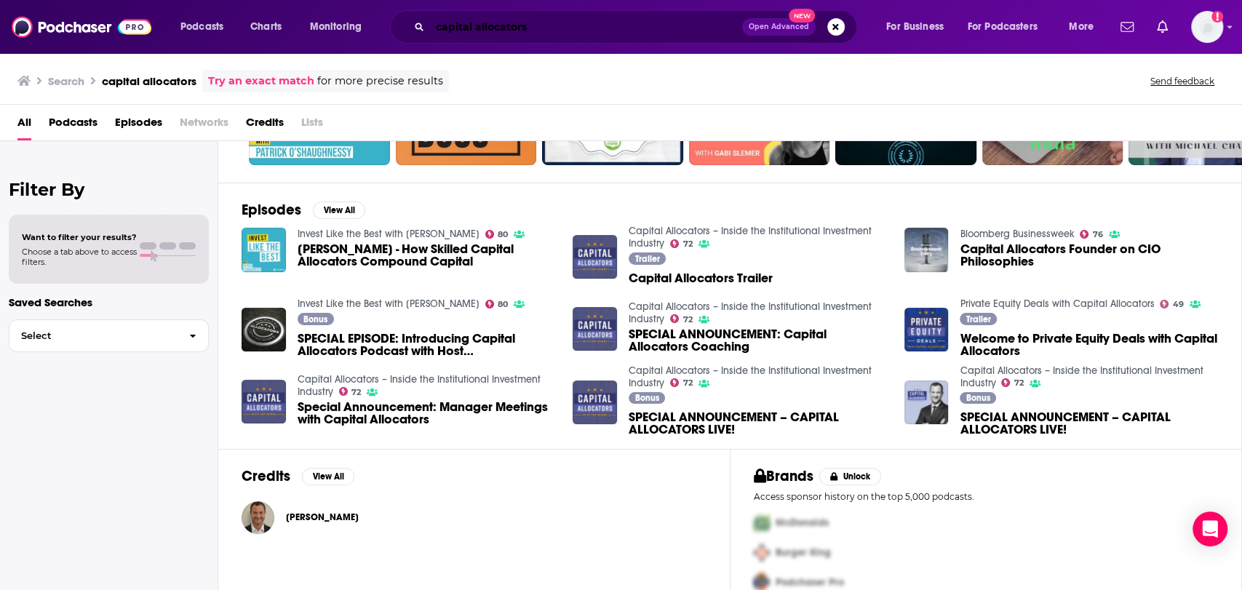
click at [482, 24] on input "capital allocators" at bounding box center [586, 26] width 312 height 23
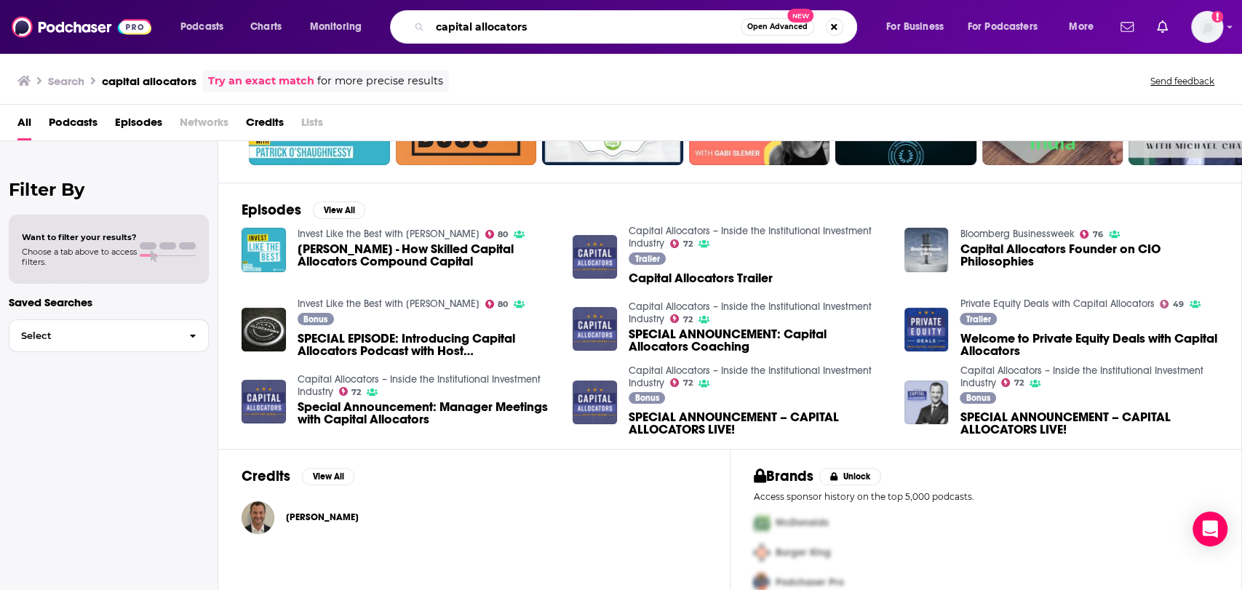
click at [482, 24] on input "capital allocators" at bounding box center [585, 26] width 311 height 23
type input "investing"
